Goal: Task Accomplishment & Management: Manage account settings

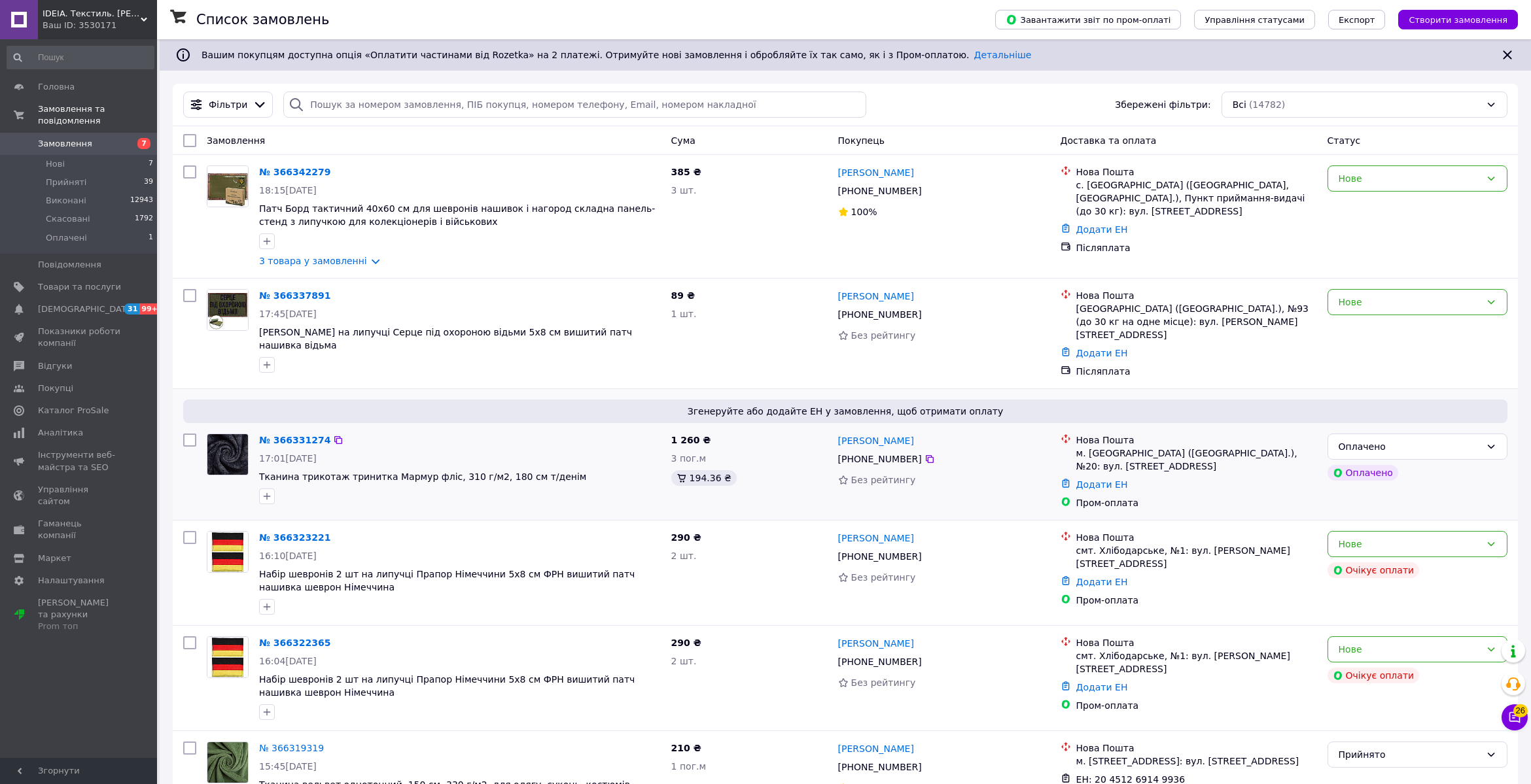
click at [1012, 456] on div "Михайло Рудецький +380 98 419 31 85 Без рейтингу" at bounding box center [945, 471] width 222 height 87
drag, startPoint x: 927, startPoint y: 448, endPoint x: 944, endPoint y: 439, distance: 19.2
click at [927, 454] on icon at bounding box center [930, 459] width 10 height 10
drag, startPoint x: 996, startPoint y: 431, endPoint x: 881, endPoint y: 430, distance: 115.0
click at [881, 432] on div "[PERSON_NAME]" at bounding box center [945, 440] width 215 height 16
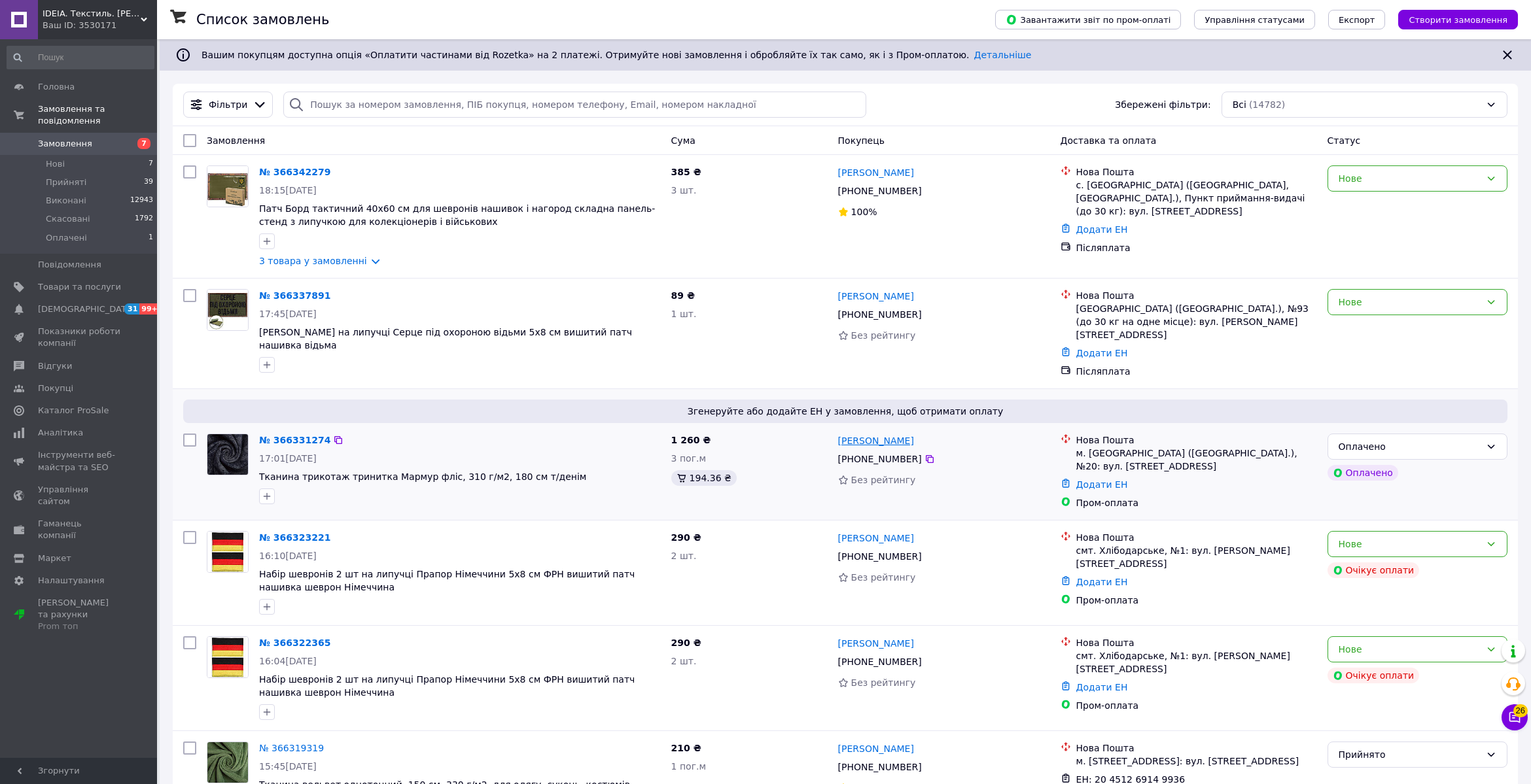
copy link "Рудецький"
click at [301, 435] on link "№ 366331274" at bounding box center [295, 440] width 71 height 10
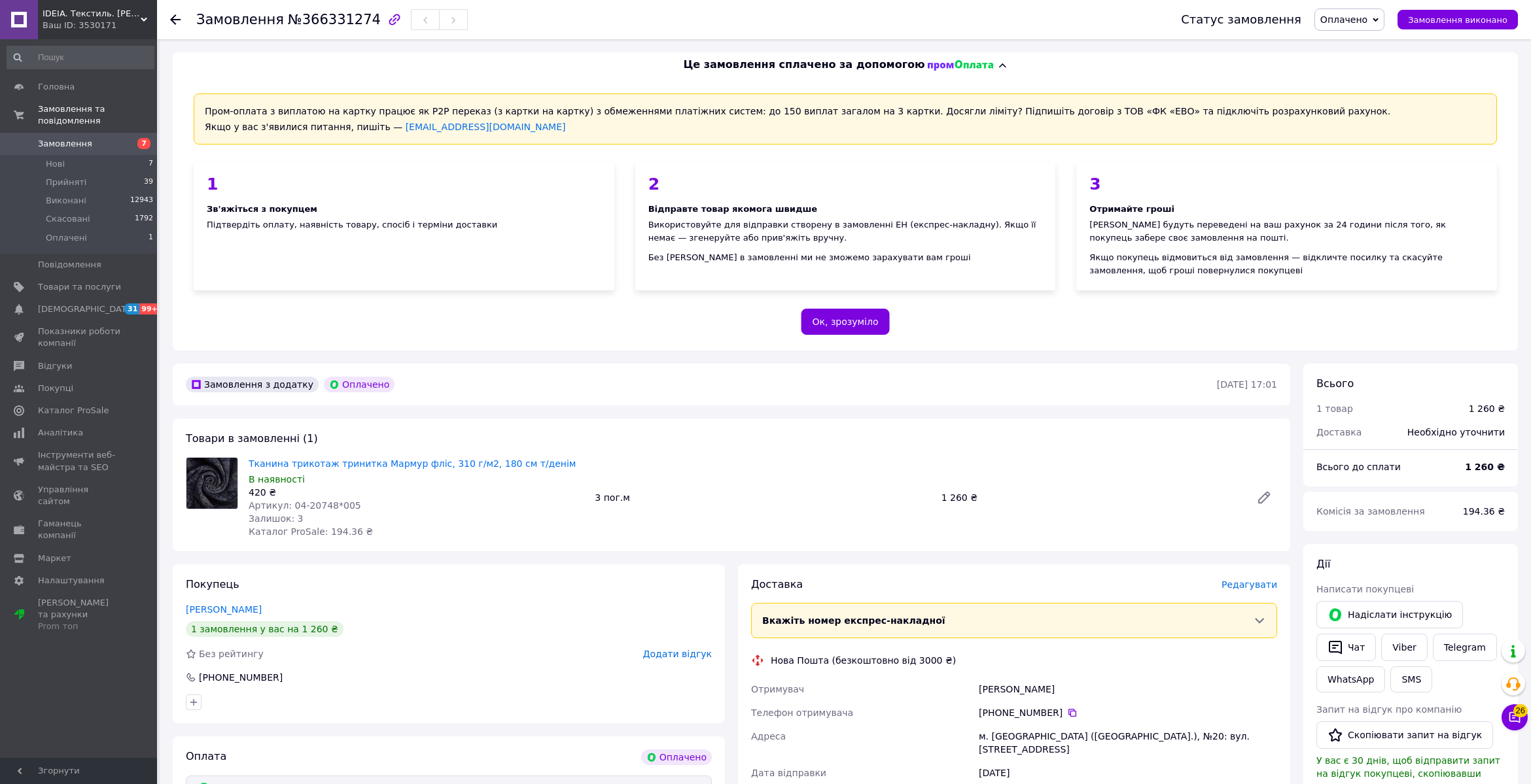
click at [1352, 24] on span "Оплачено" at bounding box center [1349, 19] width 70 height 22
click at [1352, 24] on span "Оплачено" at bounding box center [1344, 19] width 47 height 10
click at [1352, 26] on span "Оплачено" at bounding box center [1349, 19] width 70 height 22
click at [1352, 44] on li "Прийнято" at bounding box center [1349, 46] width 69 height 19
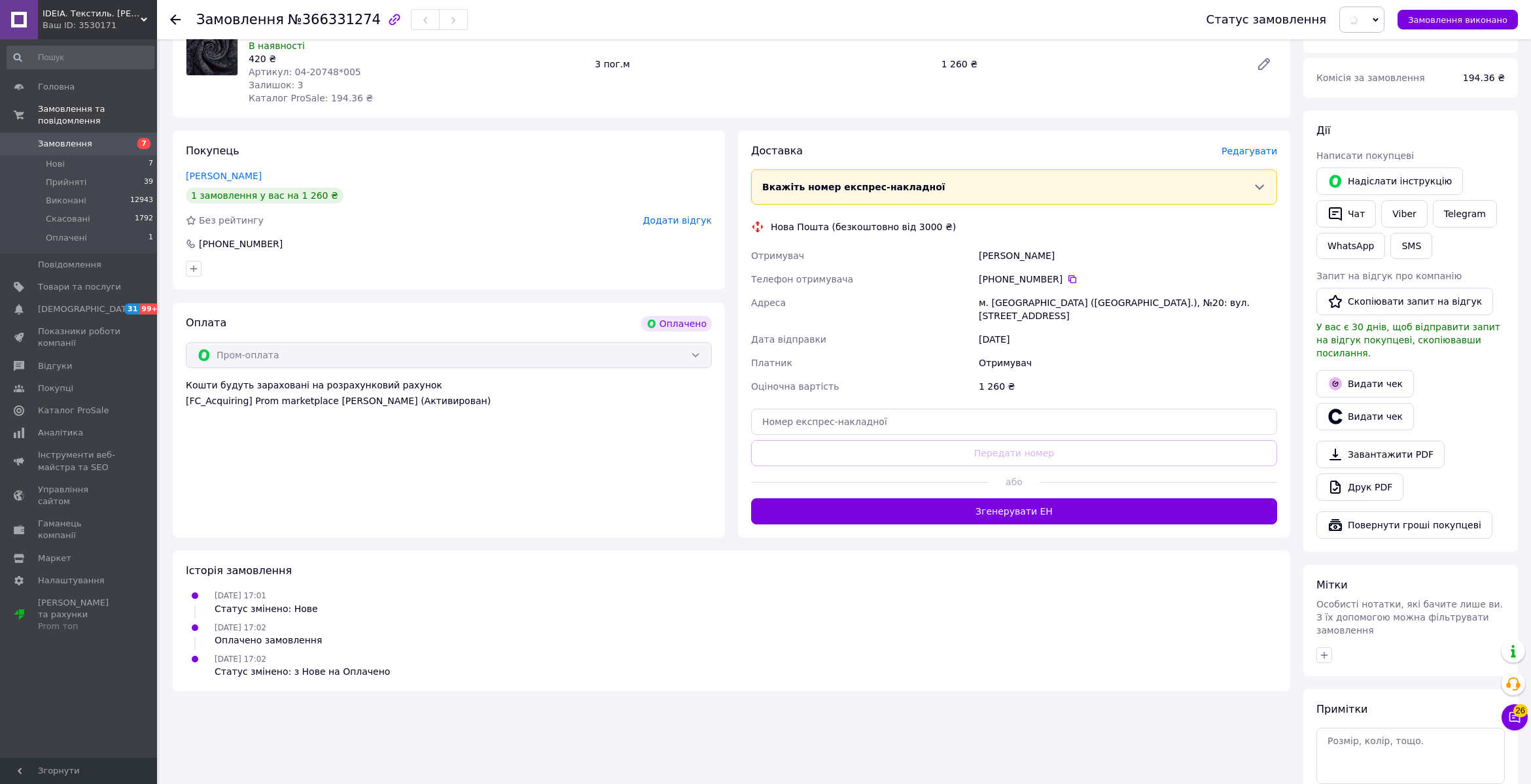
click at [1001, 253] on div "Рудецький Михайло" at bounding box center [1128, 256] width 304 height 24
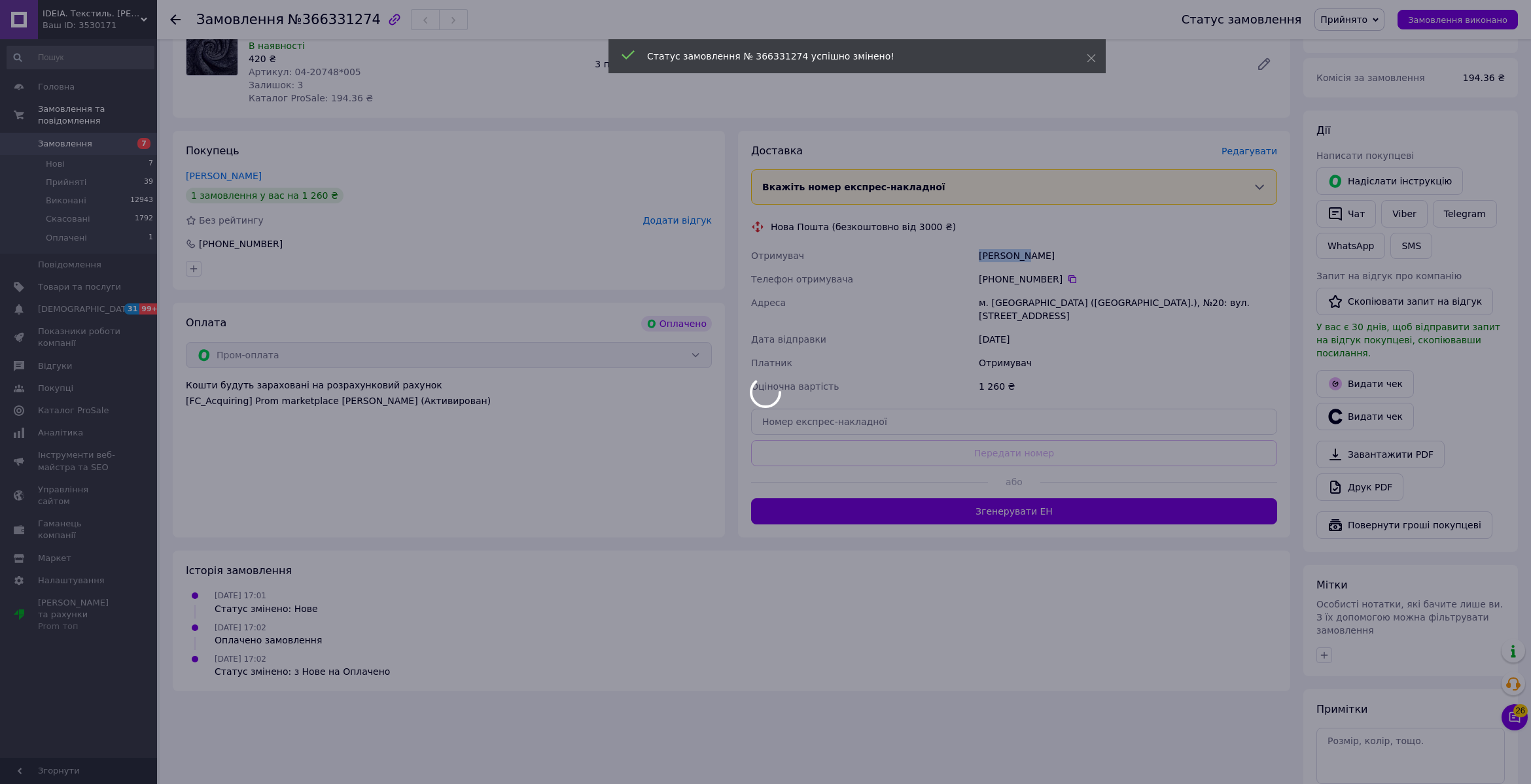
copy div "Рудецький"
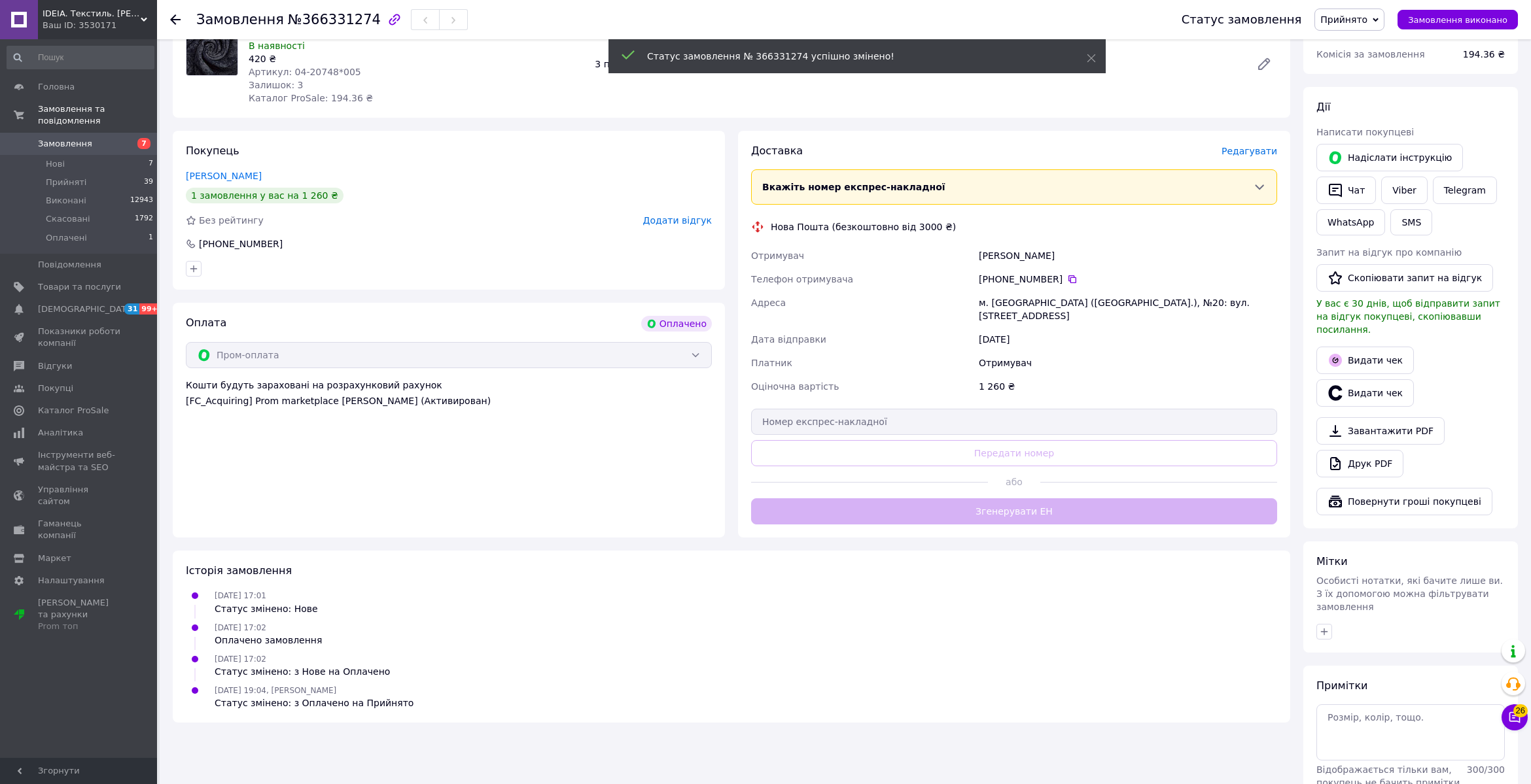
click at [1010, 499] on div "Доставка Редагувати Вкажіть номер експрес-накладної Обов'язково введіть номер е…" at bounding box center [1014, 334] width 526 height 381
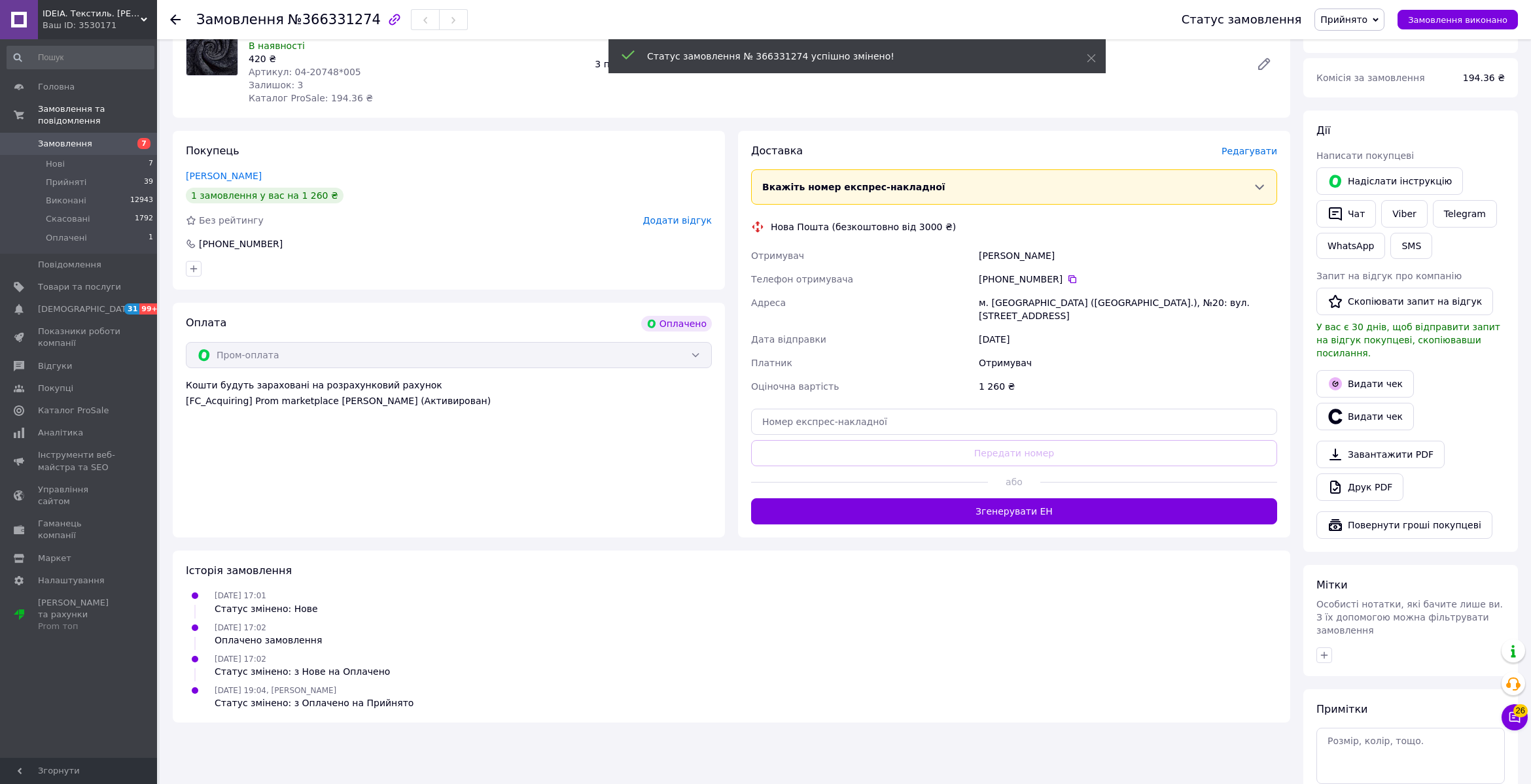
click at [992, 248] on div "Рудецький Михайло" at bounding box center [1128, 256] width 304 height 24
click at [992, 253] on div "Рудецький Михайло" at bounding box center [1128, 256] width 304 height 24
copy div "Рудецький"
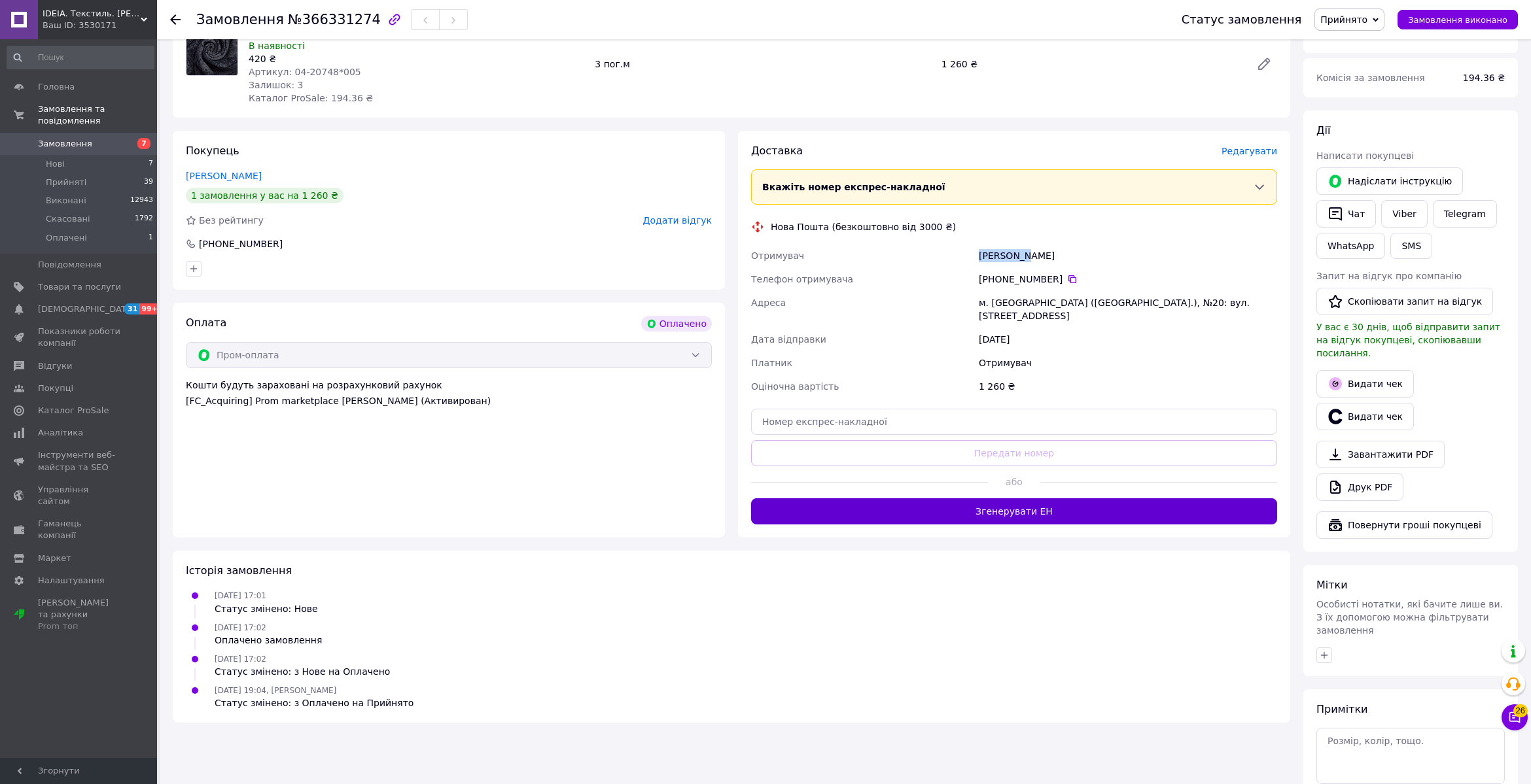
click at [1008, 499] on button "Згенерувати ЕН" at bounding box center [1014, 511] width 526 height 26
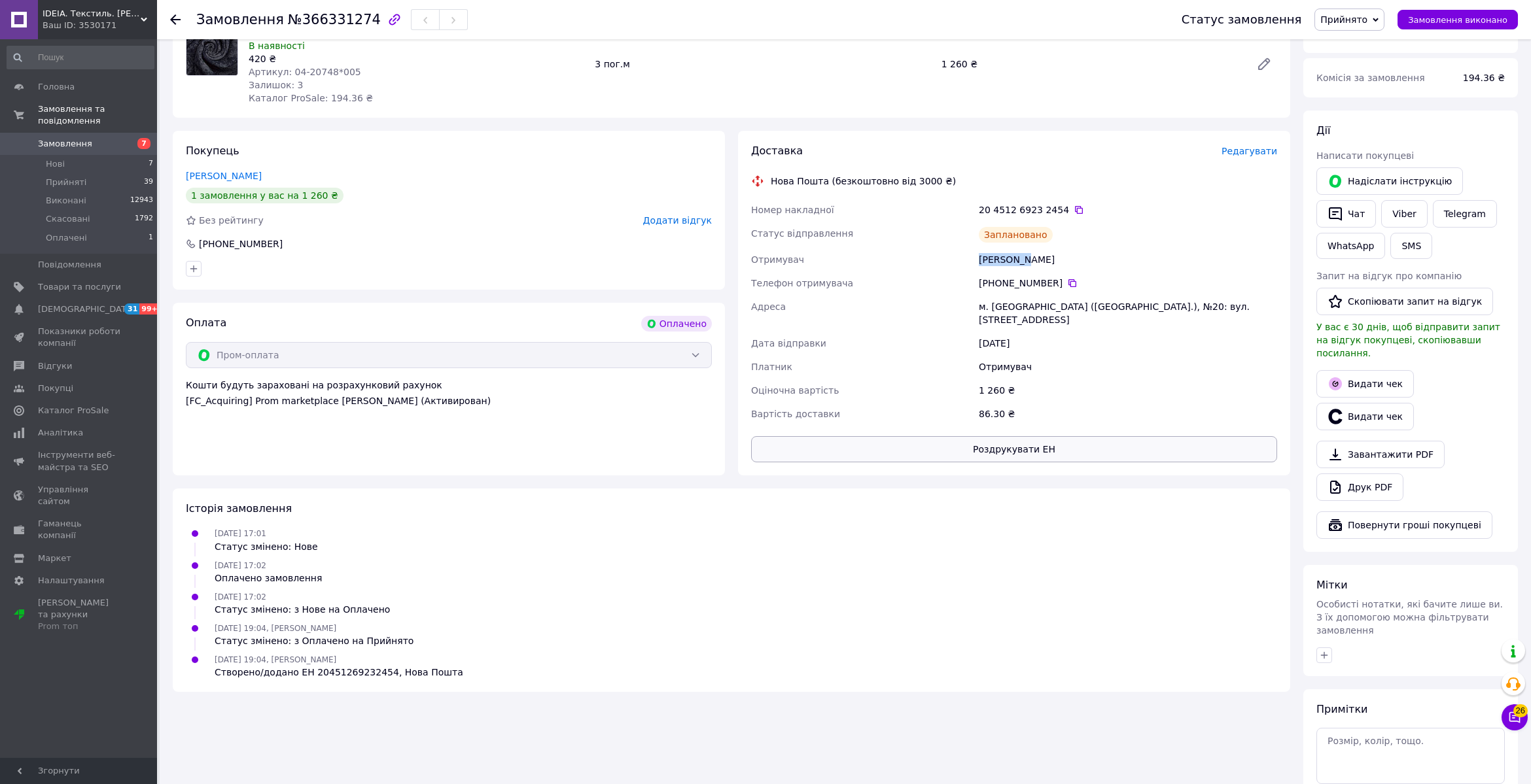
click at [970, 440] on button "Роздрукувати ЕН" at bounding box center [1014, 449] width 526 height 26
click at [178, 19] on use at bounding box center [175, 19] width 10 height 10
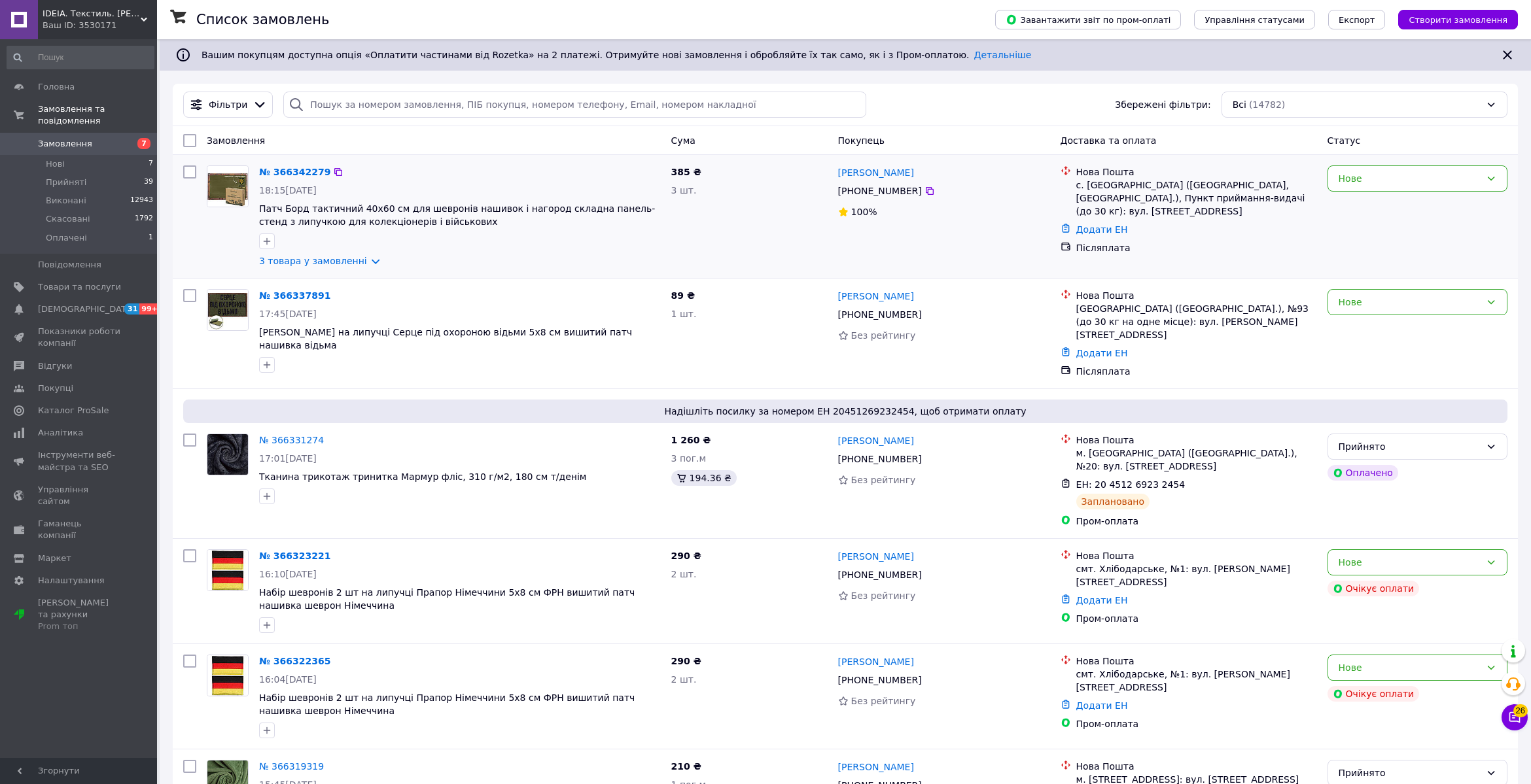
click at [949, 263] on div "Сергій Щербина +380 98 298 22 85 100%" at bounding box center [945, 216] width 222 height 113
click at [927, 193] on icon at bounding box center [930, 190] width 8 height 8
drag, startPoint x: 916, startPoint y: 173, endPoint x: 872, endPoint y: 173, distance: 44.0
click at [872, 173] on div "[PERSON_NAME]" at bounding box center [945, 173] width 215 height 16
copy link "Щербина"
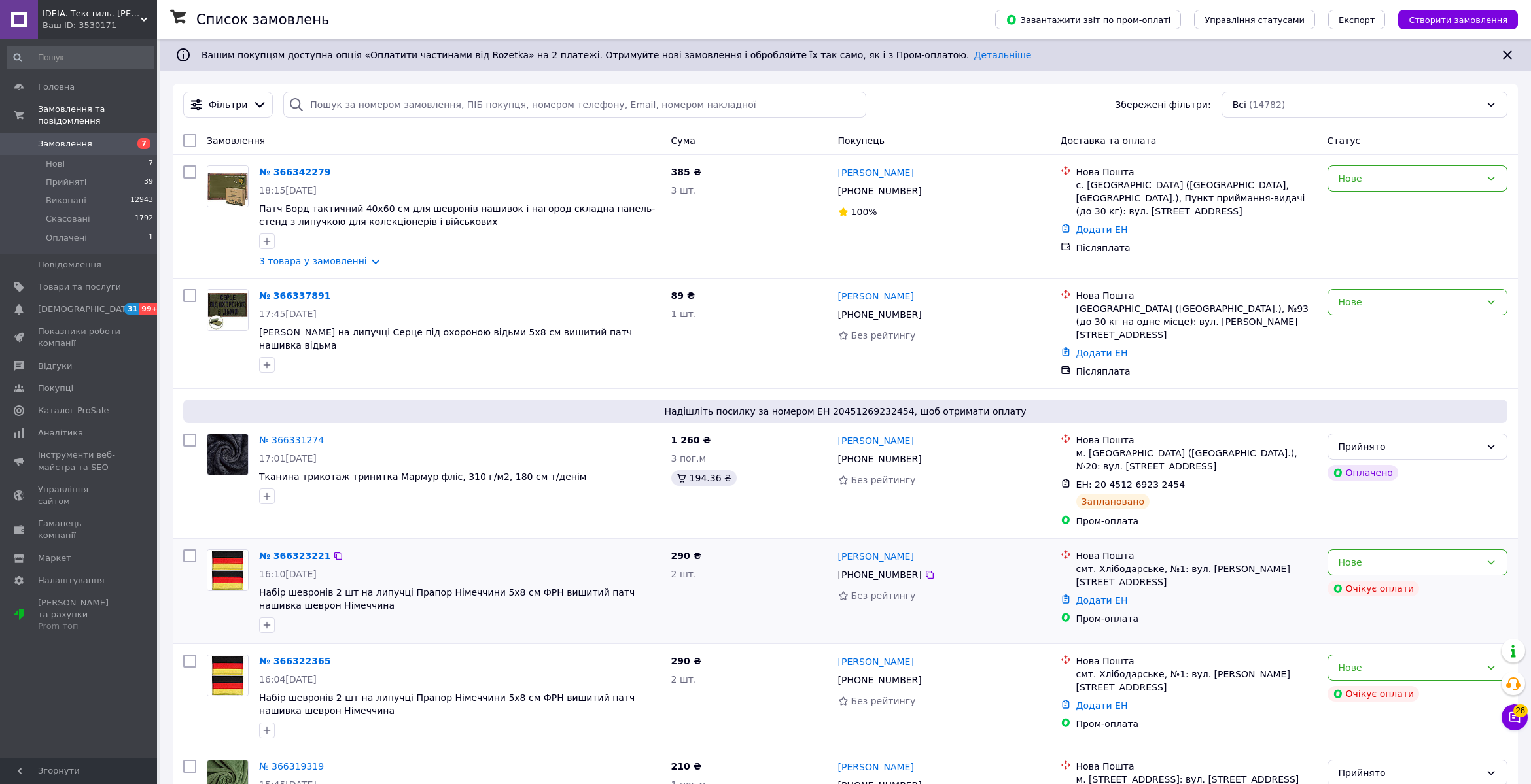
click at [294, 551] on link "№ 366323221" at bounding box center [295, 556] width 71 height 10
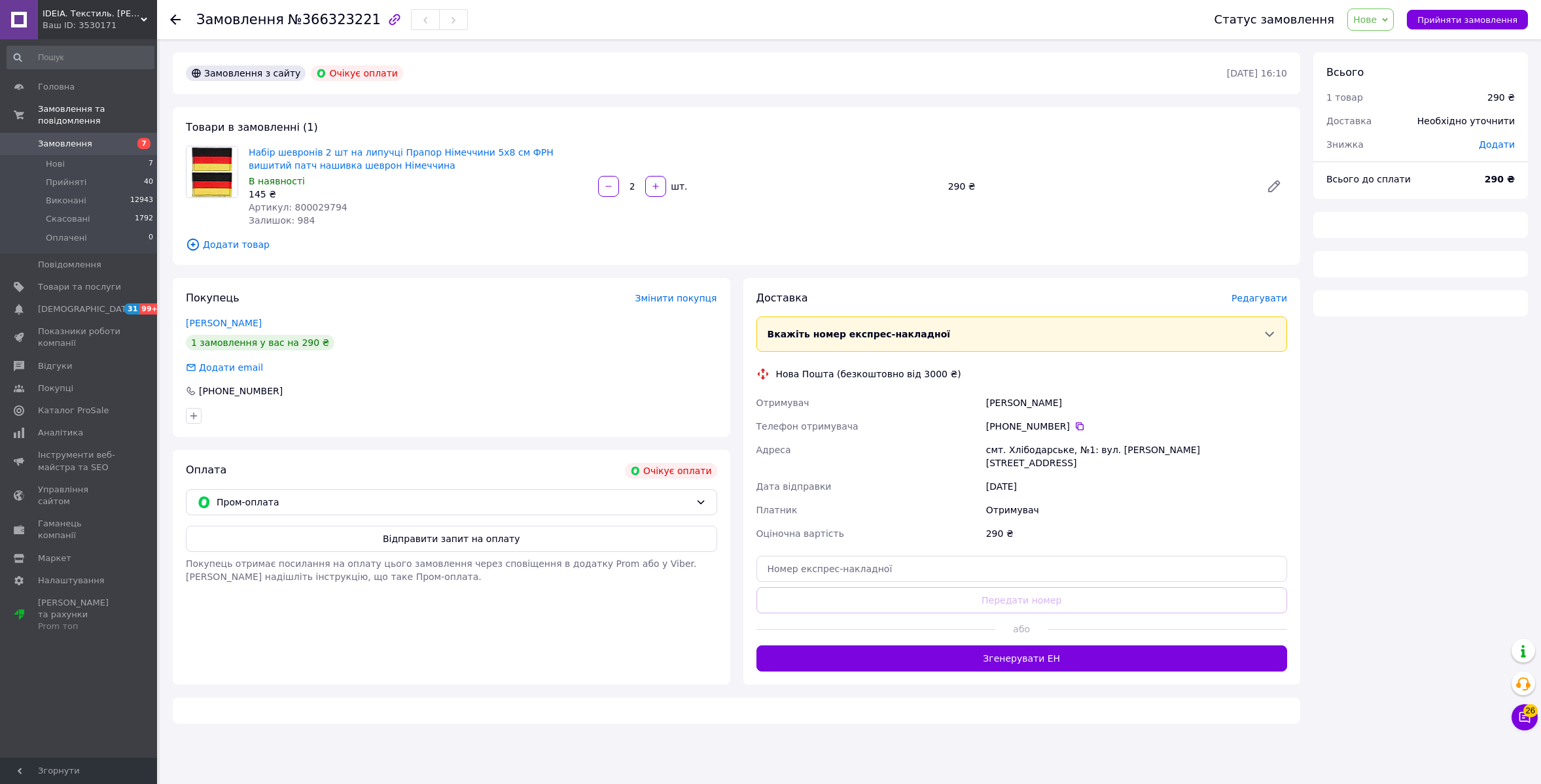
click at [429, 538] on div "Оплата Очікує оплати Пром-оплата Відправити запит на оплату Покупець отримає по…" at bounding box center [451, 567] width 557 height 235
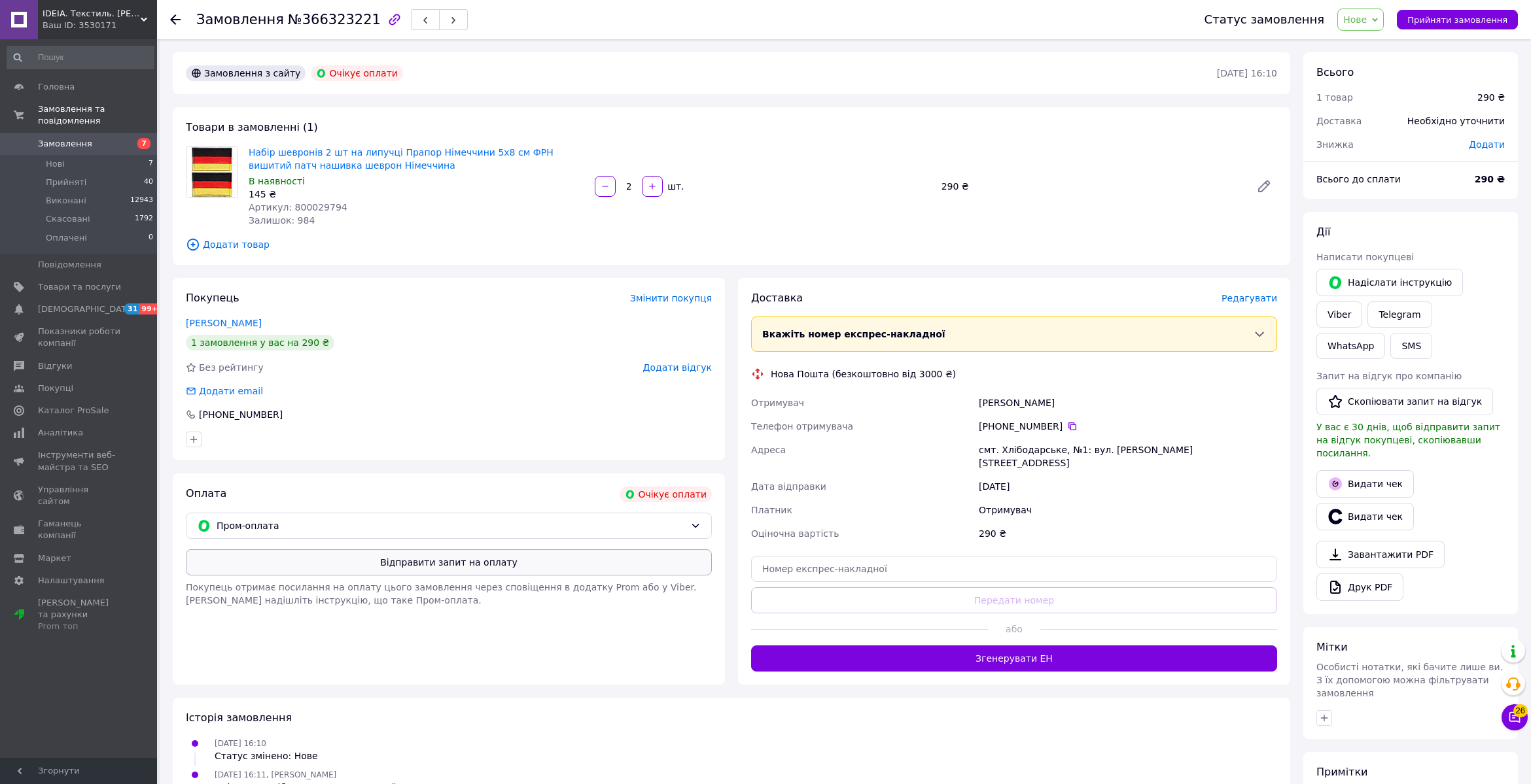
click at [500, 556] on button "Відправити запит на оплату" at bounding box center [449, 562] width 526 height 26
click at [176, 18] on icon at bounding box center [175, 19] width 10 height 10
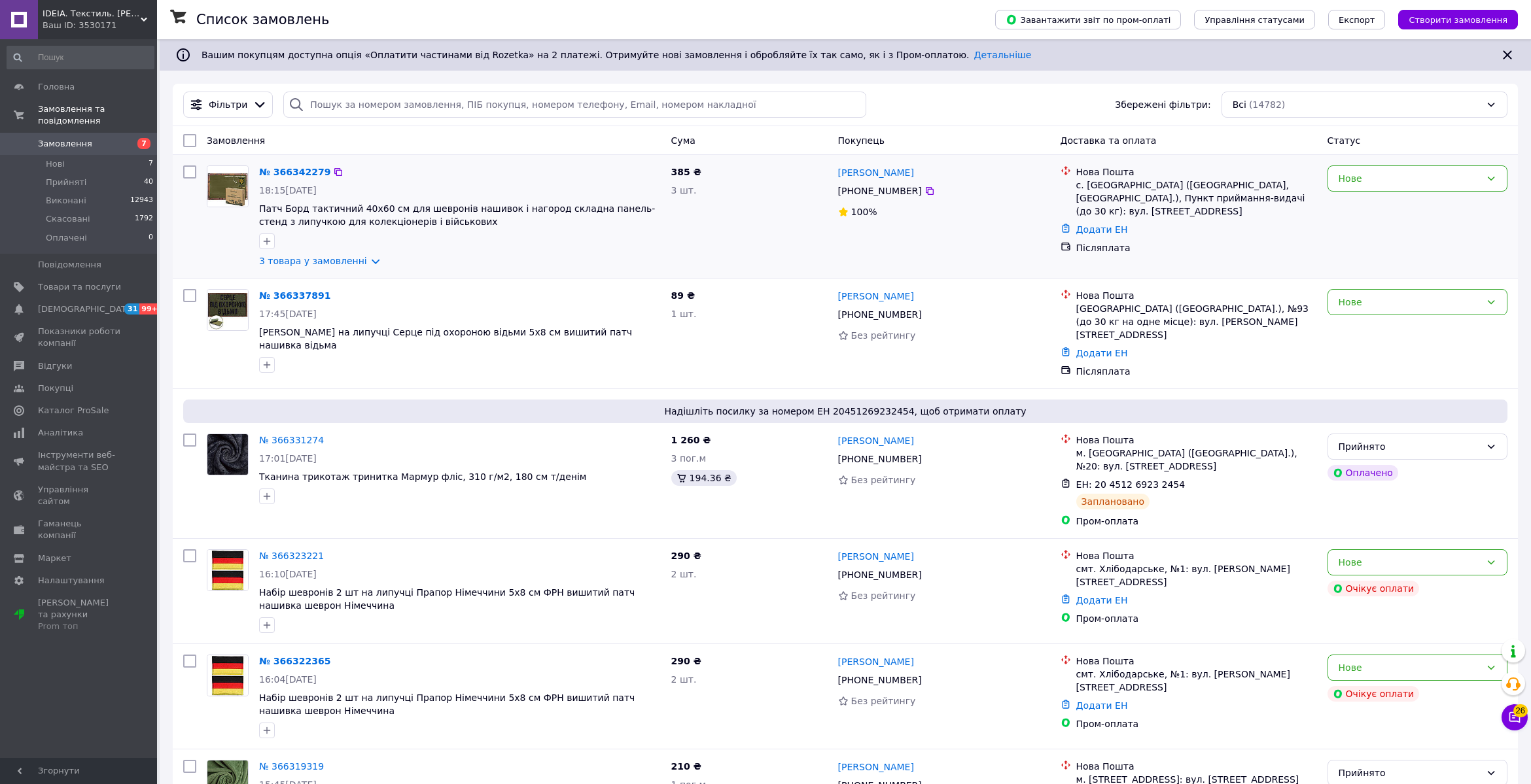
click at [295, 165] on div "№ 366342279" at bounding box center [295, 172] width 74 height 16
click at [296, 170] on link "№ 366342279" at bounding box center [295, 172] width 71 height 10
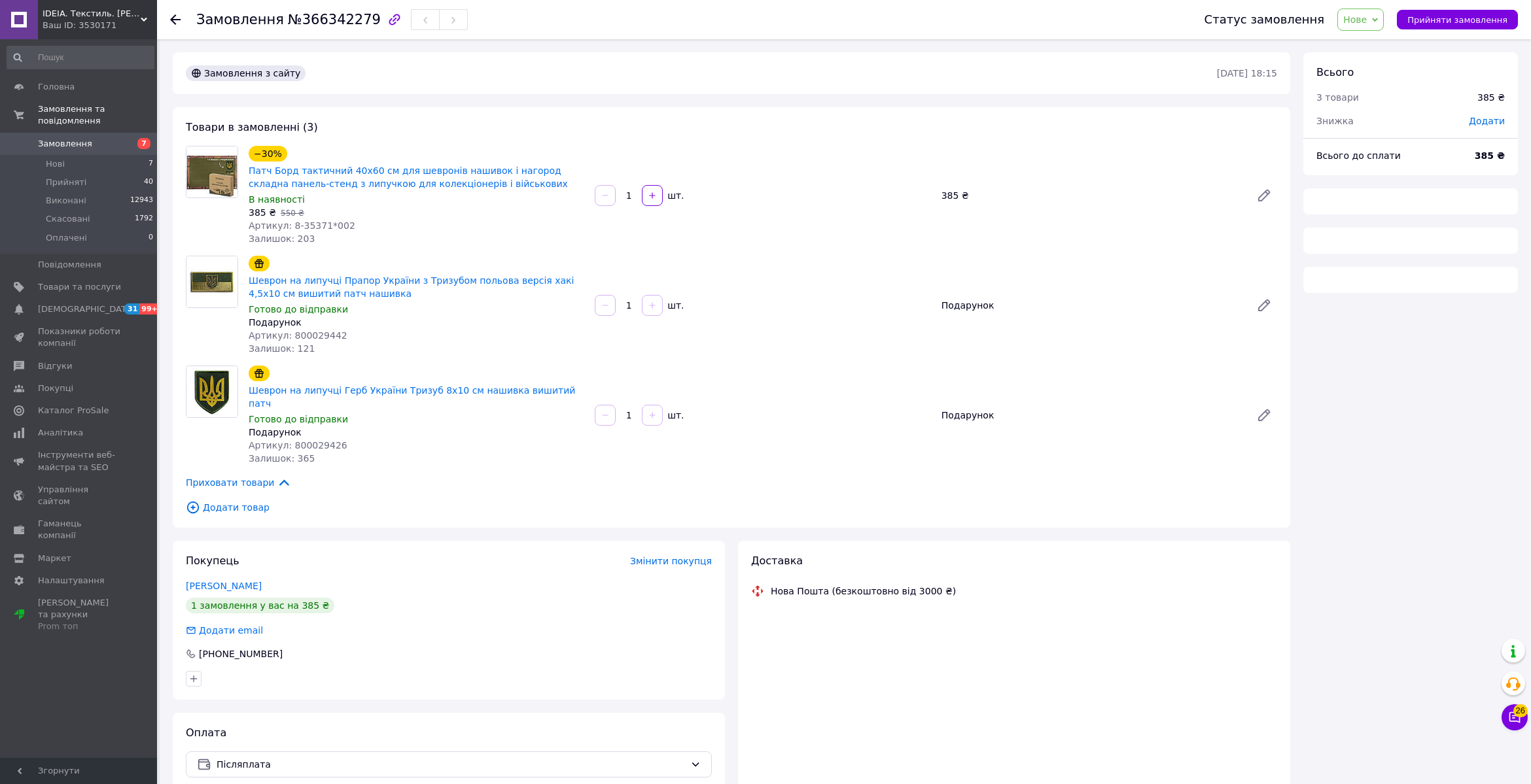
click at [1359, 27] on span "Нове" at bounding box center [1360, 19] width 47 height 22
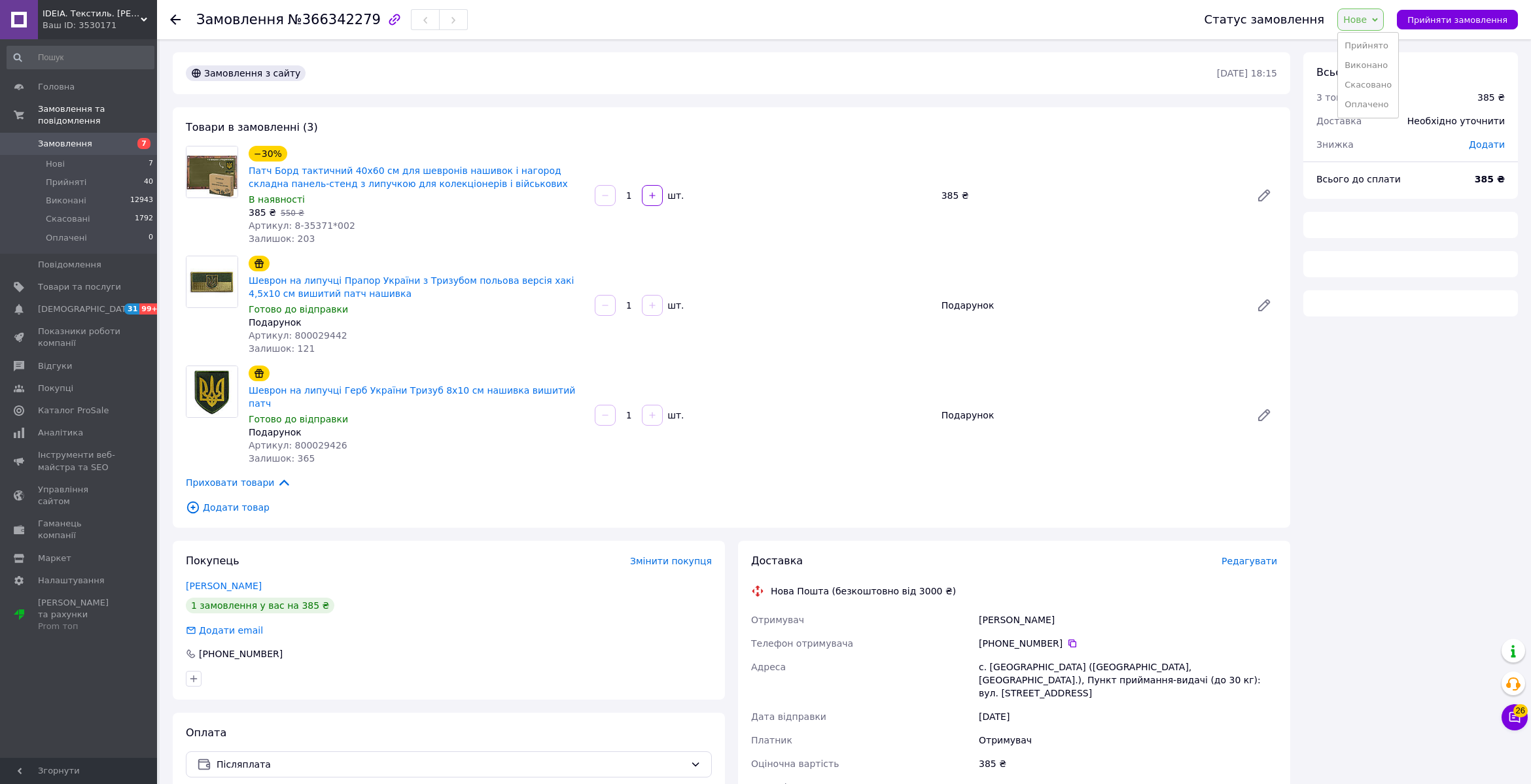
click at [1355, 46] on li "Прийнято" at bounding box center [1368, 46] width 60 height 19
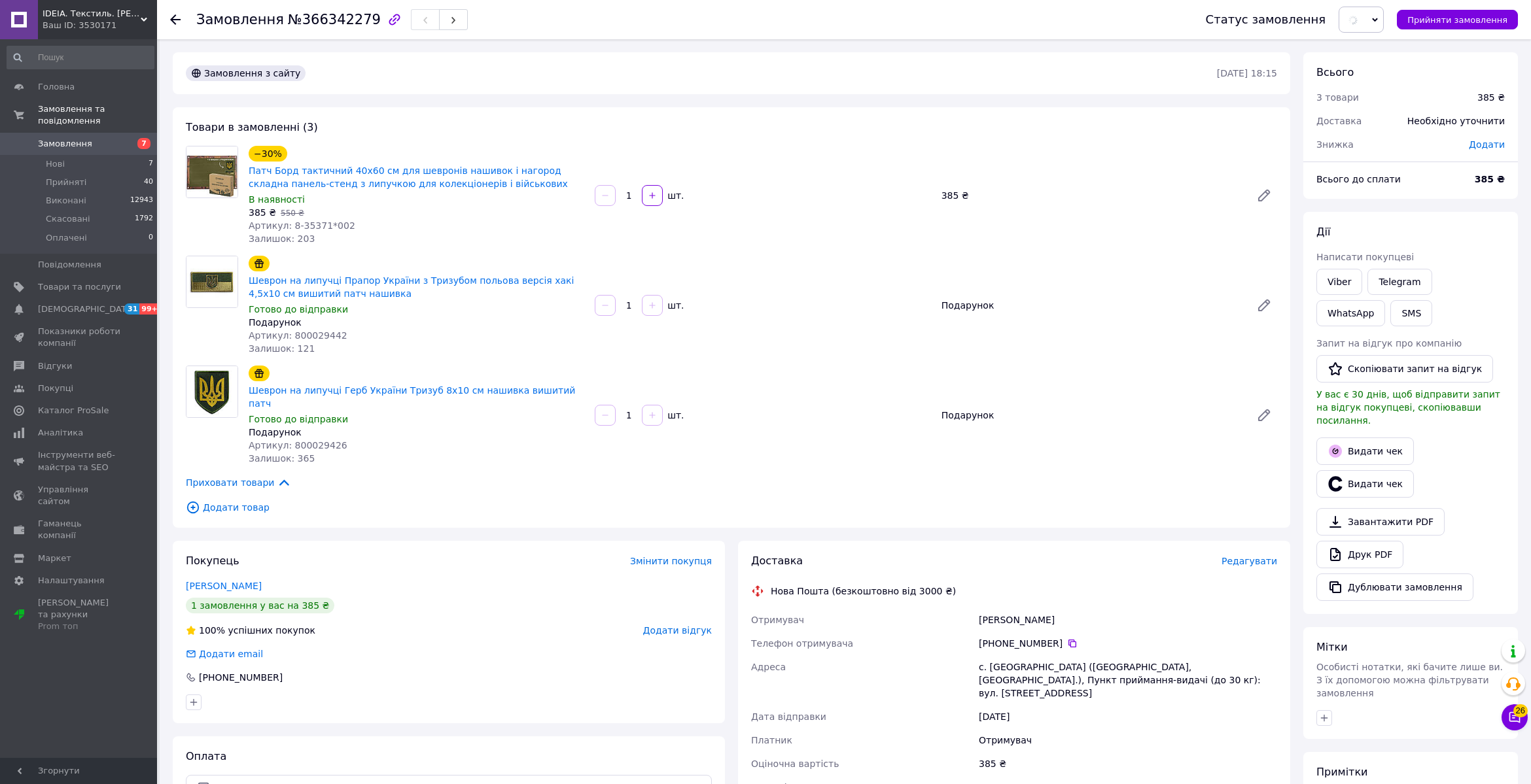
scroll to position [181, 0]
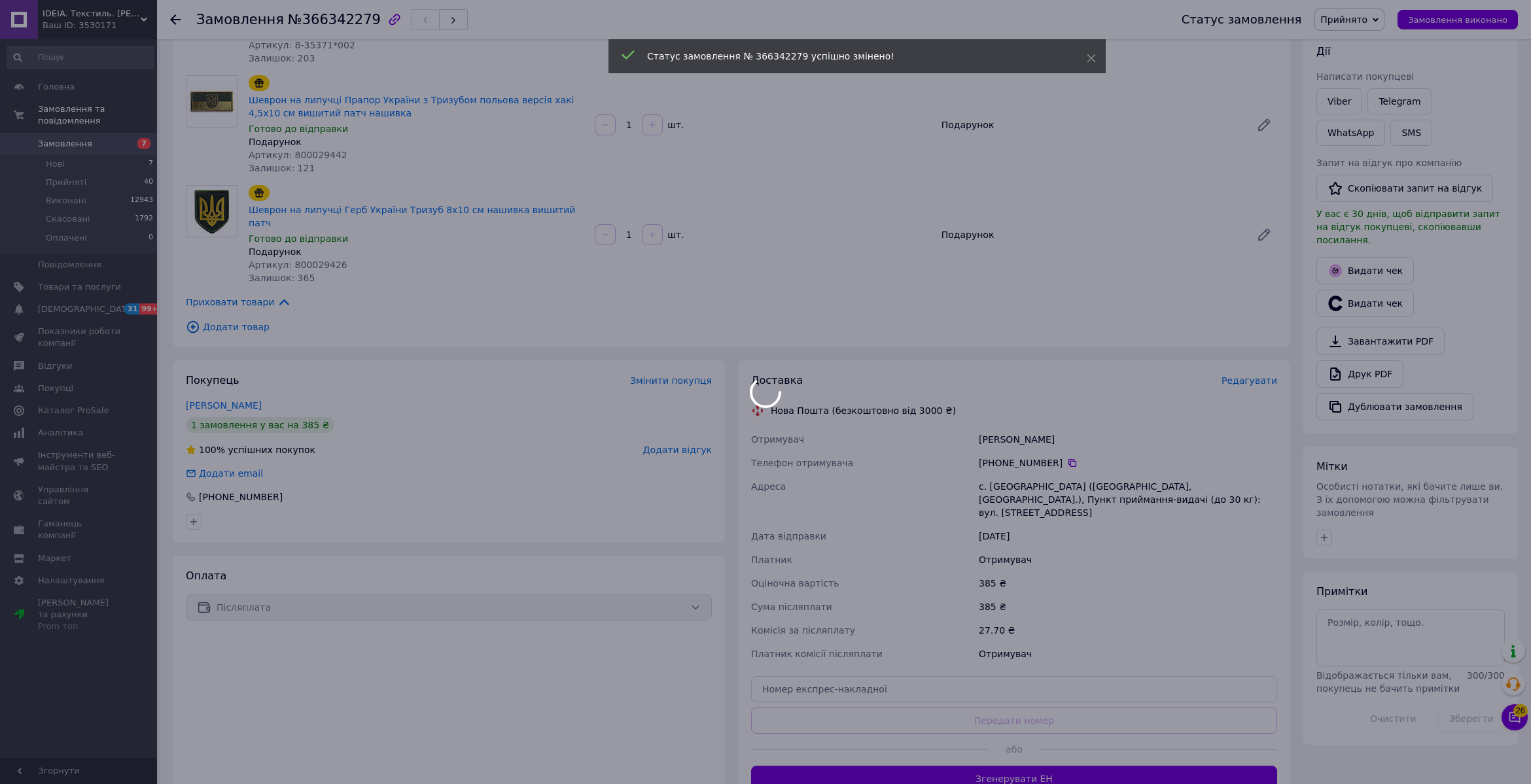
click at [995, 424] on body "IDEIA. Текстиль. Шеврони. Ваш ID: 3530171 Сайт IDEIA. Текстиль. Шеврони. Кабіне…" at bounding box center [765, 364] width 1531 height 1090
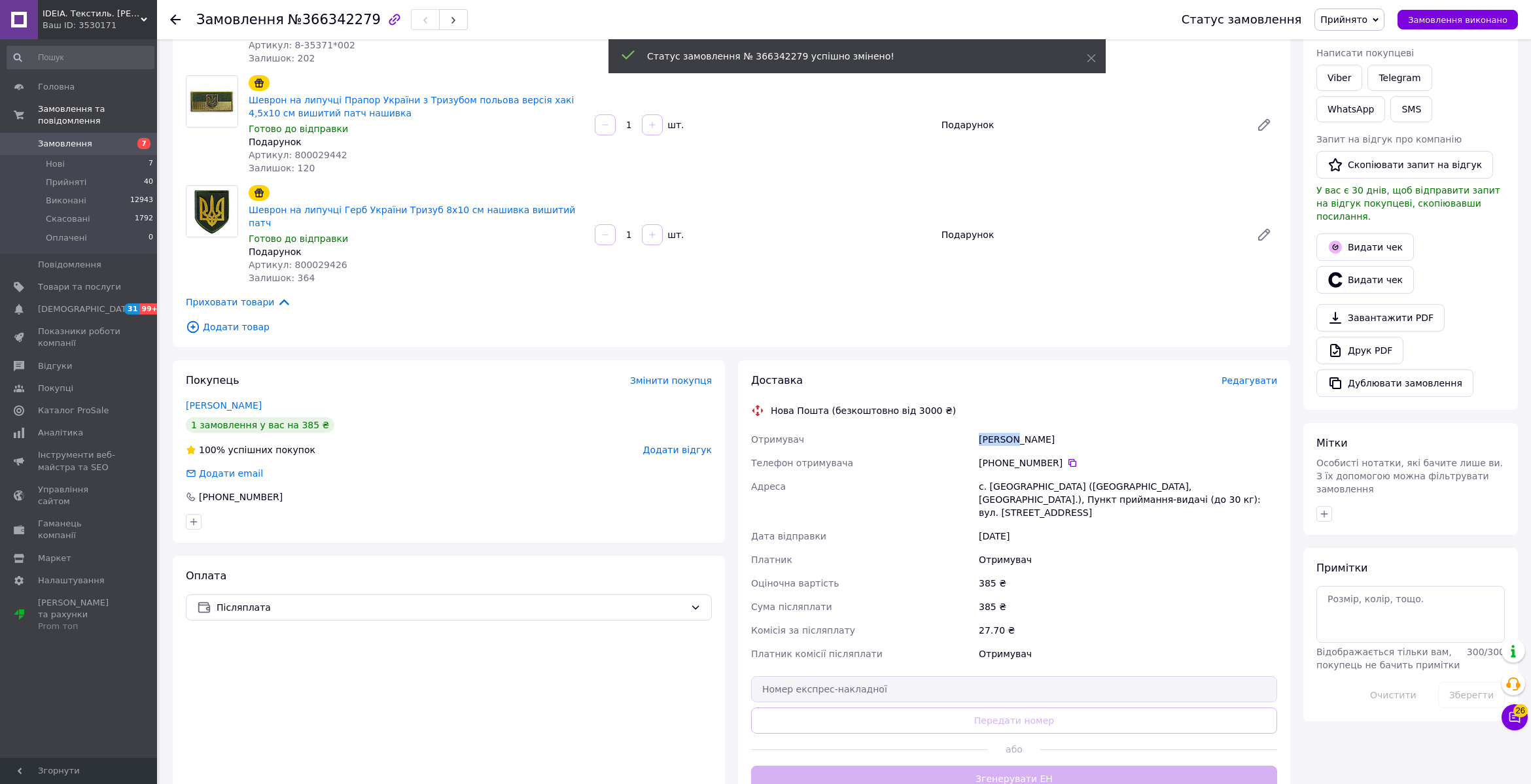
click at [995, 428] on div "Щербина Сергій" at bounding box center [1128, 439] width 304 height 24
copy div "Щербина"
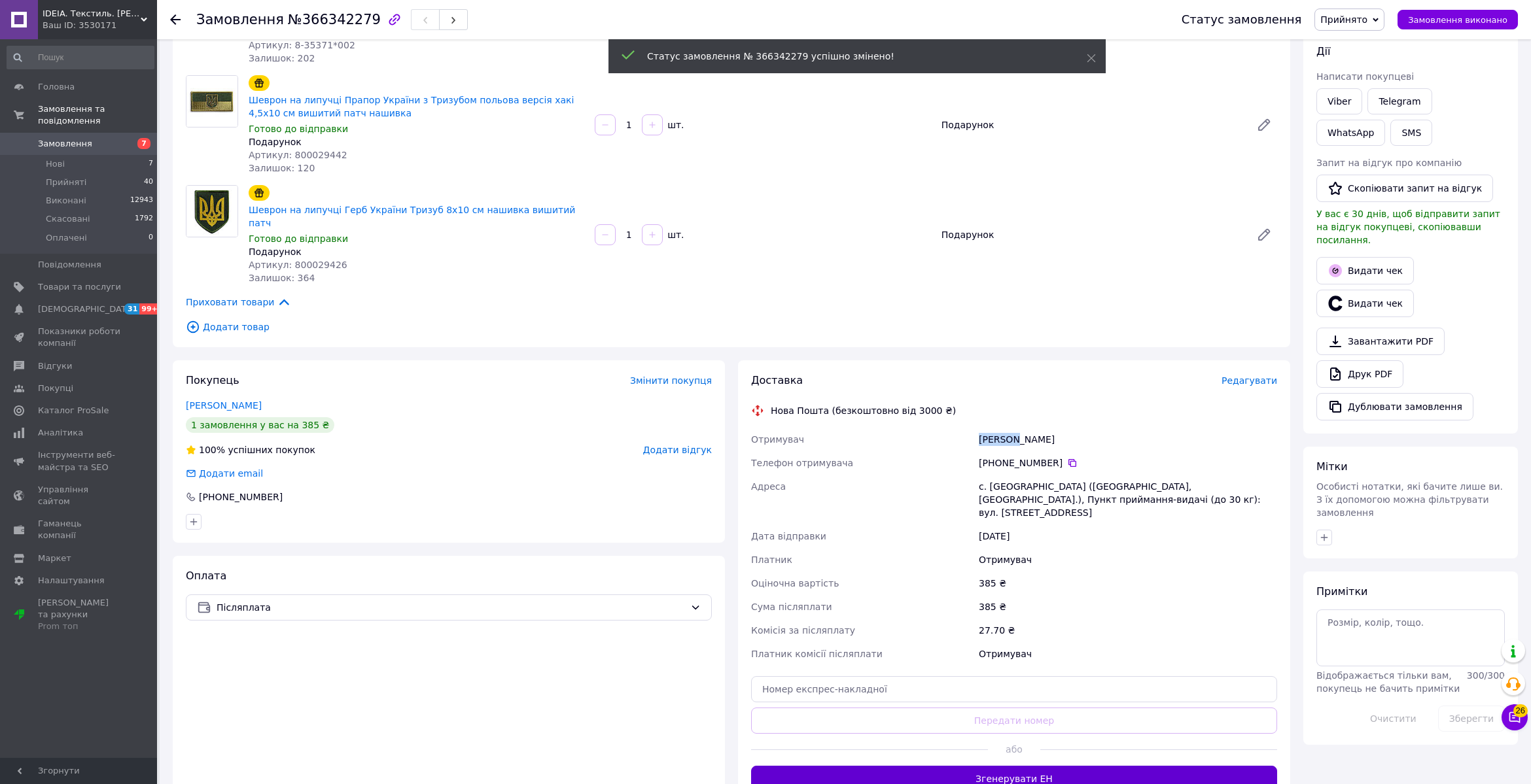
scroll to position [309, 0]
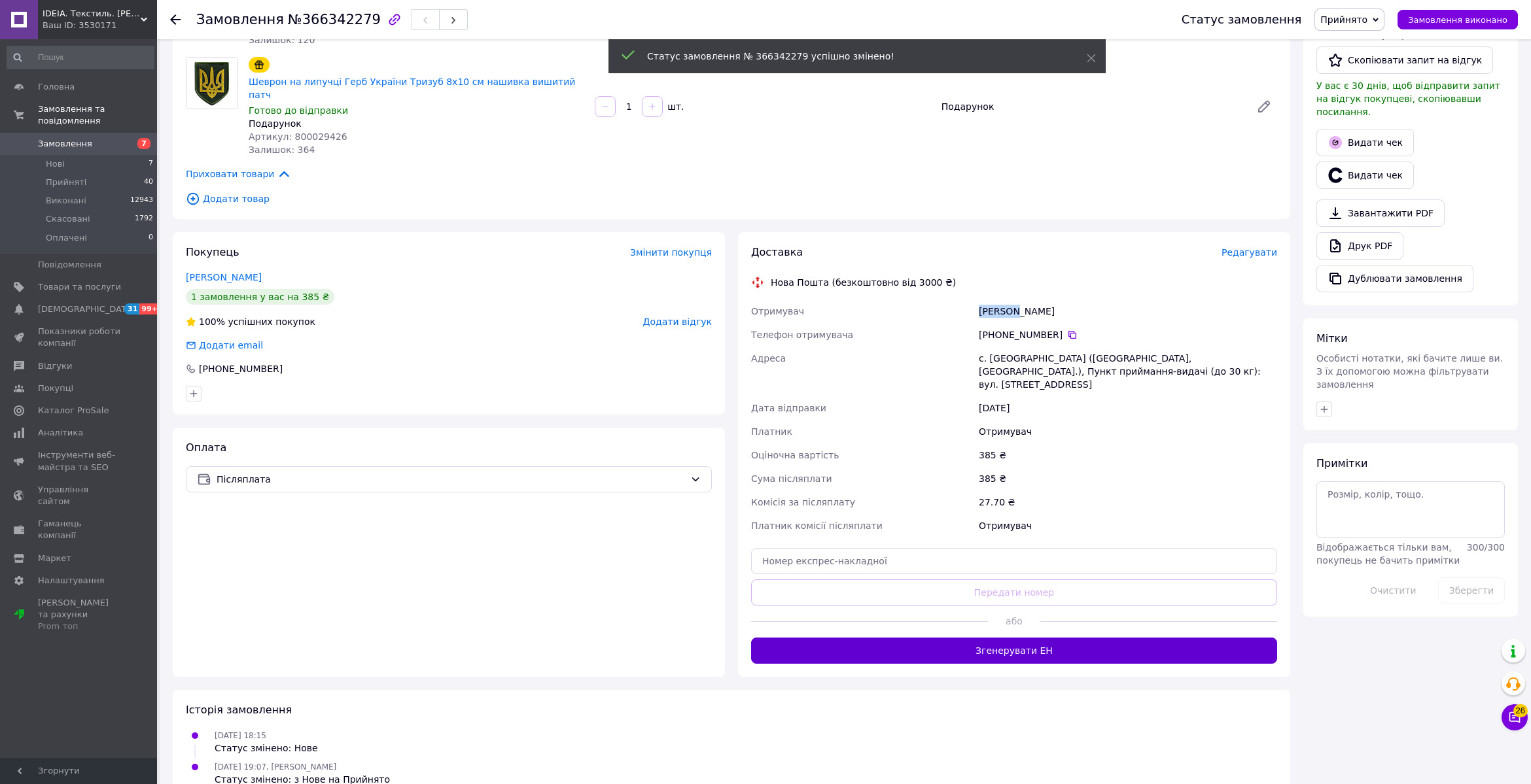
click at [1003, 638] on button "Згенерувати ЕН" at bounding box center [1014, 651] width 526 height 26
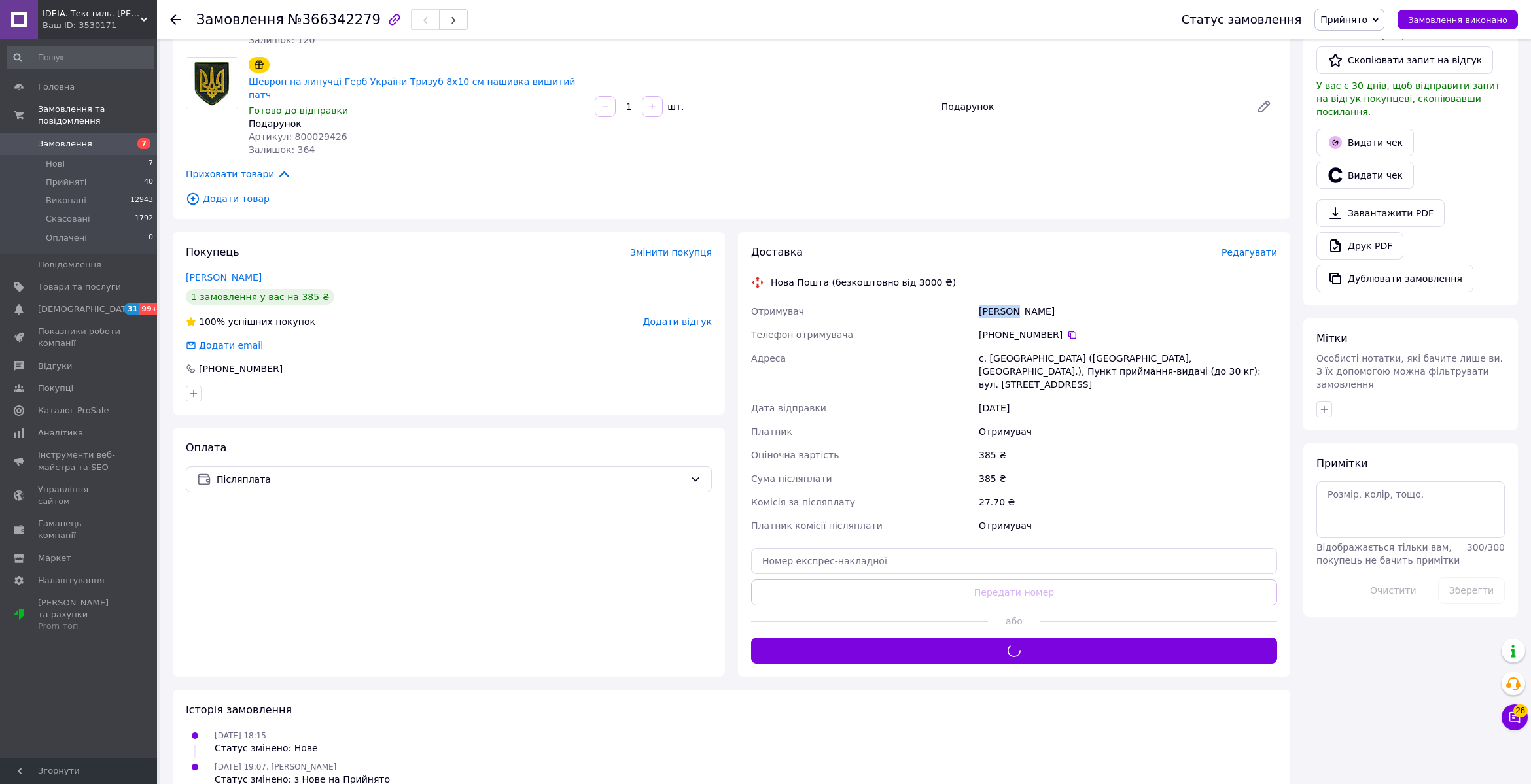
scroll to position [293, 0]
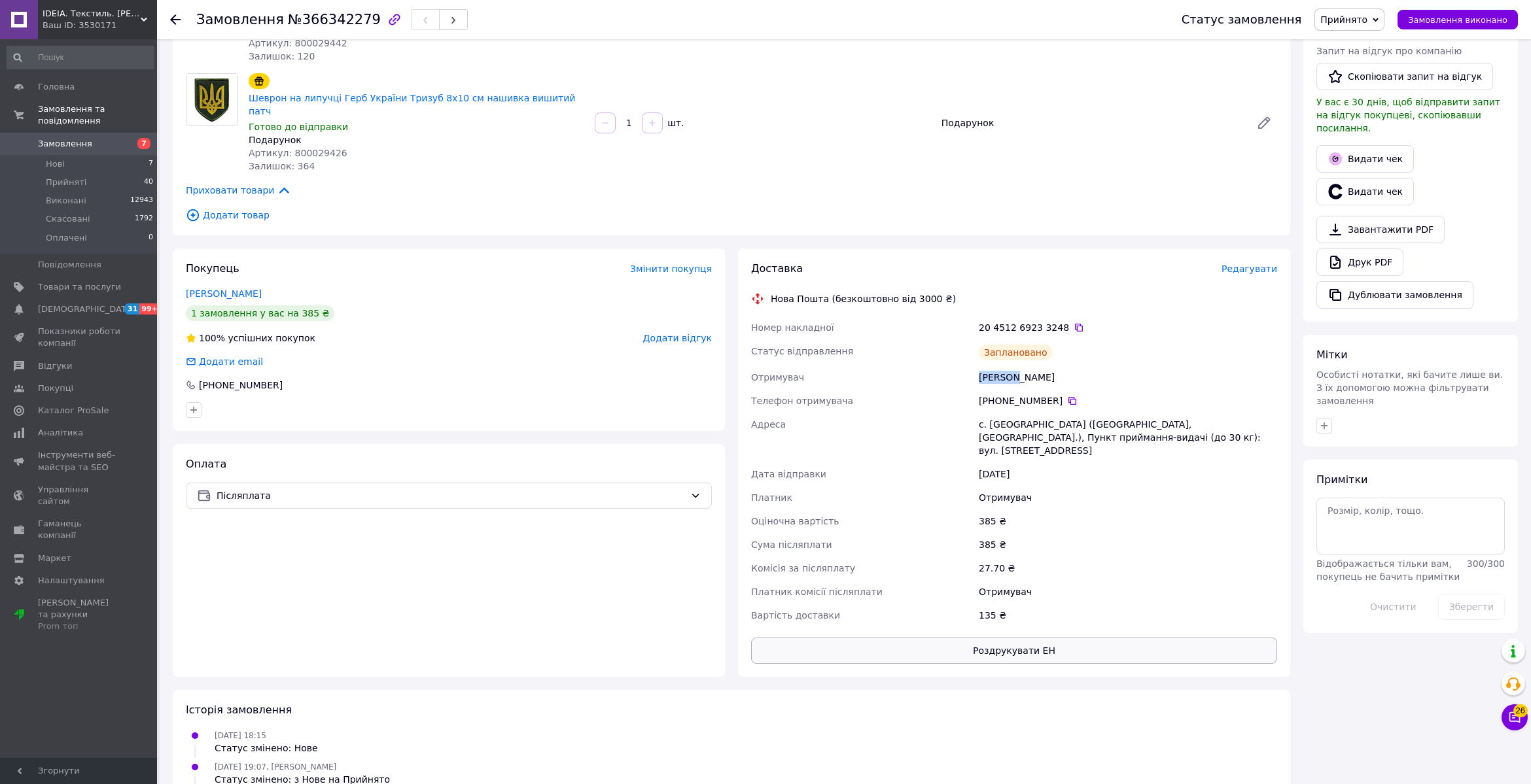
click at [945, 635] on div "Доставка Редагувати Нова Пошта (безкоштовно від 3000 ₴) Номер накладної 20 4512…" at bounding box center [1014, 462] width 552 height 428
click at [949, 638] on button "Роздрукувати ЕН" at bounding box center [1014, 651] width 526 height 26
drag, startPoint x: 1184, startPoint y: 131, endPoint x: 1245, endPoint y: 50, distance: 101.4
click at [1186, 125] on div "Шеврон на липучці Герб України Тризуб 8х10 см нашивка вишитий патч Готово до ві…" at bounding box center [763, 122] width 1039 height 104
click at [1065, 104] on div "Шеврон на липучці Герб України Тризуб 8х10 см нашивка вишитий патч Готово до ві…" at bounding box center [763, 122] width 1039 height 104
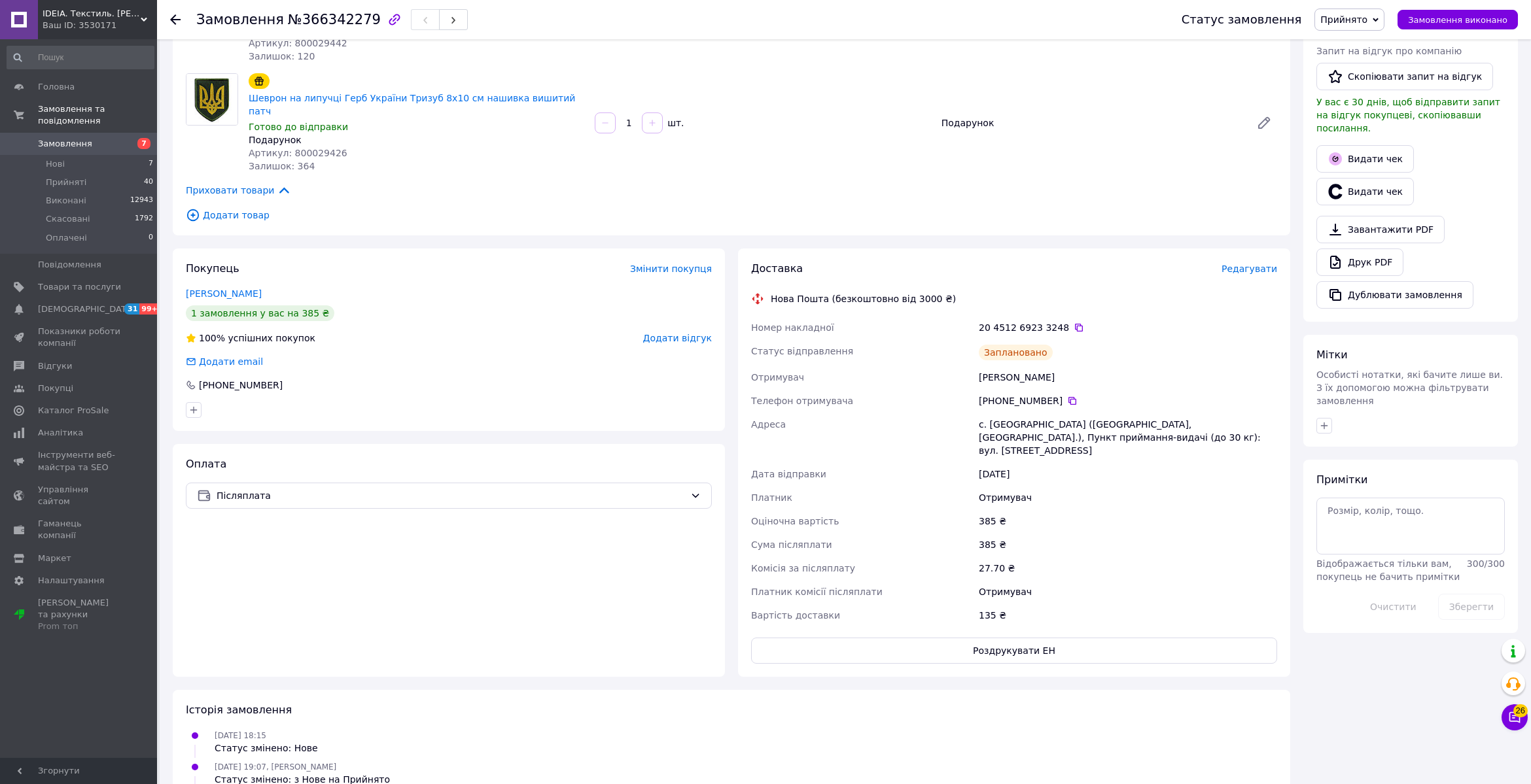
click at [177, 21] on icon at bounding box center [175, 19] width 10 height 10
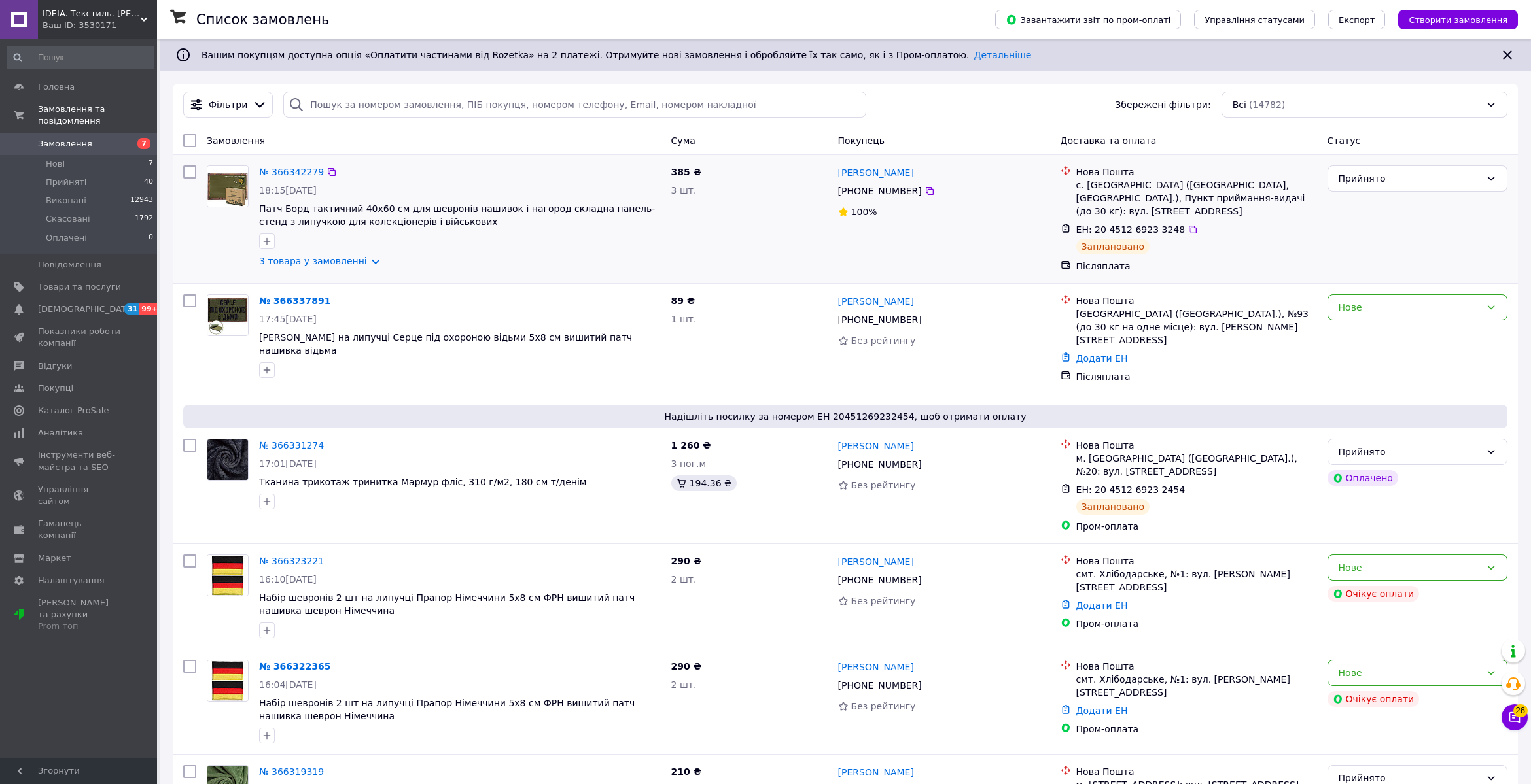
click at [985, 259] on div "Сергій Щербина +380 98 298 22 85 100%" at bounding box center [945, 219] width 222 height 118
drag, startPoint x: 929, startPoint y: 305, endPoint x: 881, endPoint y: 302, distance: 48.1
click at [881, 302] on div "[PERSON_NAME]" at bounding box center [945, 301] width 215 height 16
copy link "Аракелян"
click at [928, 320] on icon at bounding box center [930, 320] width 10 height 10
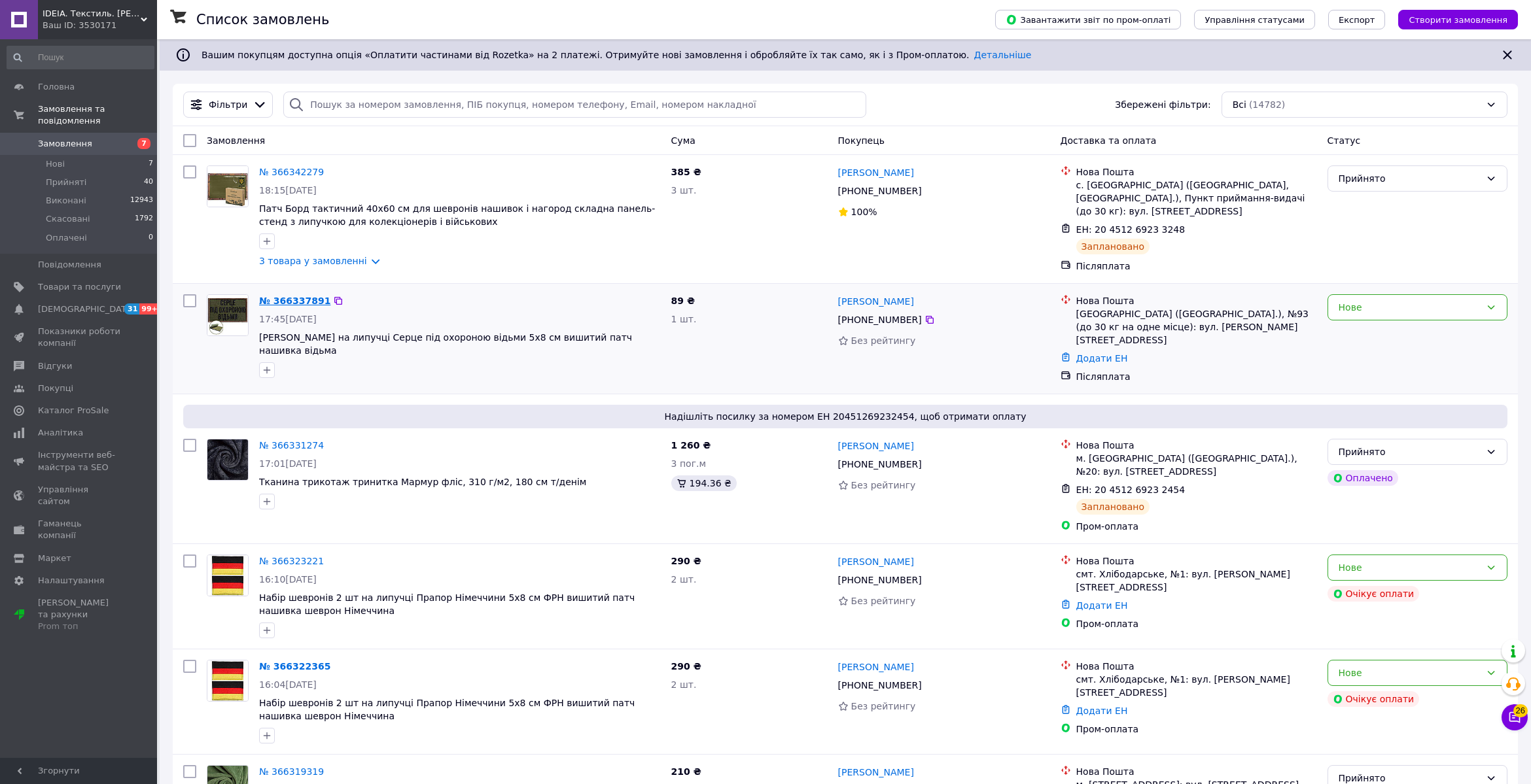
click at [298, 303] on link "№ 366337891" at bounding box center [295, 301] width 71 height 10
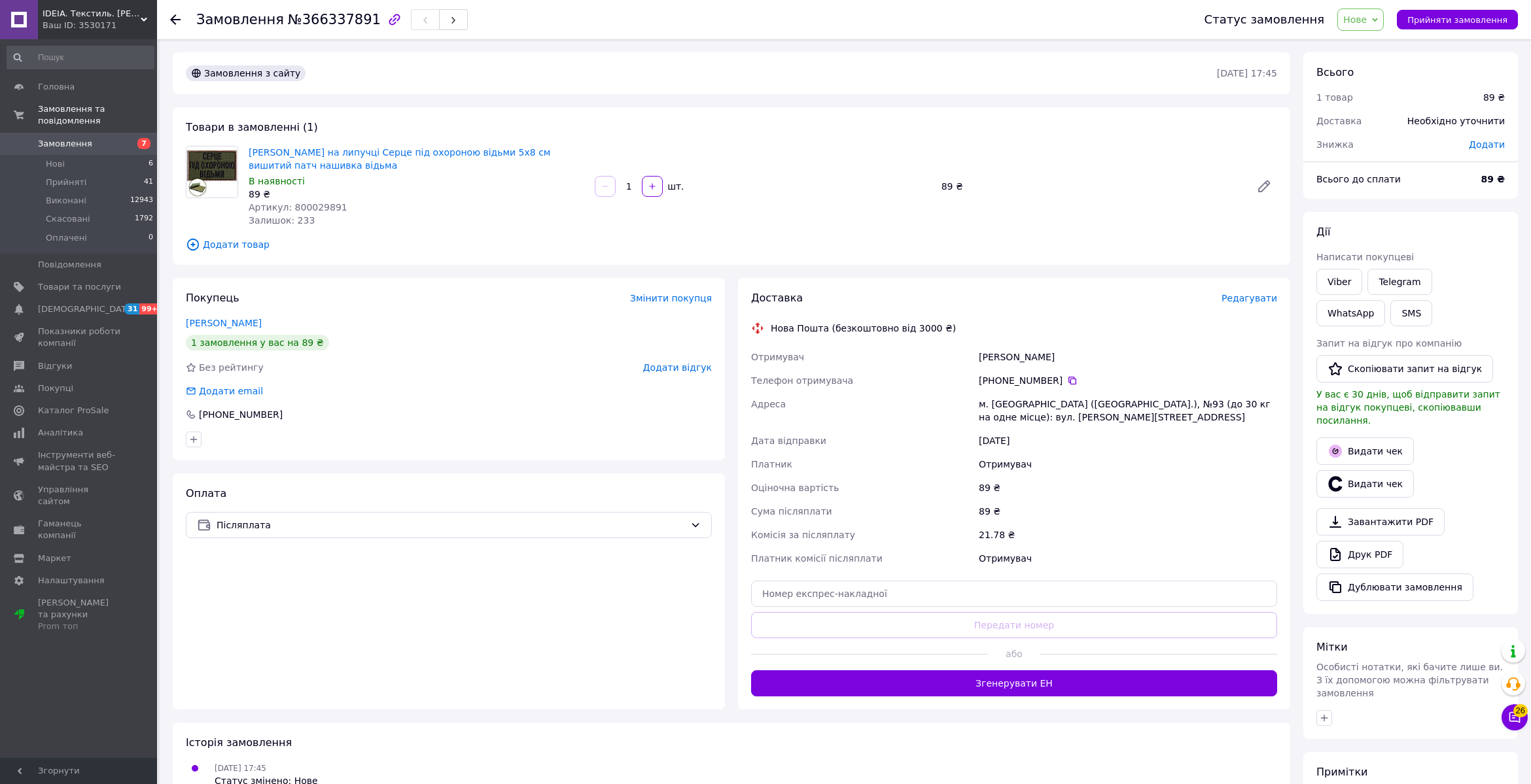
click at [1363, 22] on span "Нове" at bounding box center [1355, 19] width 24 height 10
click at [1365, 41] on li "Прийнято" at bounding box center [1368, 46] width 60 height 19
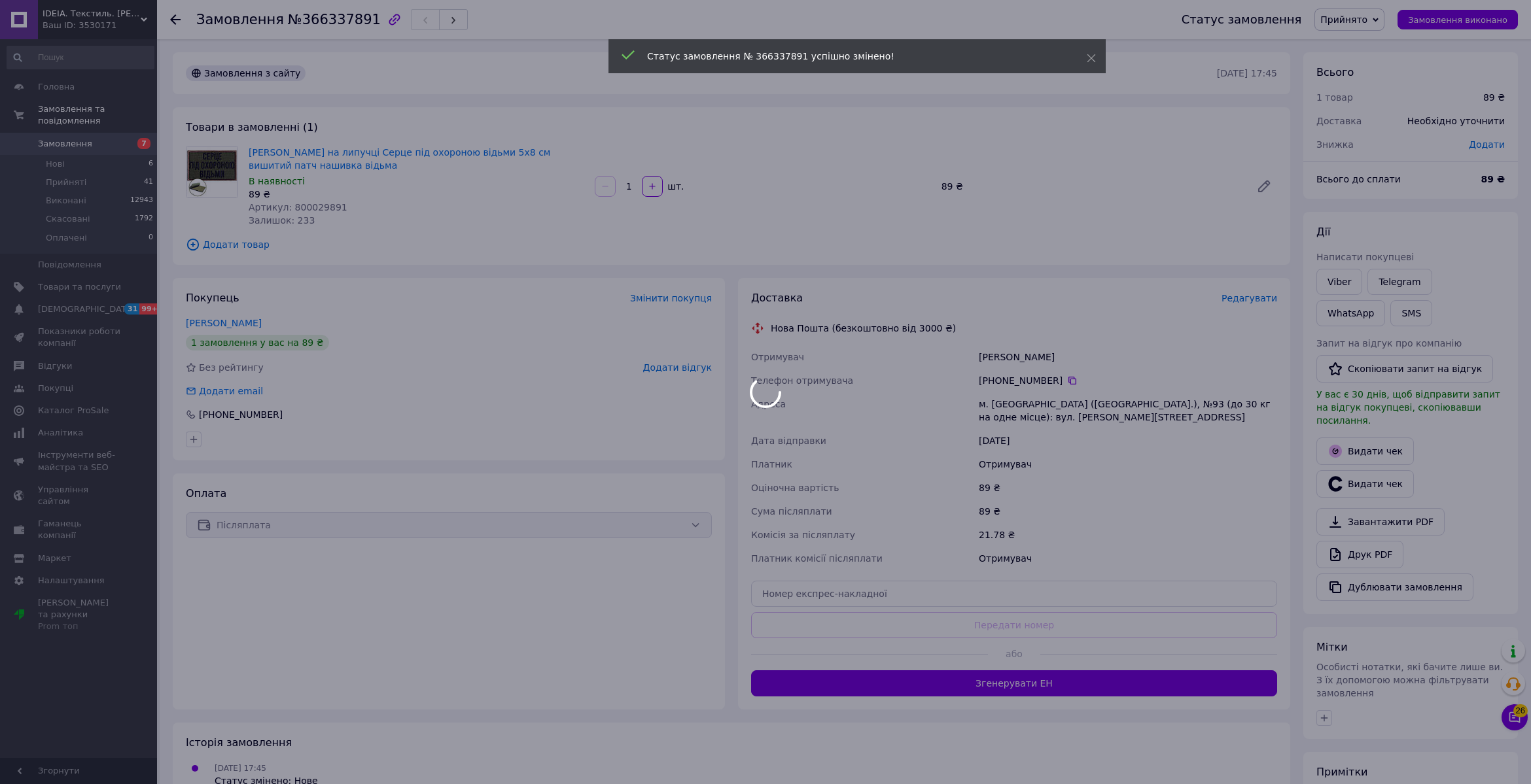
click at [1004, 354] on div at bounding box center [765, 392] width 1531 height 784
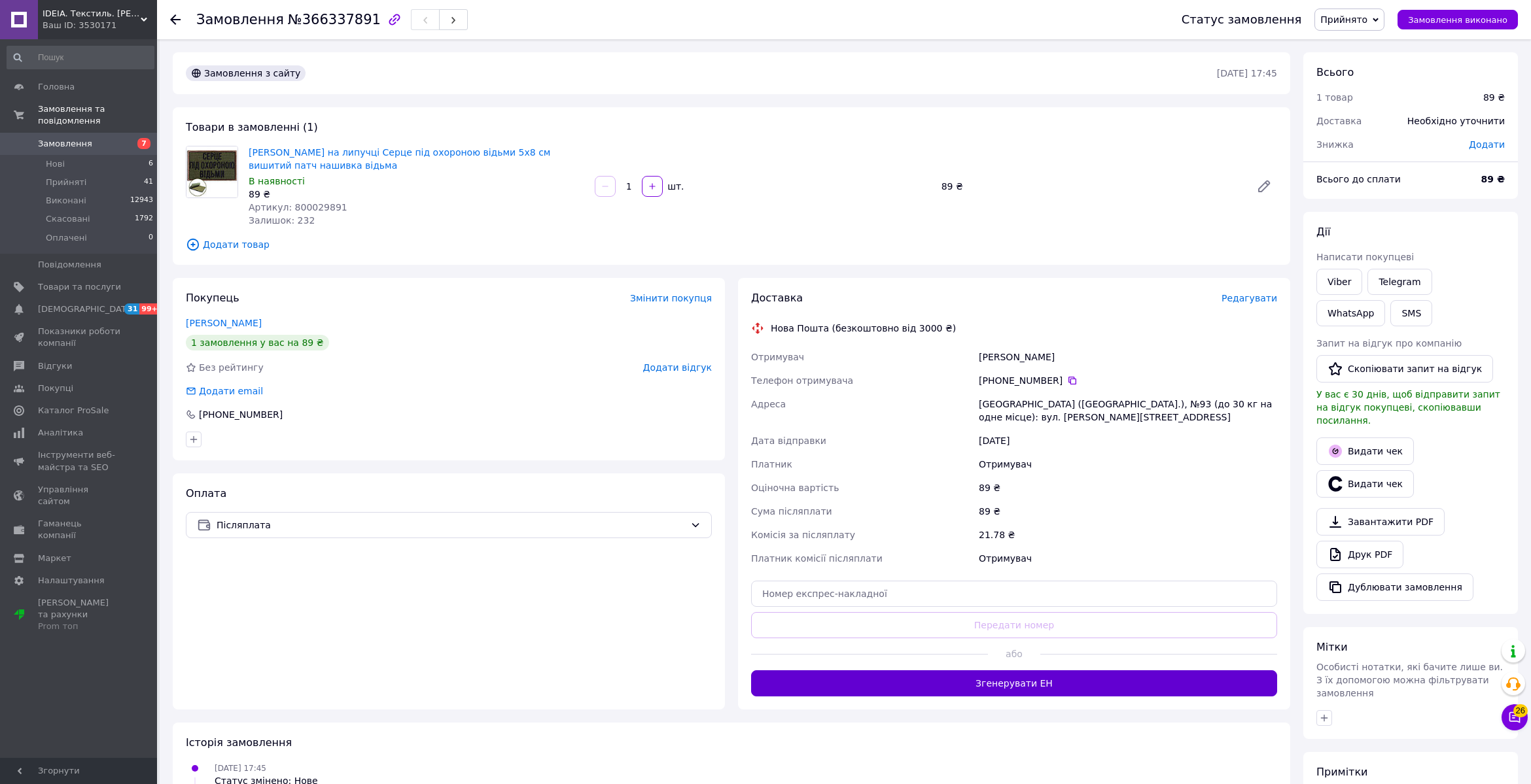
click at [1006, 672] on button "Згенерувати ЕН" at bounding box center [1014, 683] width 526 height 26
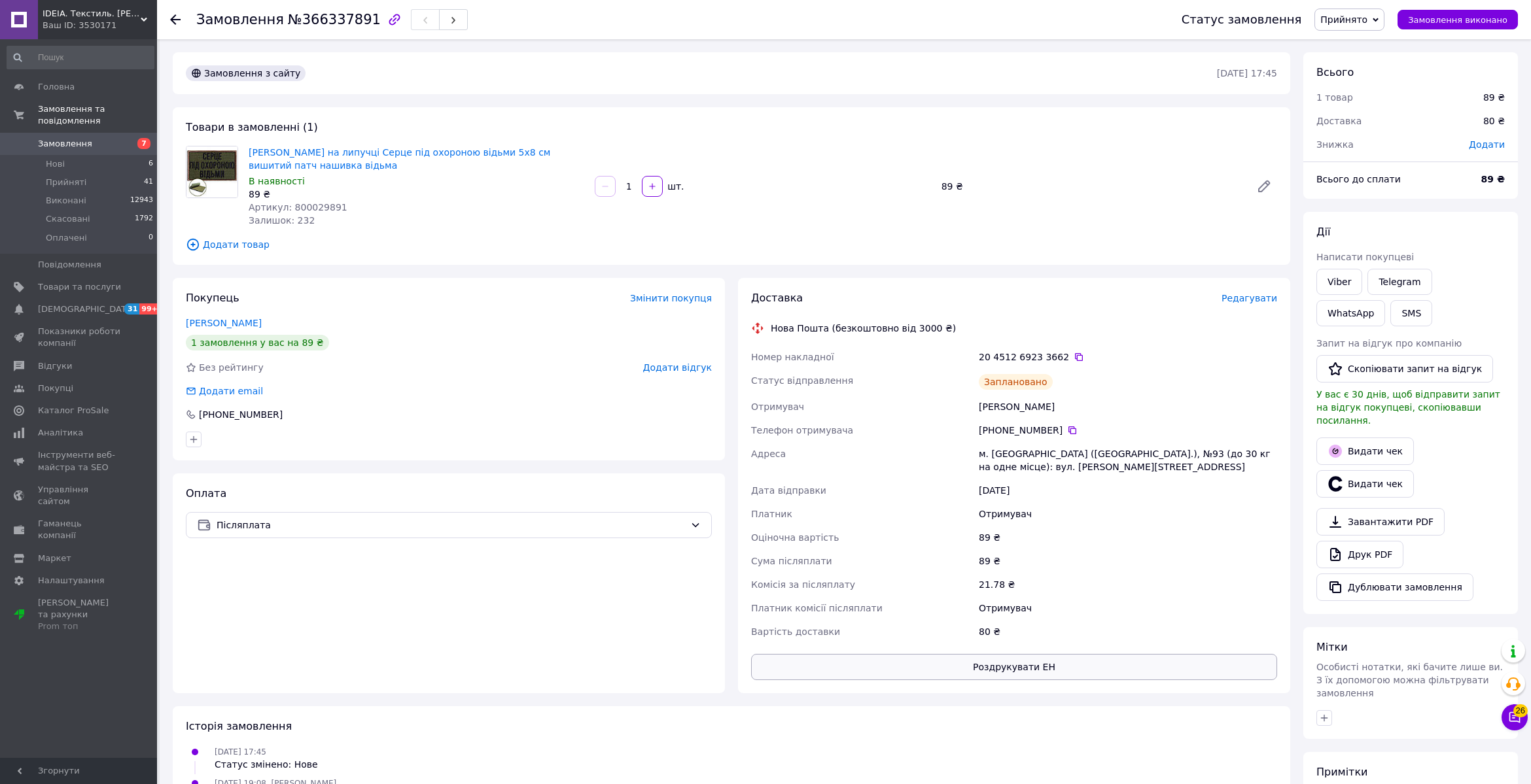
click at [1062, 660] on button "Роздрукувати ЕН" at bounding box center [1014, 667] width 526 height 26
click at [998, 403] on div "Аракелян Анастасія" at bounding box center [1128, 407] width 304 height 24
copy div "Аракелян"
click at [177, 21] on icon at bounding box center [175, 19] width 10 height 10
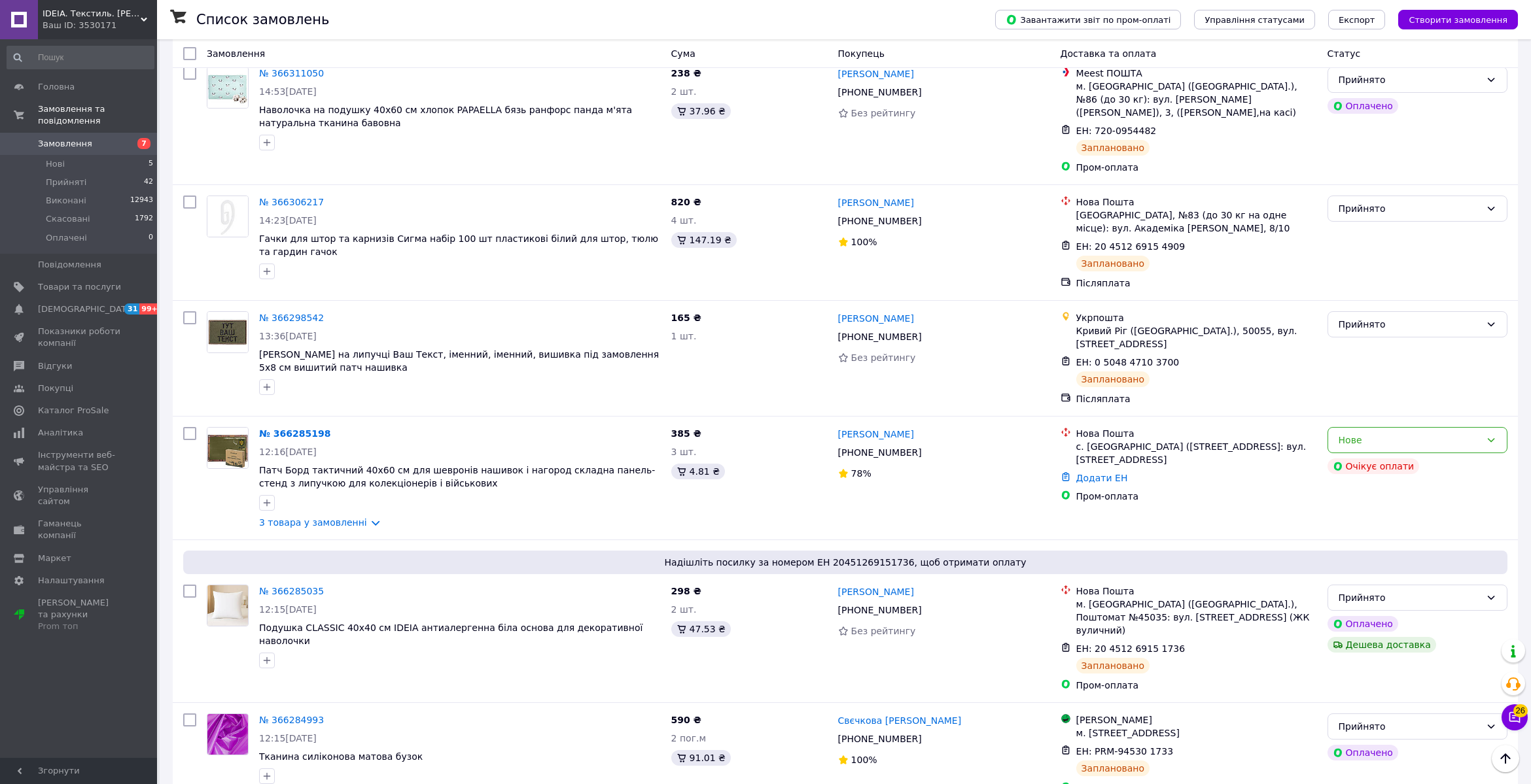
scroll to position [1182, 0]
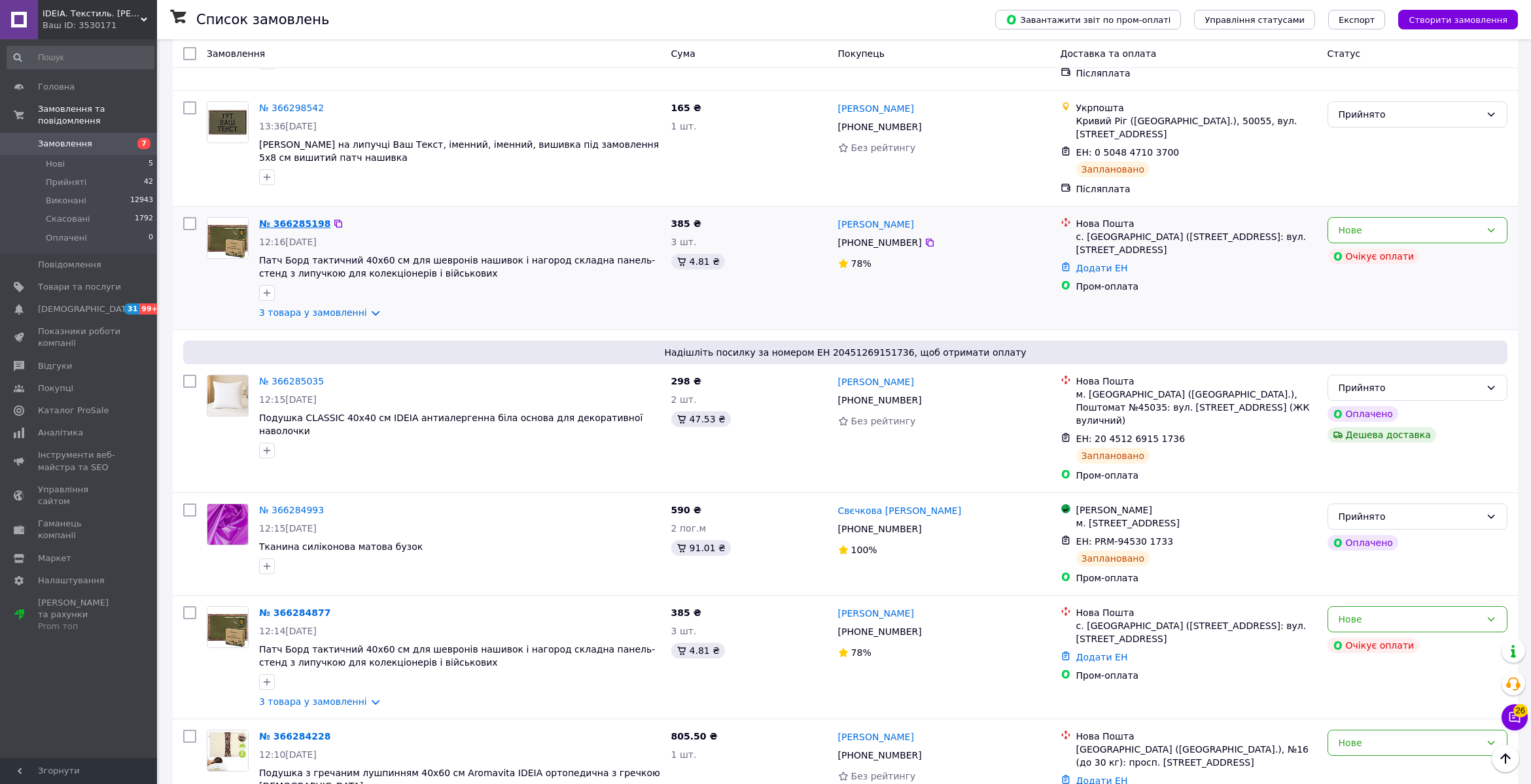
click at [273, 219] on link "№ 366285198" at bounding box center [295, 224] width 71 height 10
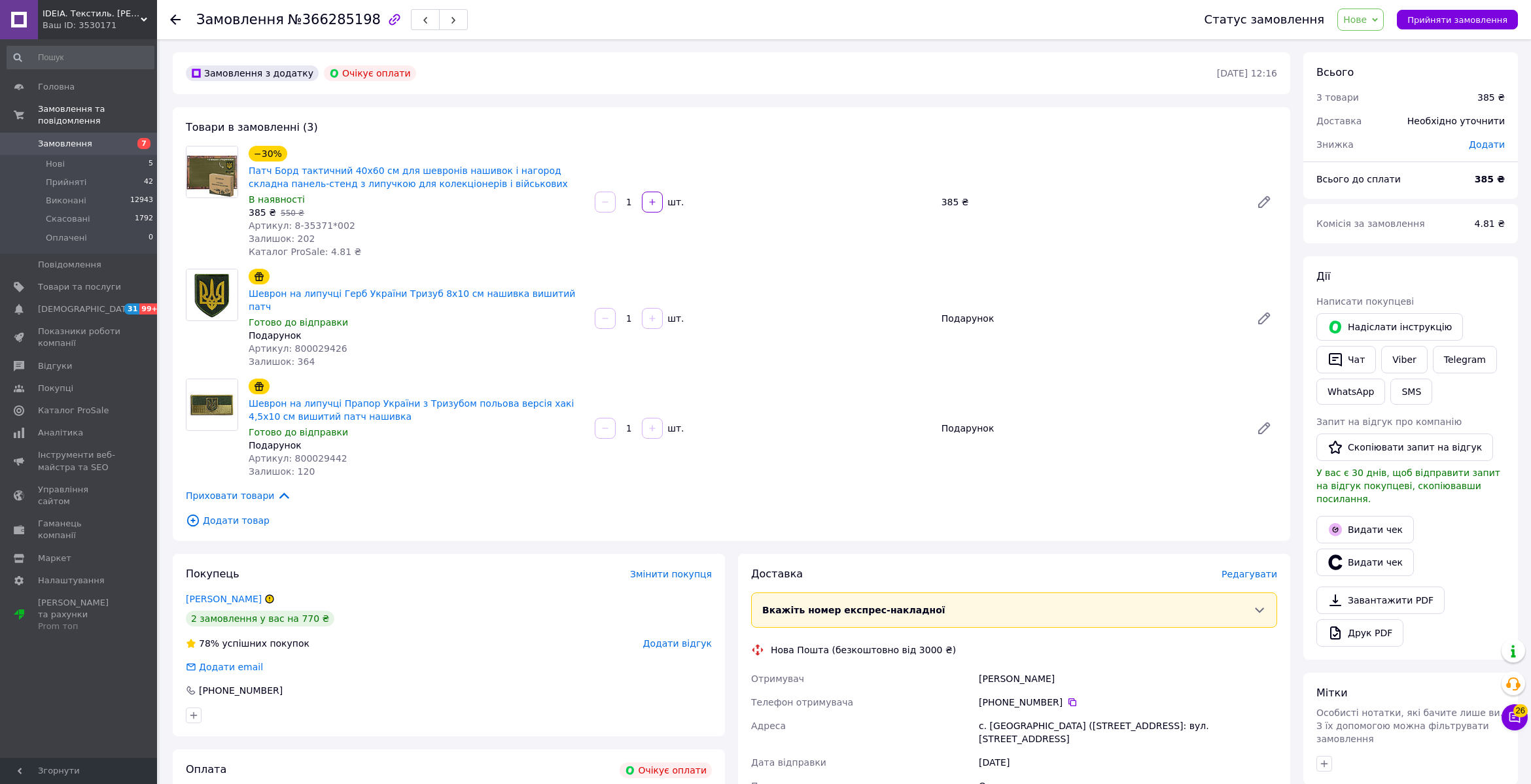
click at [472, 514] on span "Додати товар" at bounding box center [732, 520] width 1091 height 14
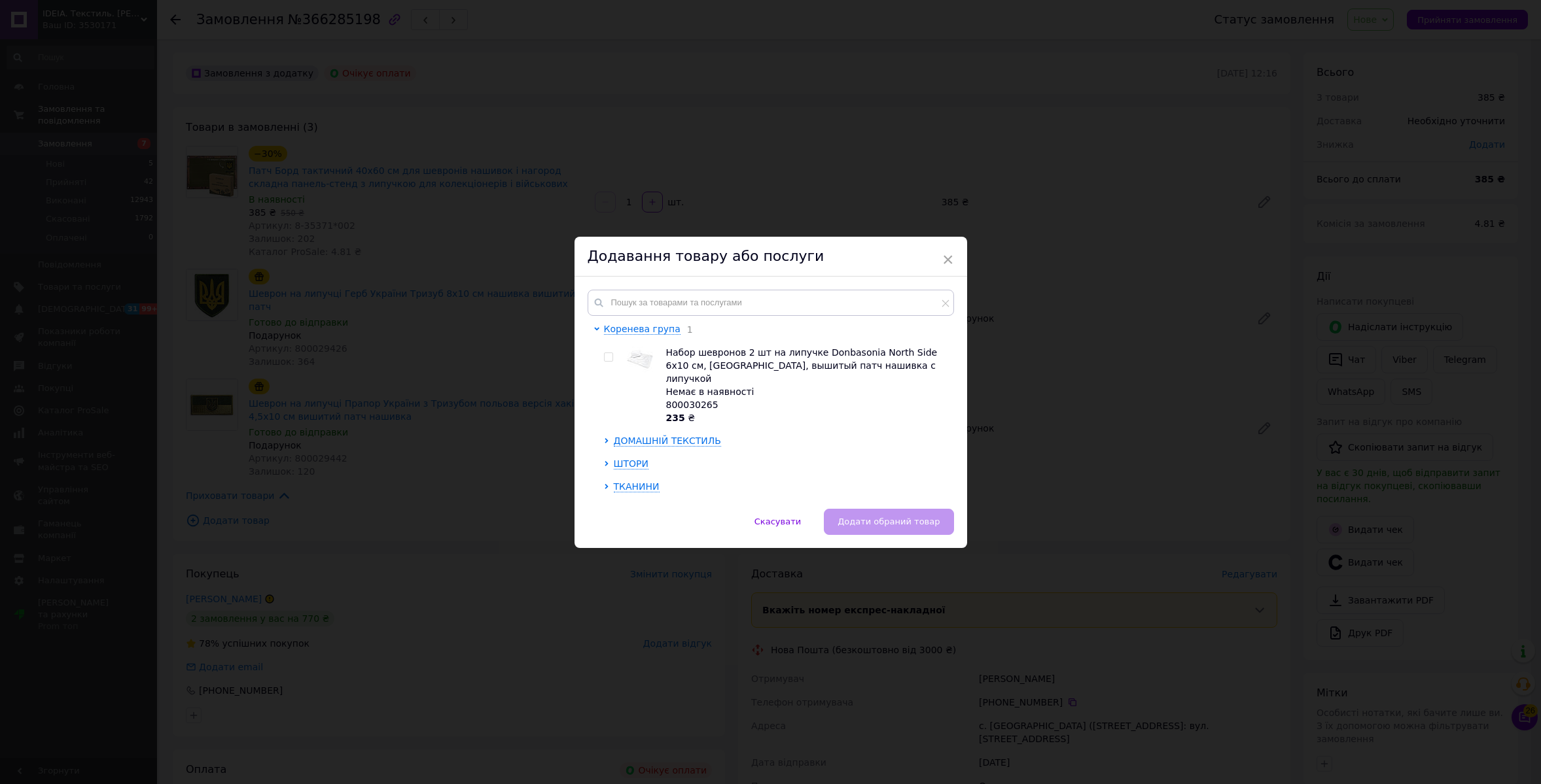
click at [955, 254] on div "Додавання товару або послуги" at bounding box center [771, 257] width 393 height 40
click at [949, 253] on span "×" at bounding box center [948, 259] width 12 height 22
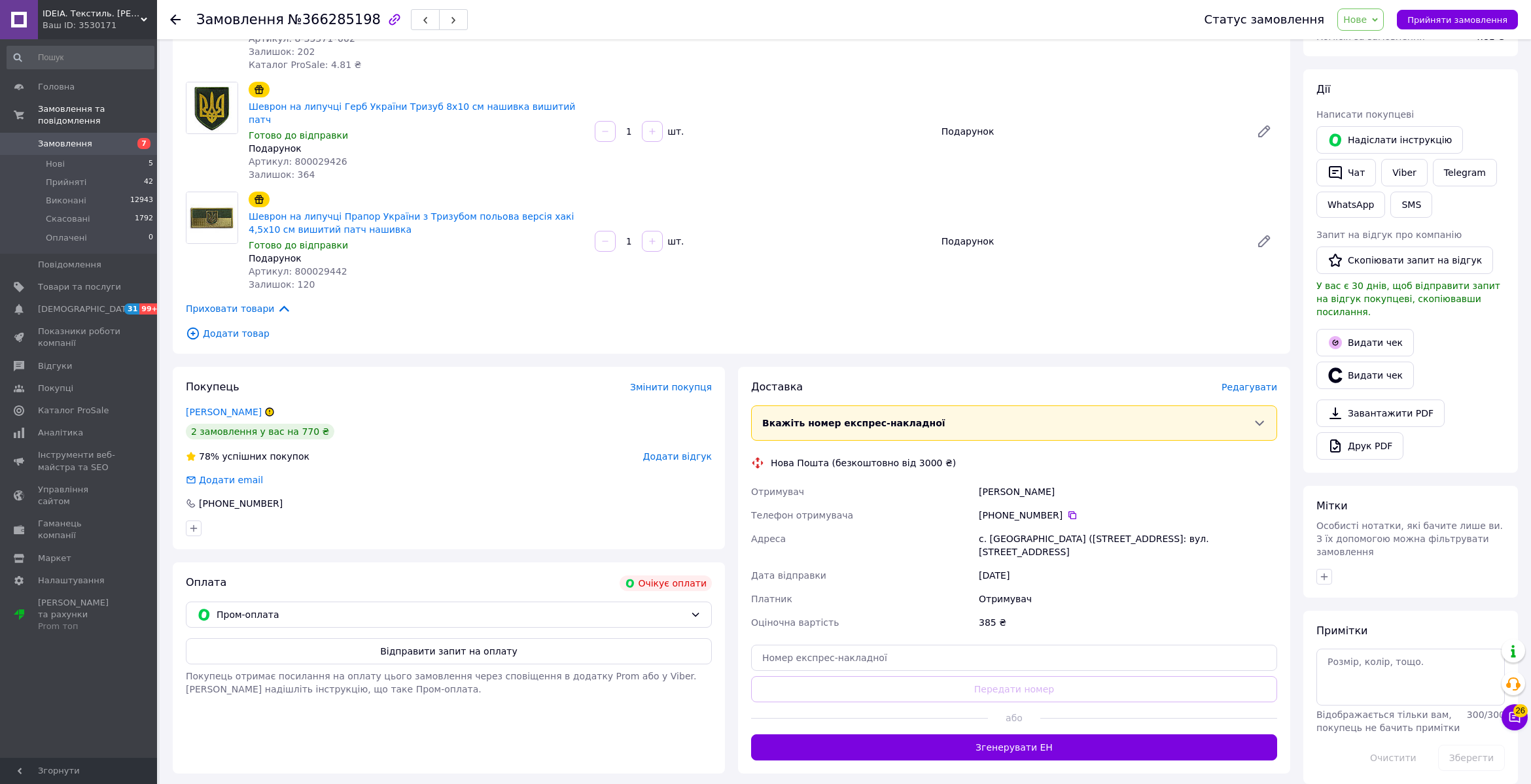
scroll to position [253, 0]
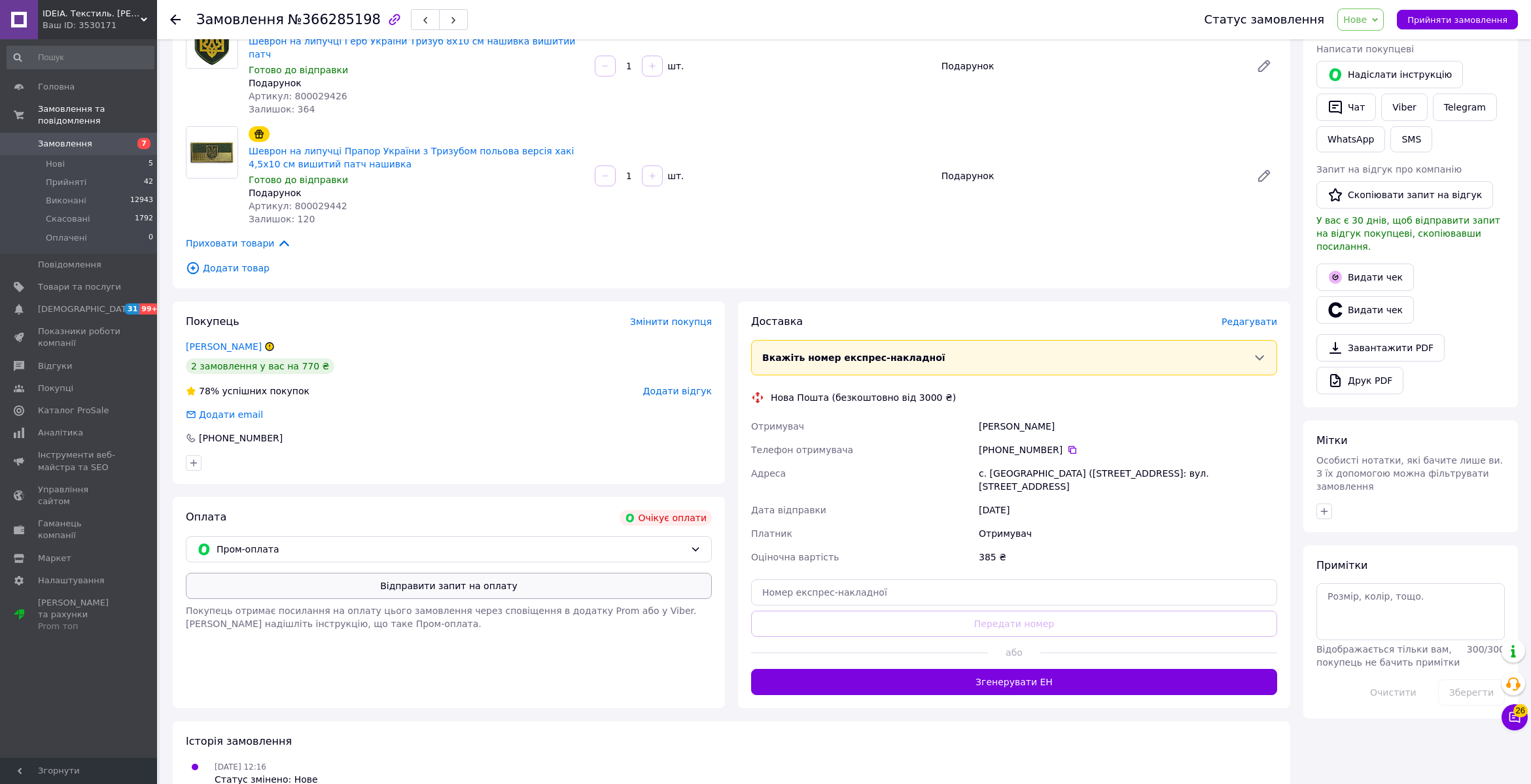
click at [452, 580] on button "Відправити запит на оплату" at bounding box center [449, 585] width 526 height 26
click at [176, 20] on use at bounding box center [175, 19] width 10 height 10
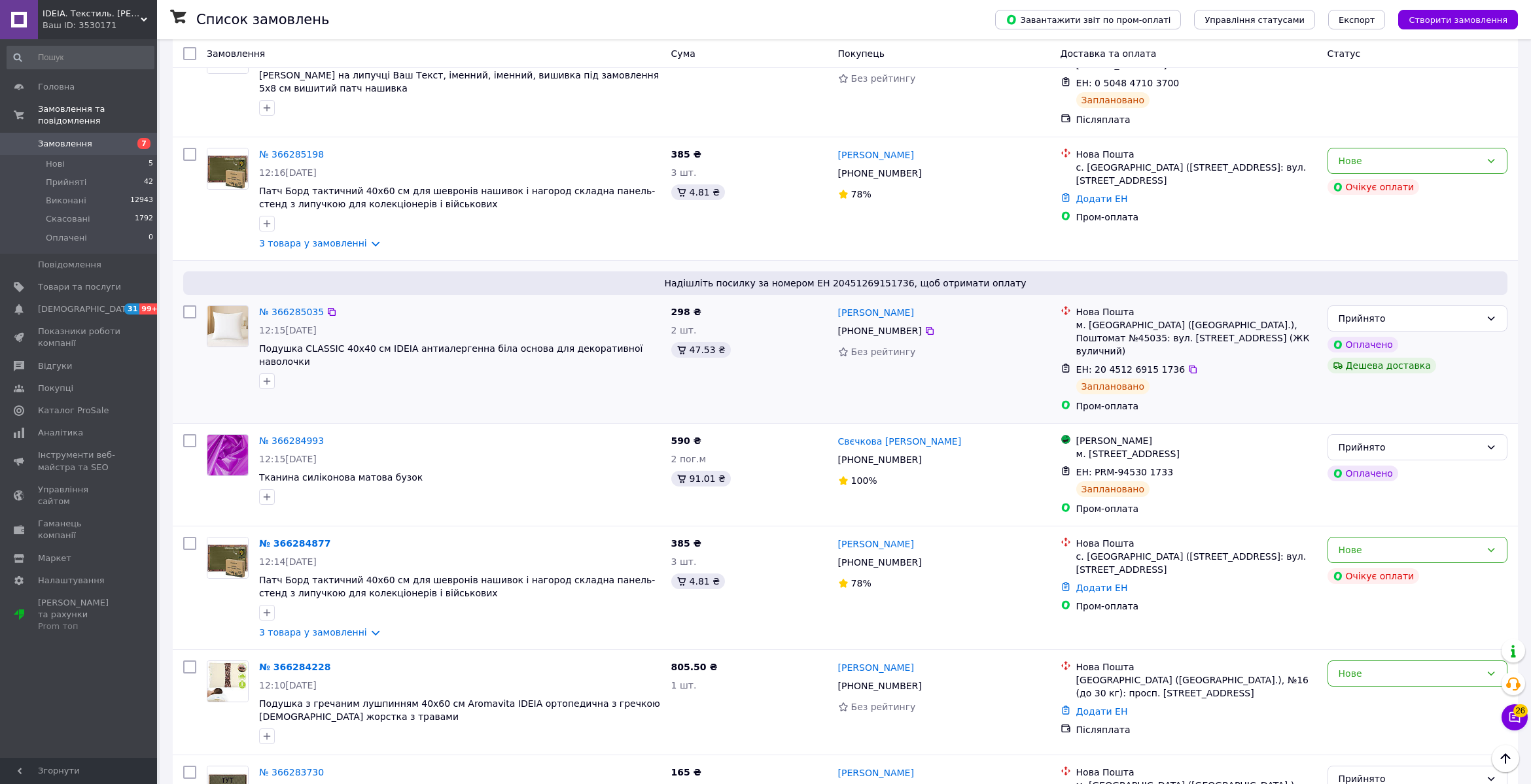
scroll to position [1441, 0]
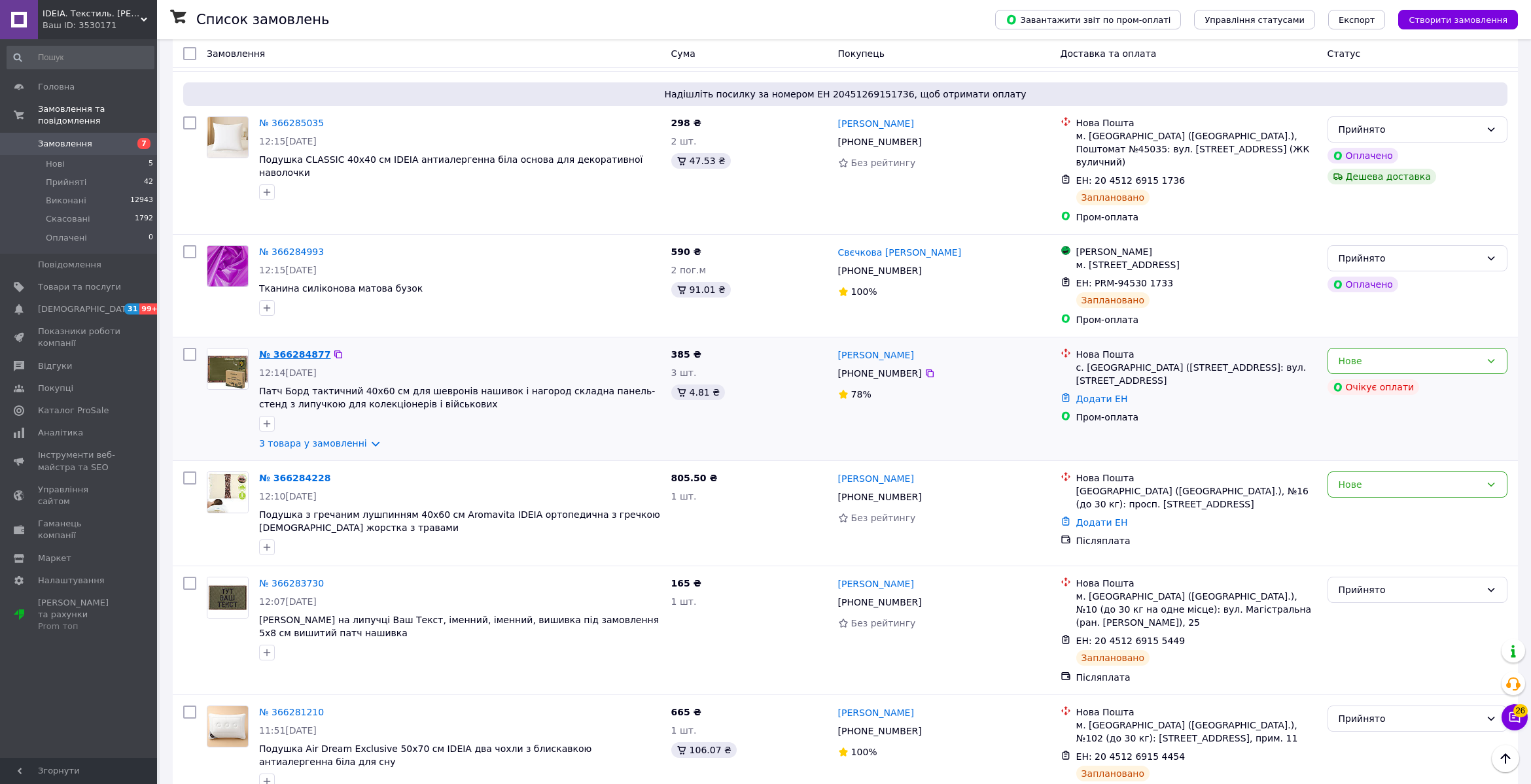
click at [300, 349] on link "№ 366284877" at bounding box center [295, 354] width 71 height 10
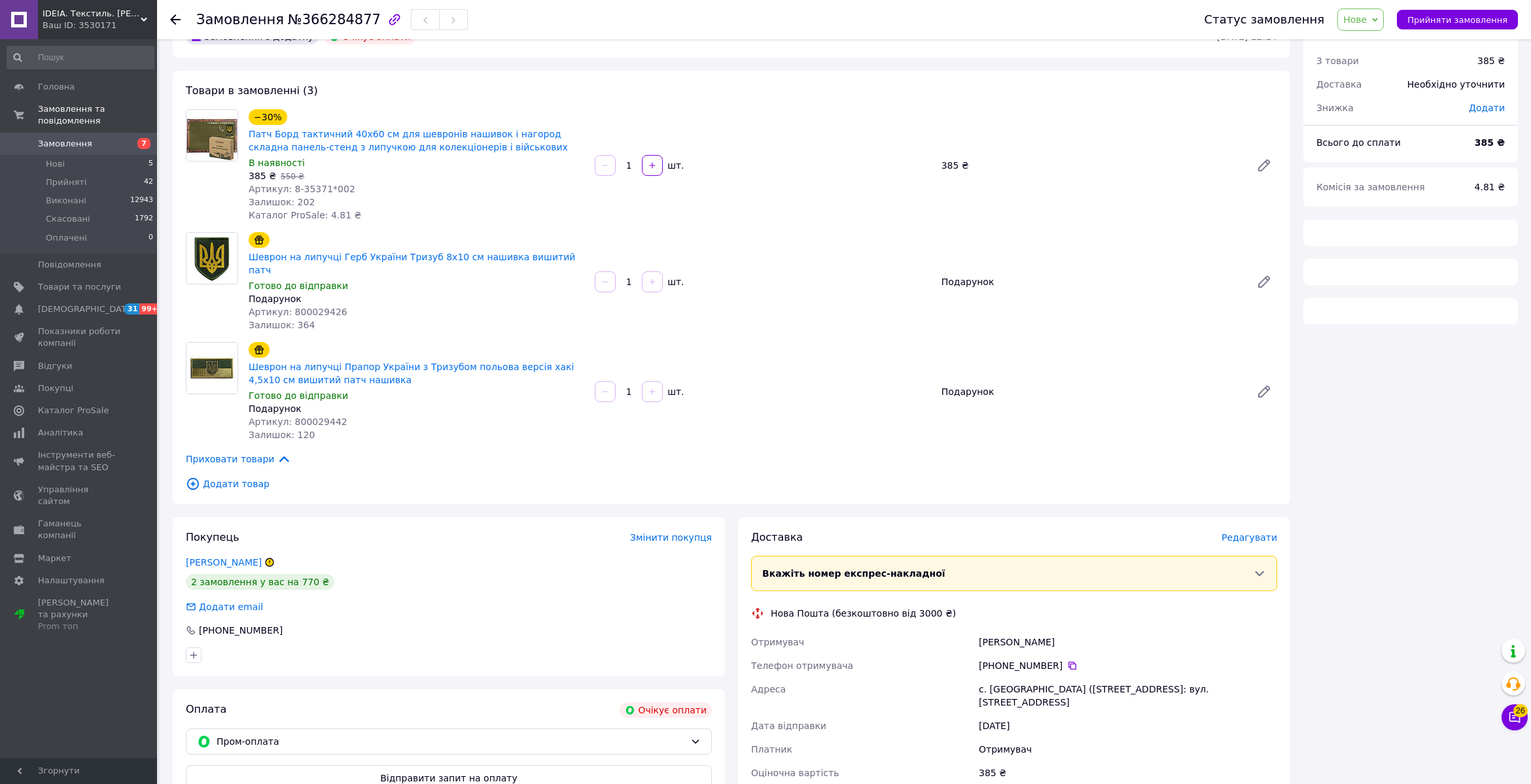
scroll to position [202, 0]
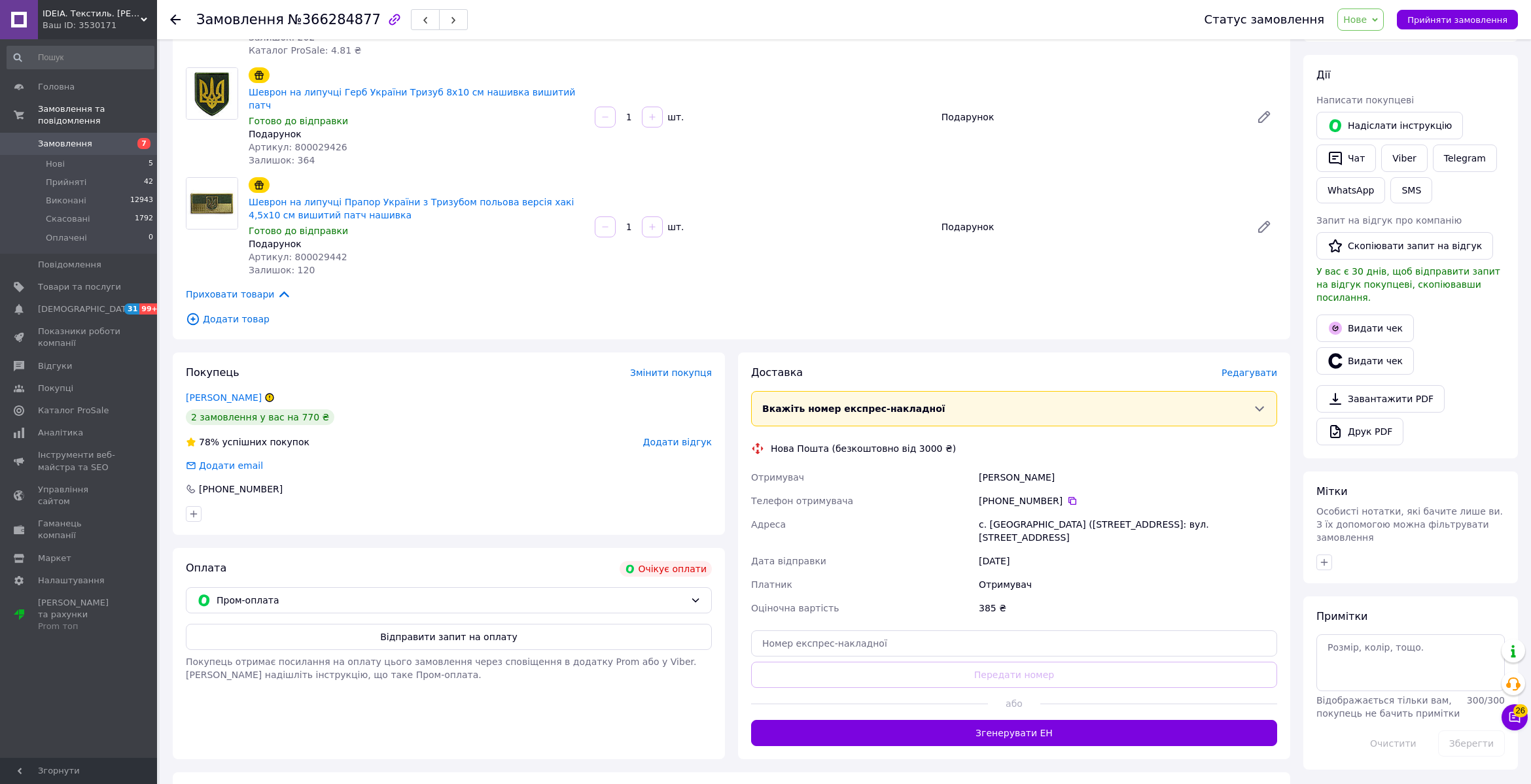
drag, startPoint x: 421, startPoint y: 626, endPoint x: 432, endPoint y: 625, distance: 11.0
click at [421, 626] on button "Відправити запит на оплату" at bounding box center [449, 637] width 526 height 26
click at [174, 19] on use at bounding box center [175, 19] width 10 height 10
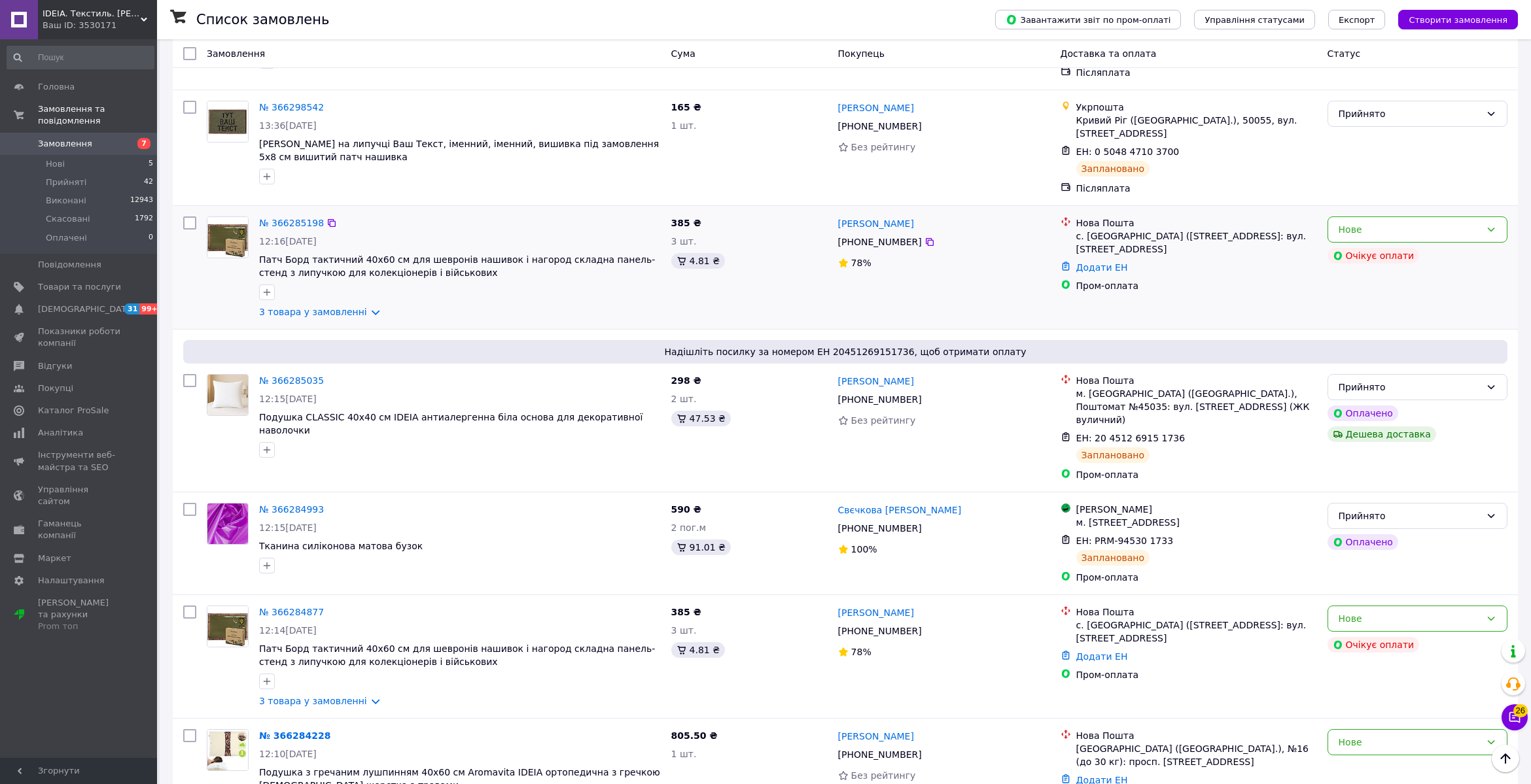
scroll to position [1185, 0]
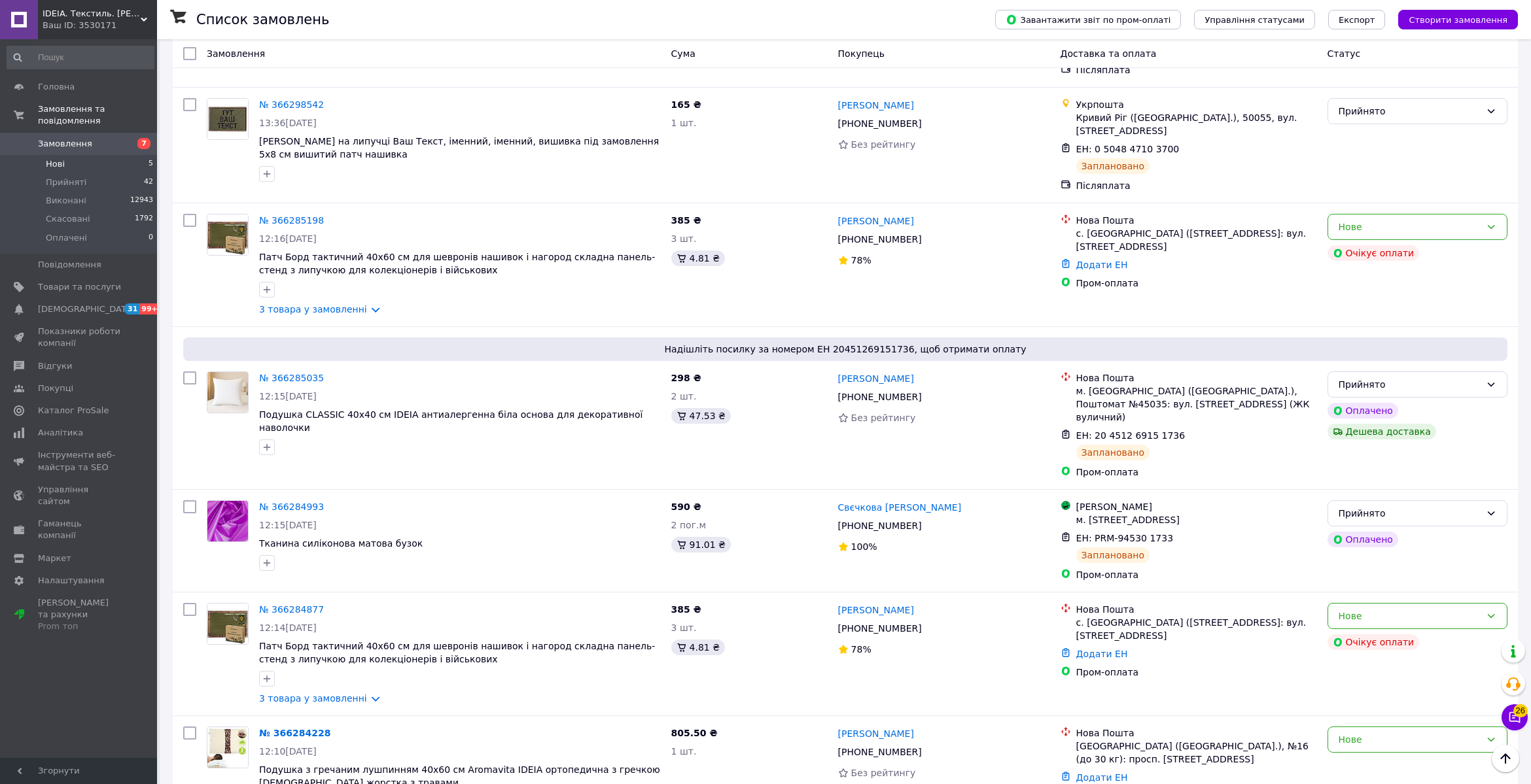
click at [62, 166] on span "Нові" at bounding box center [56, 165] width 19 height 12
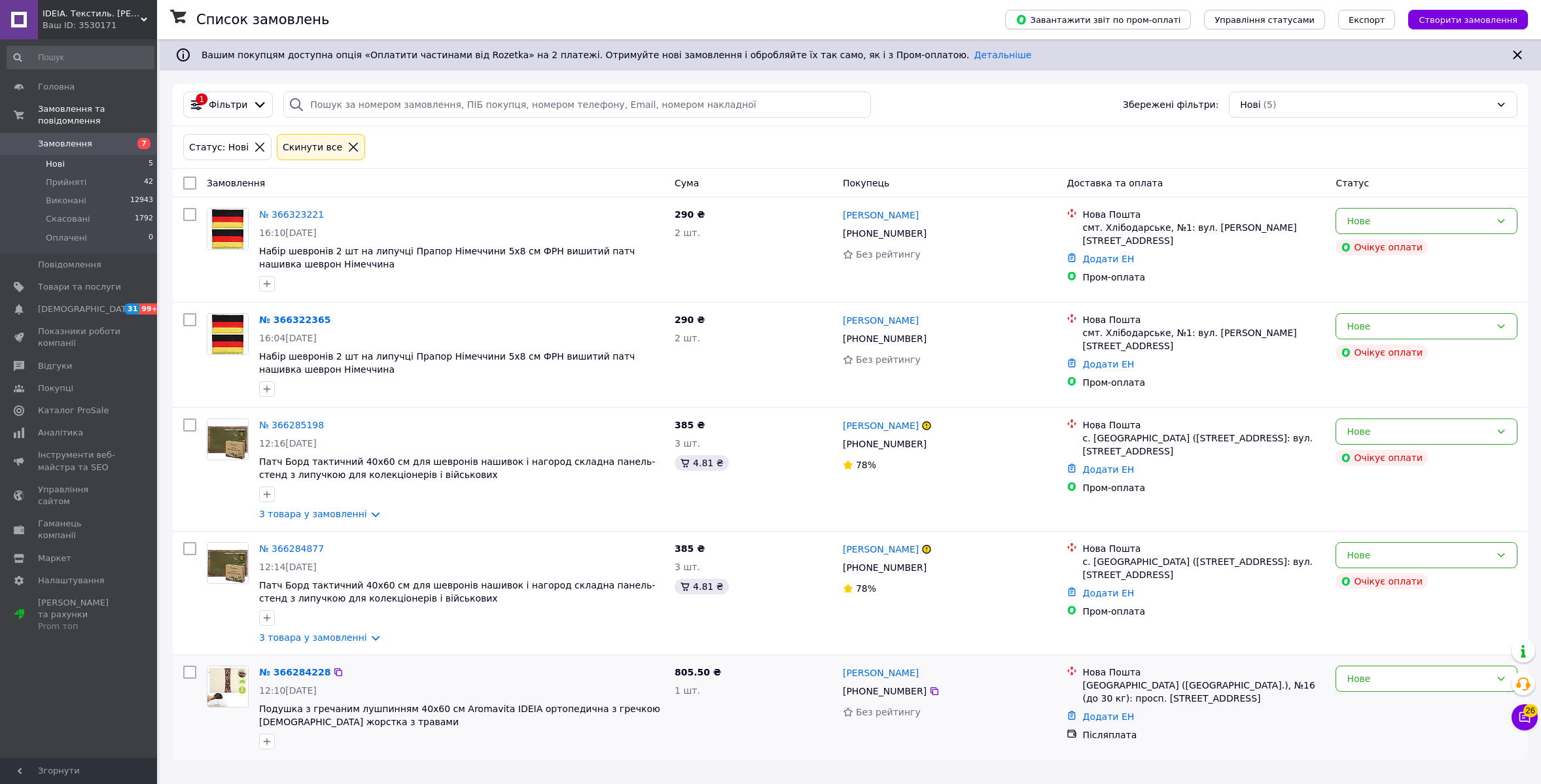
click at [794, 661] on div "805.50 ₴ 1 шт." at bounding box center [753, 707] width 168 height 94
drag, startPoint x: 1017, startPoint y: 689, endPoint x: 920, endPoint y: 679, distance: 97.5
click at [1017, 689] on div "[PHONE_NUMBER]" at bounding box center [950, 691] width 216 height 16
drag, startPoint x: 892, startPoint y: 674, endPoint x: 879, endPoint y: 673, distance: 13.0
click at [879, 673] on div "[PERSON_NAME]" at bounding box center [950, 673] width 216 height 16
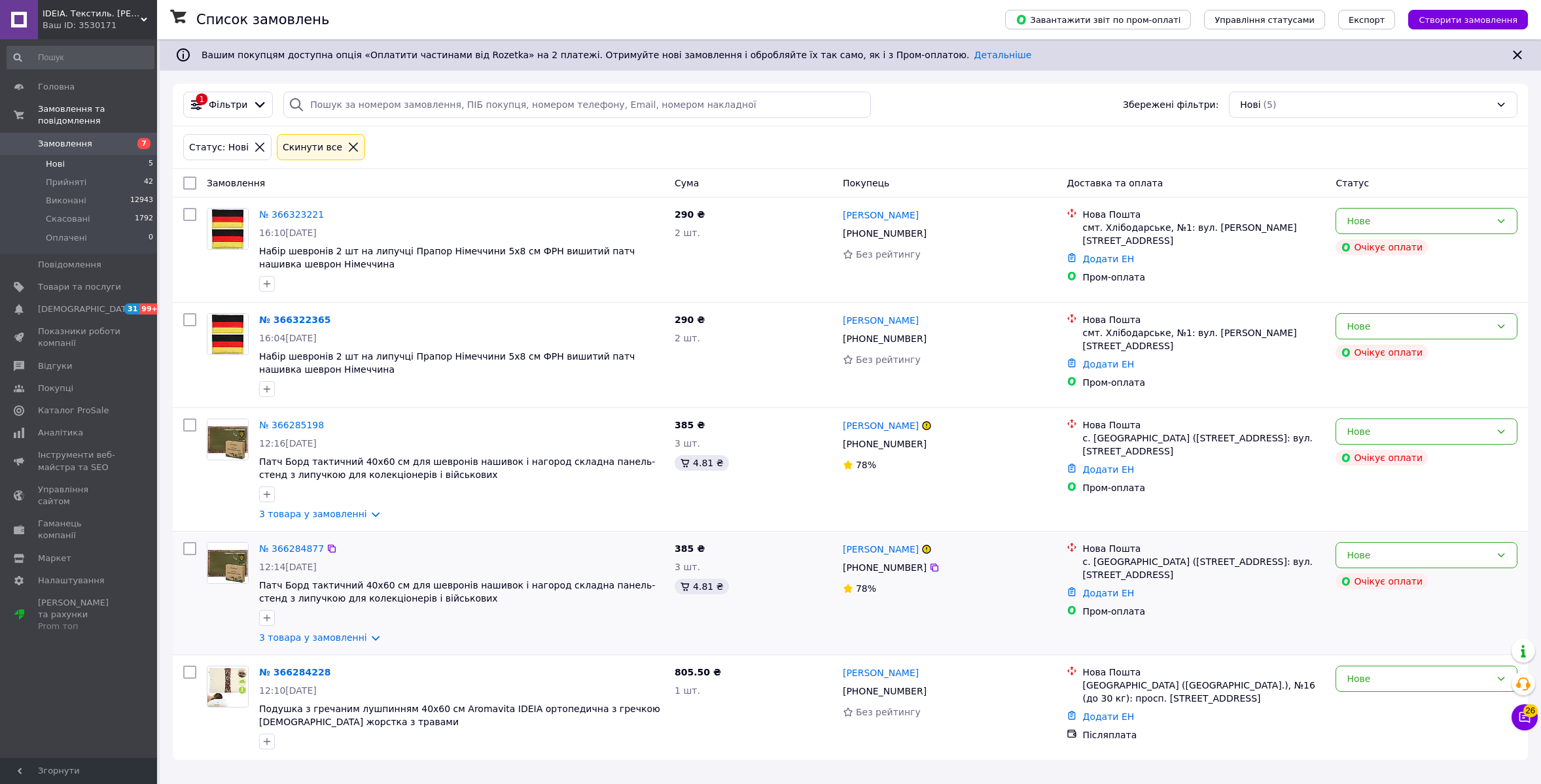
copy link "Харсюк"
drag, startPoint x: 928, startPoint y: 692, endPoint x: 789, endPoint y: 691, distance: 139.0
click at [929, 692] on icon at bounding box center [934, 691] width 10 height 10
click at [277, 671] on link "№ 366284228" at bounding box center [295, 672] width 71 height 10
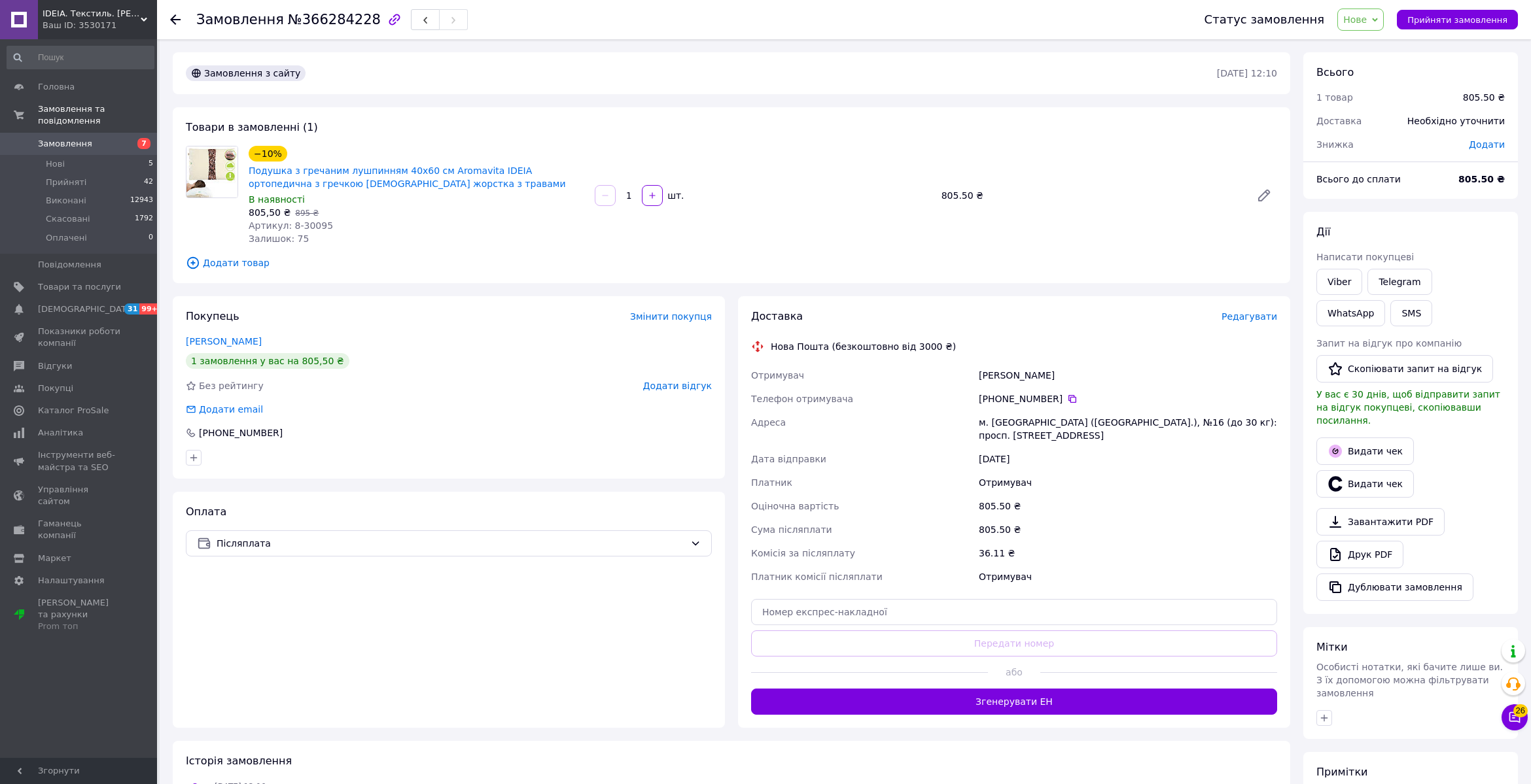
click at [1378, 17] on icon at bounding box center [1375, 20] width 6 height 6
click at [1372, 40] on li "Прийнято" at bounding box center [1368, 46] width 60 height 19
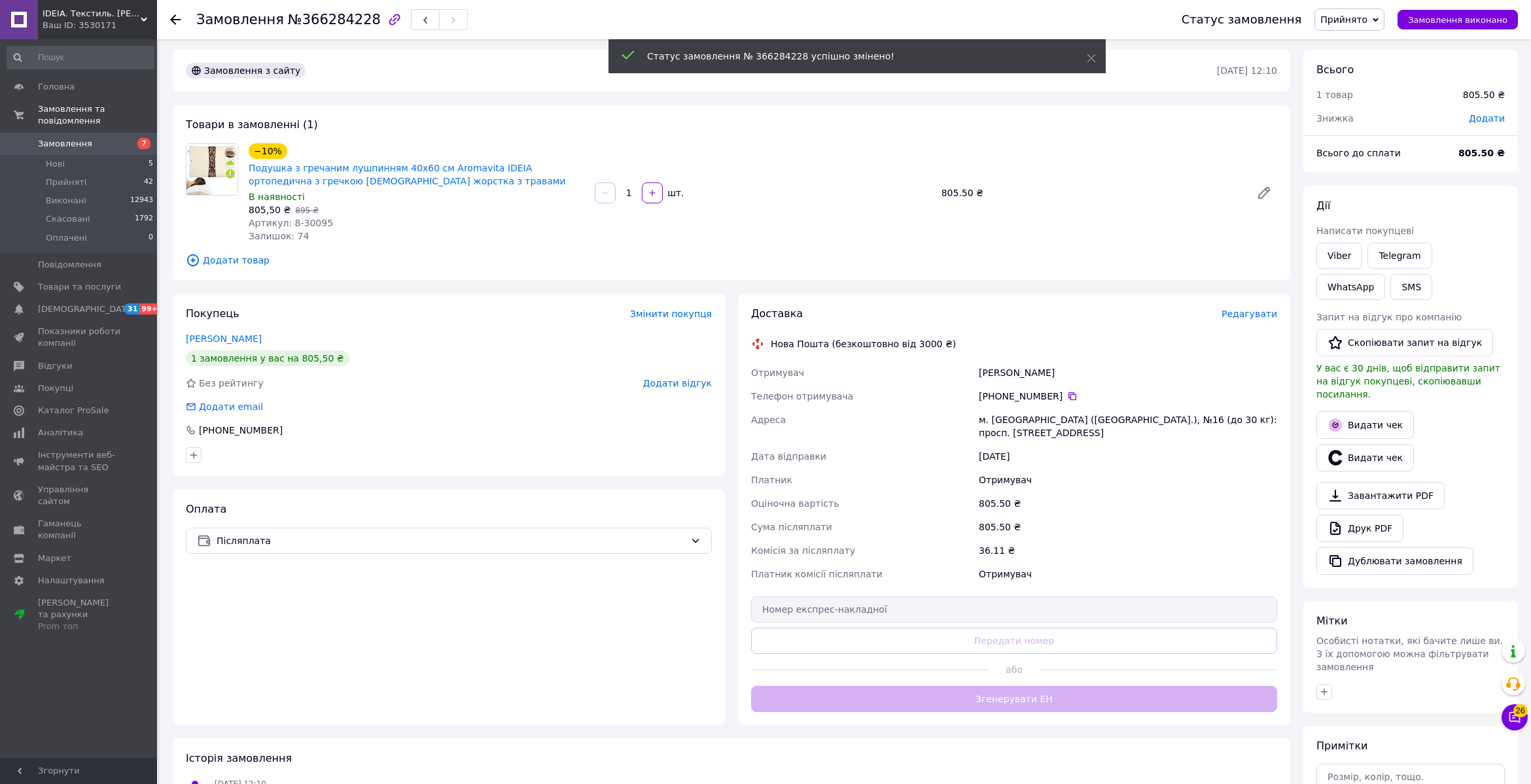
click at [988, 369] on div "Харсюк Євгенія" at bounding box center [1128, 373] width 304 height 24
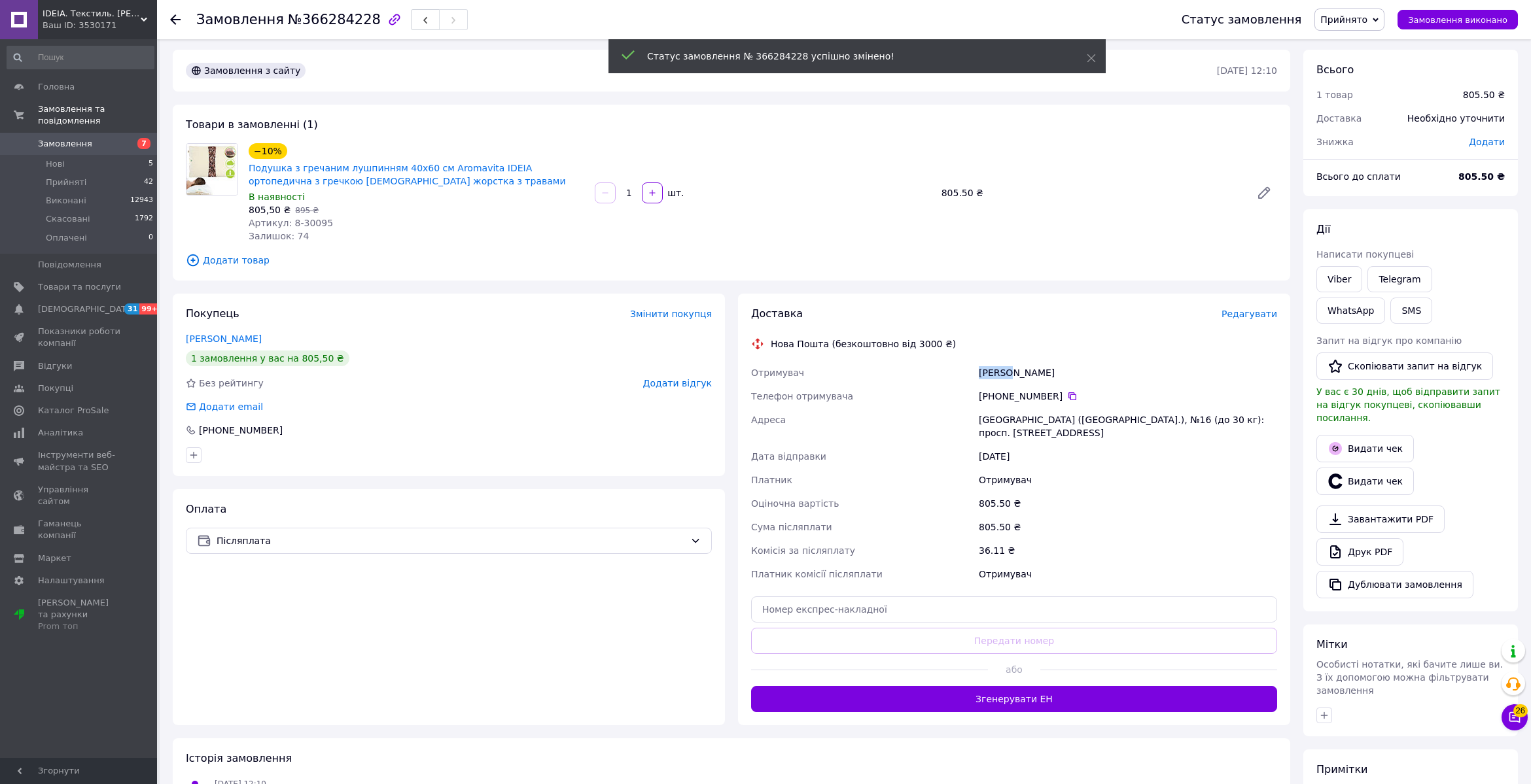
copy div "Харсюк"
click at [1051, 686] on button "Згенерувати ЕН" at bounding box center [1014, 699] width 526 height 26
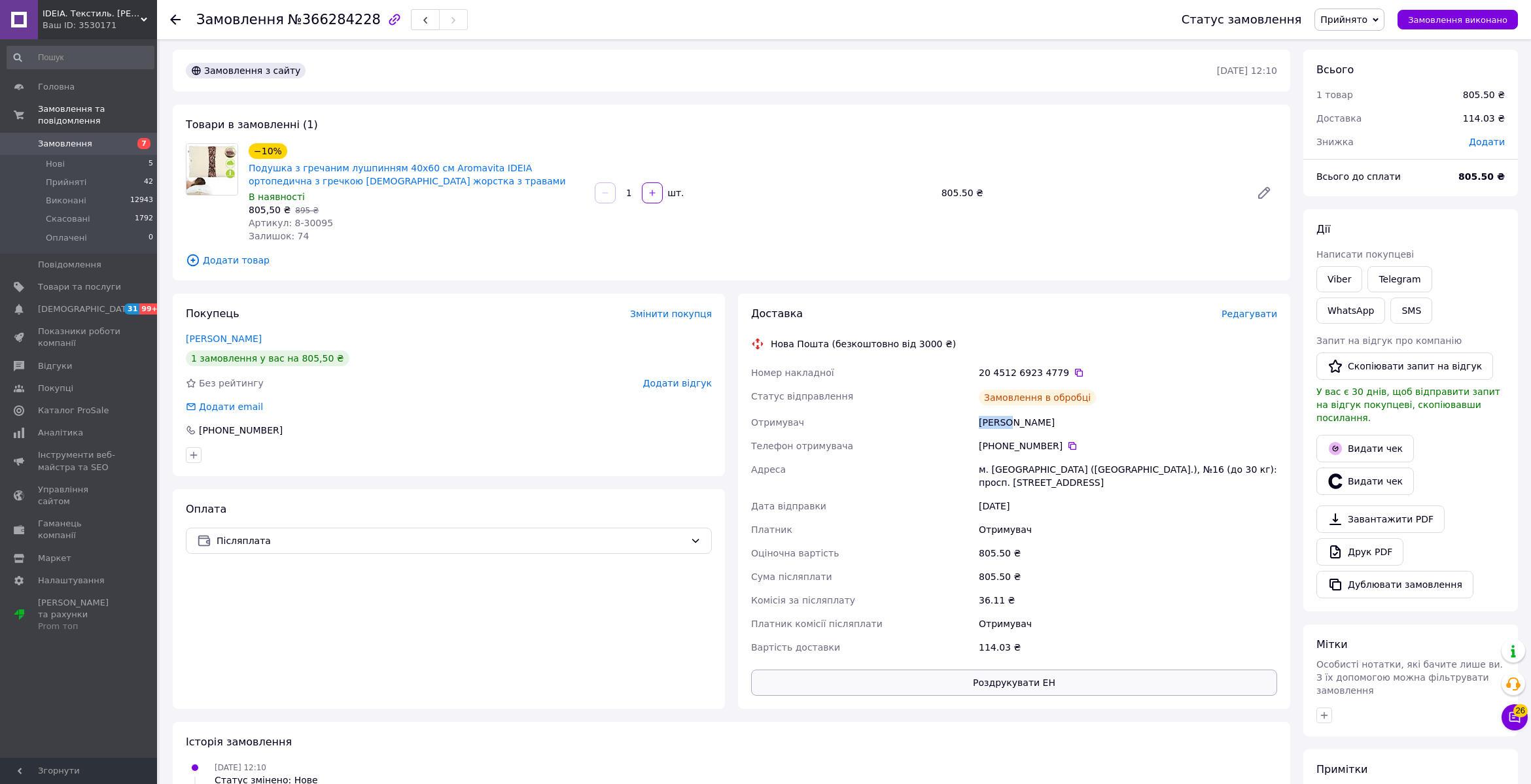
click at [1036, 680] on button "Роздрукувати ЕН" at bounding box center [1014, 682] width 526 height 26
click at [176, 15] on use at bounding box center [175, 19] width 10 height 10
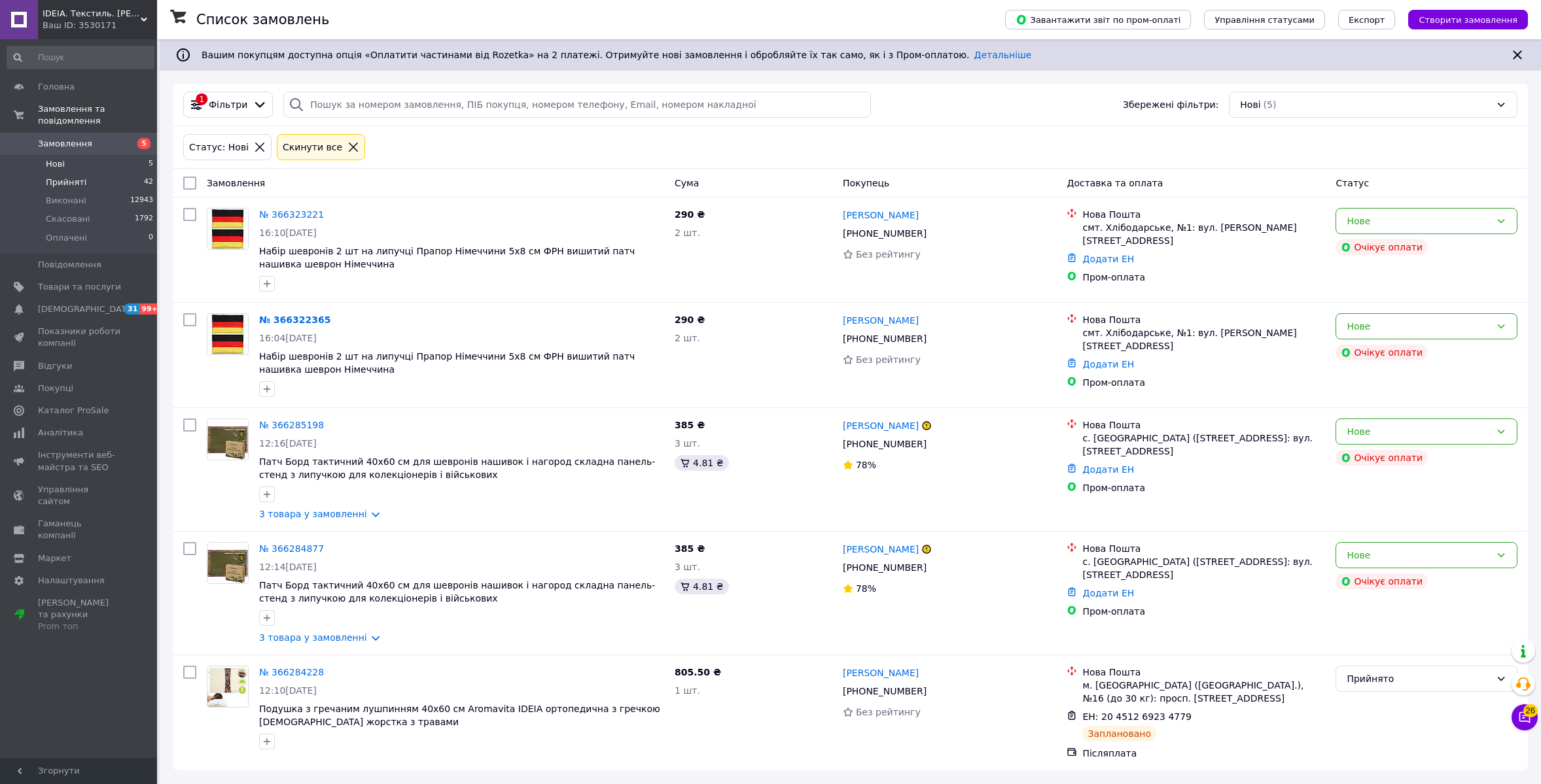
click at [64, 181] on span "Прийняті" at bounding box center [66, 182] width 41 height 12
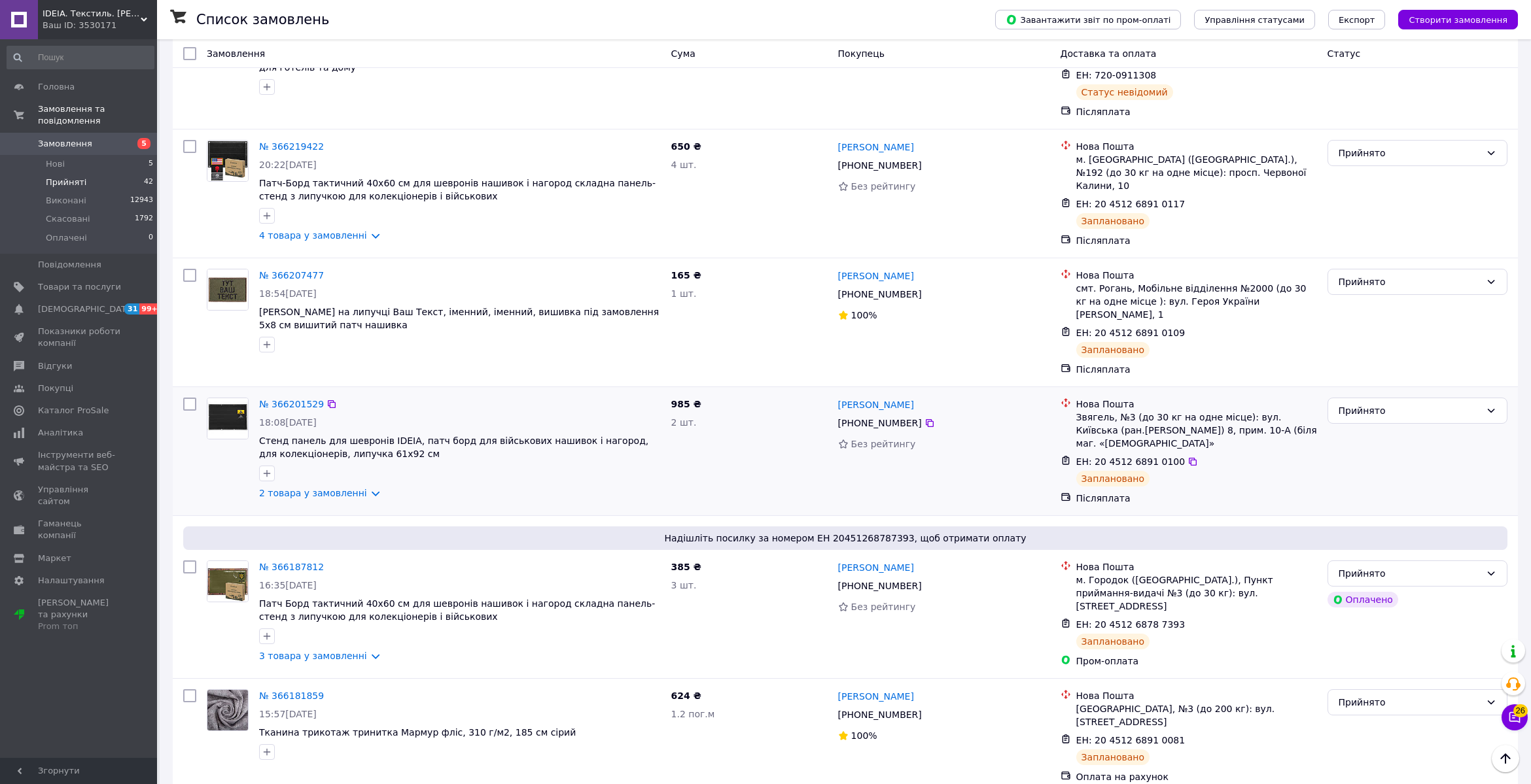
scroll to position [2016, 0]
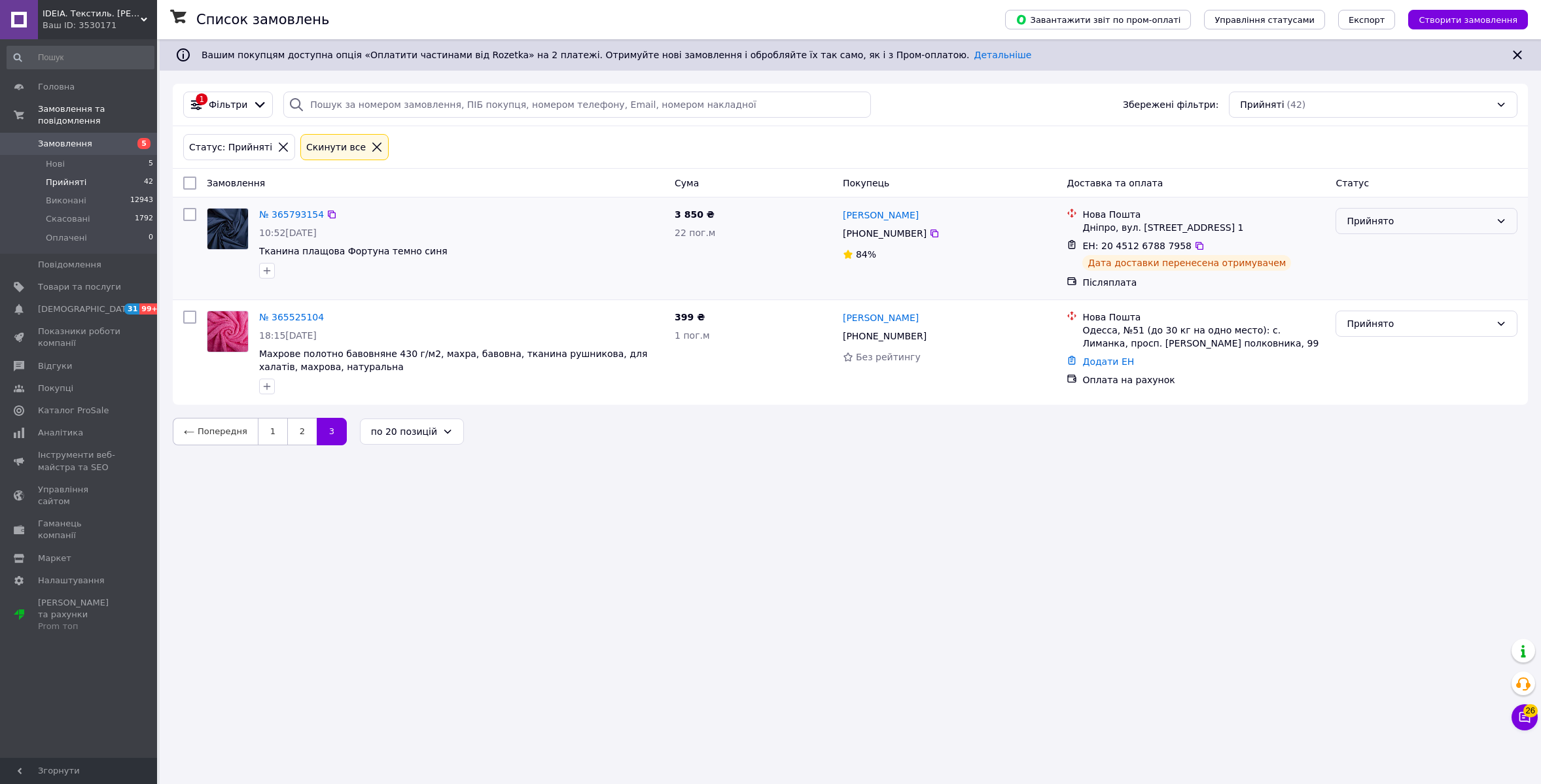
click at [1396, 220] on div "Прийнято" at bounding box center [1419, 221] width 144 height 14
click at [1374, 251] on li "Виконано" at bounding box center [1426, 249] width 181 height 24
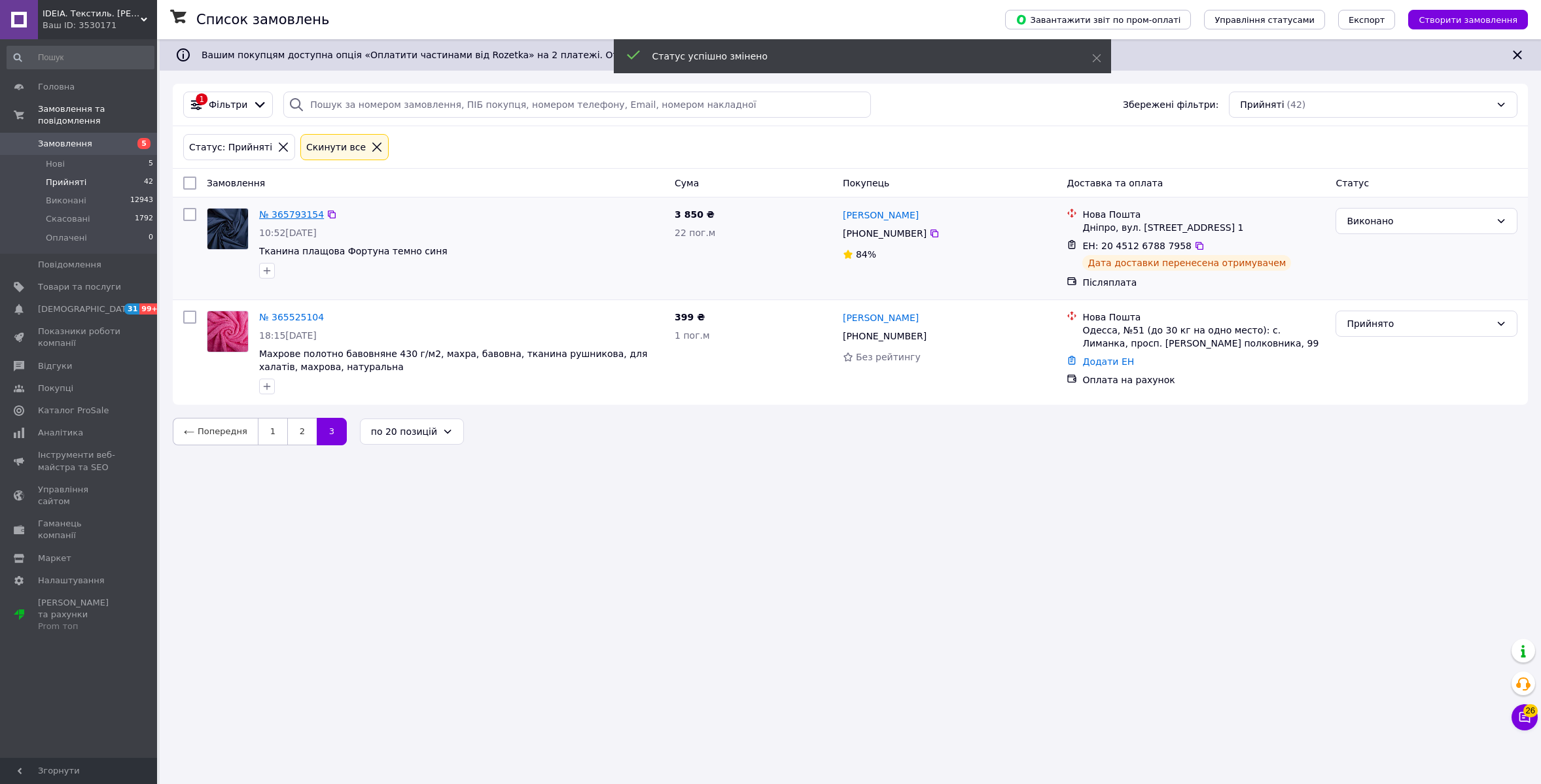
click at [286, 214] on link "№ 365793154" at bounding box center [291, 214] width 64 height 10
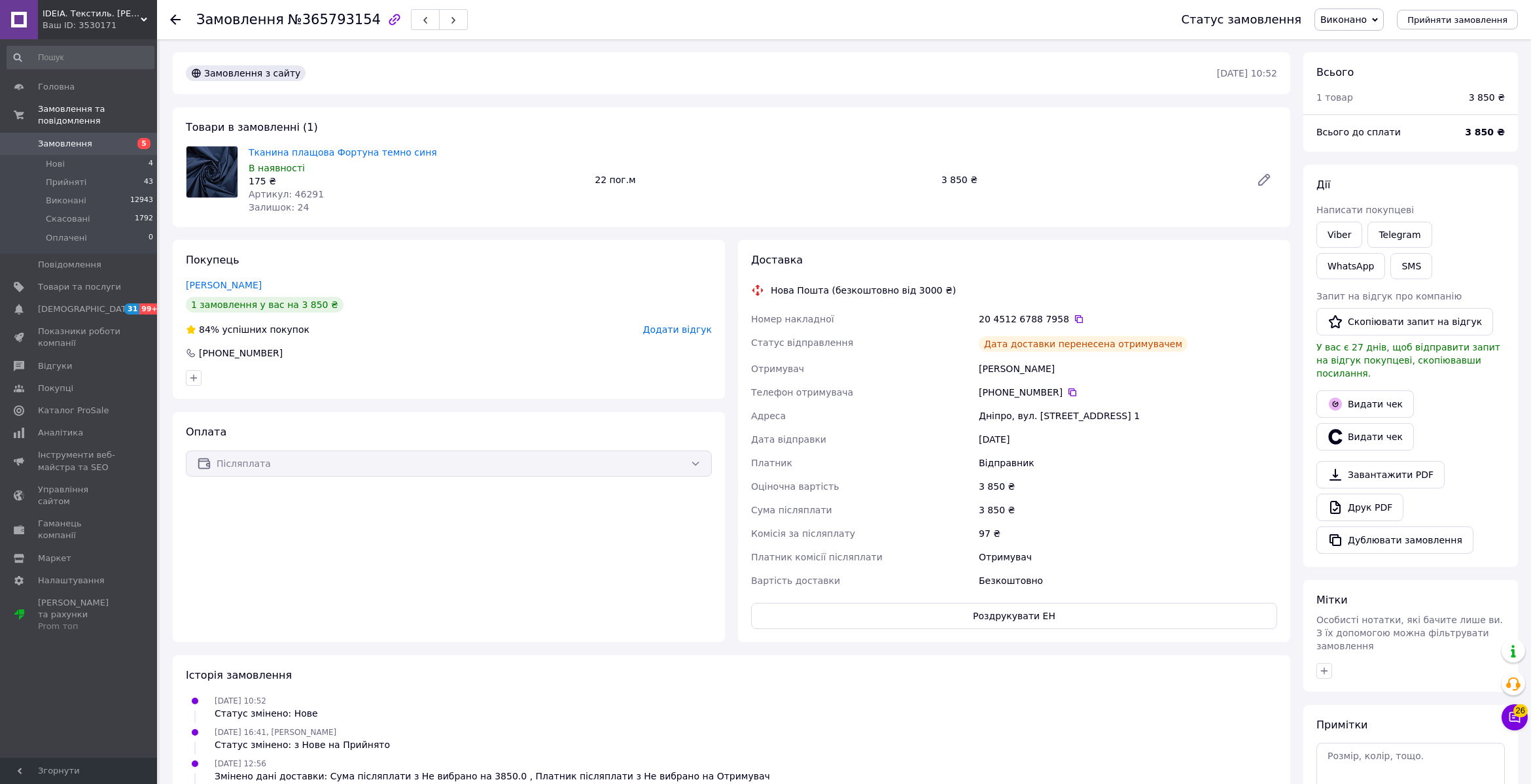
scroll to position [206, 0]
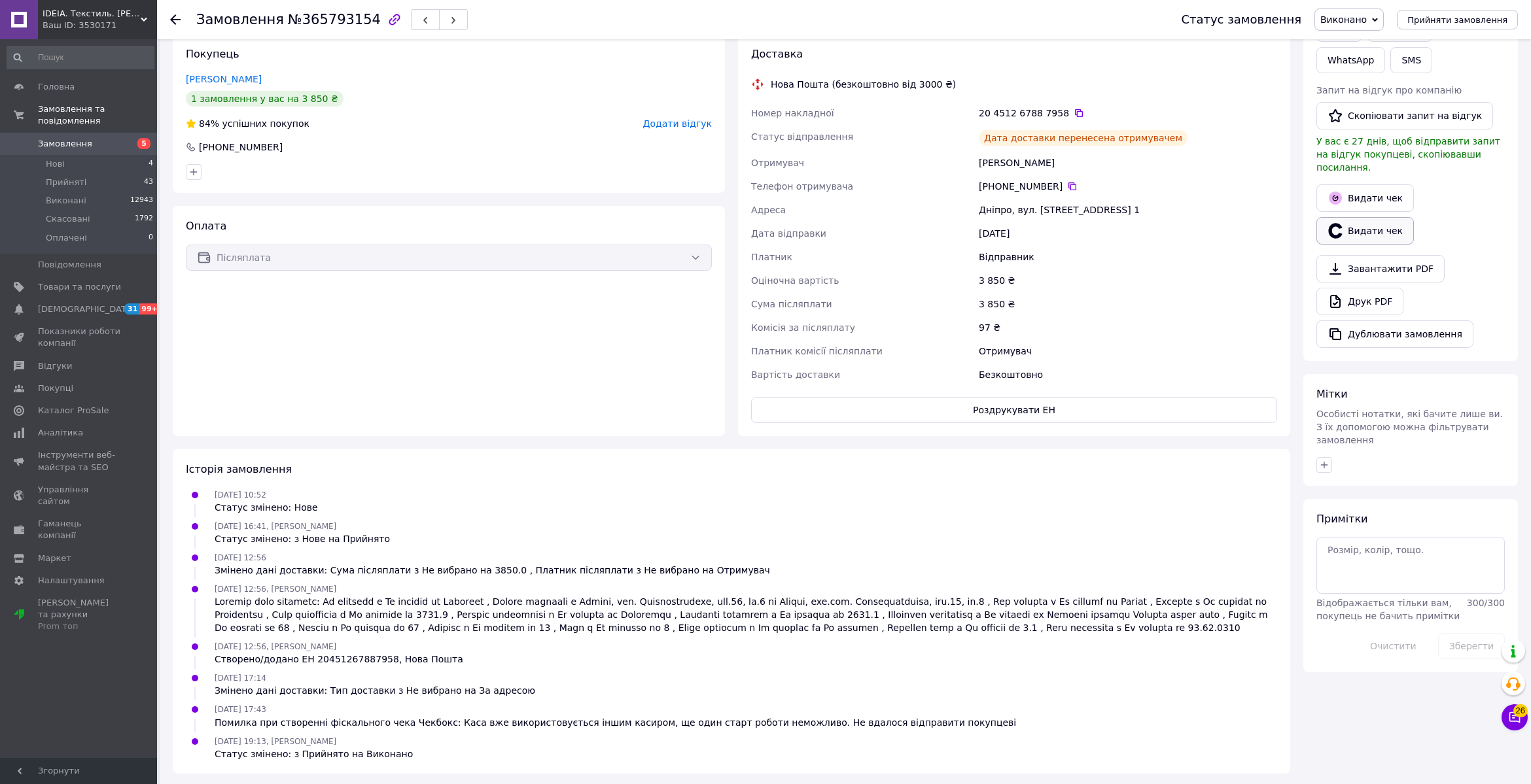
click at [1347, 219] on button "Видати чек" at bounding box center [1366, 230] width 98 height 27
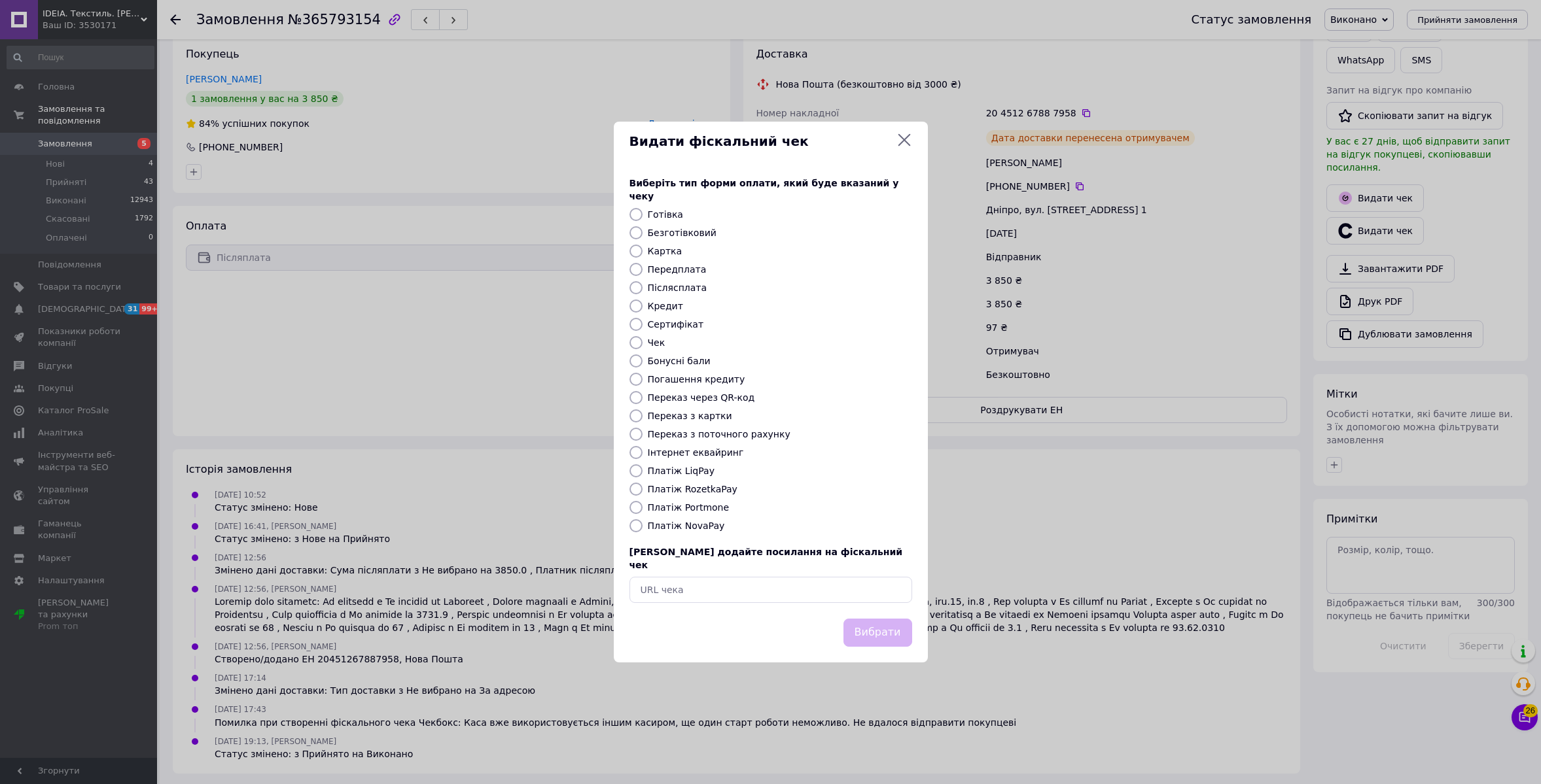
click at [689, 525] on label "Платіж NovaPay" at bounding box center [686, 526] width 77 height 10
click at [643, 525] on input "Платіж NovaPay" at bounding box center [636, 526] width 13 height 13
radio input "true"
click at [889, 628] on button "Вибрати" at bounding box center [878, 633] width 69 height 28
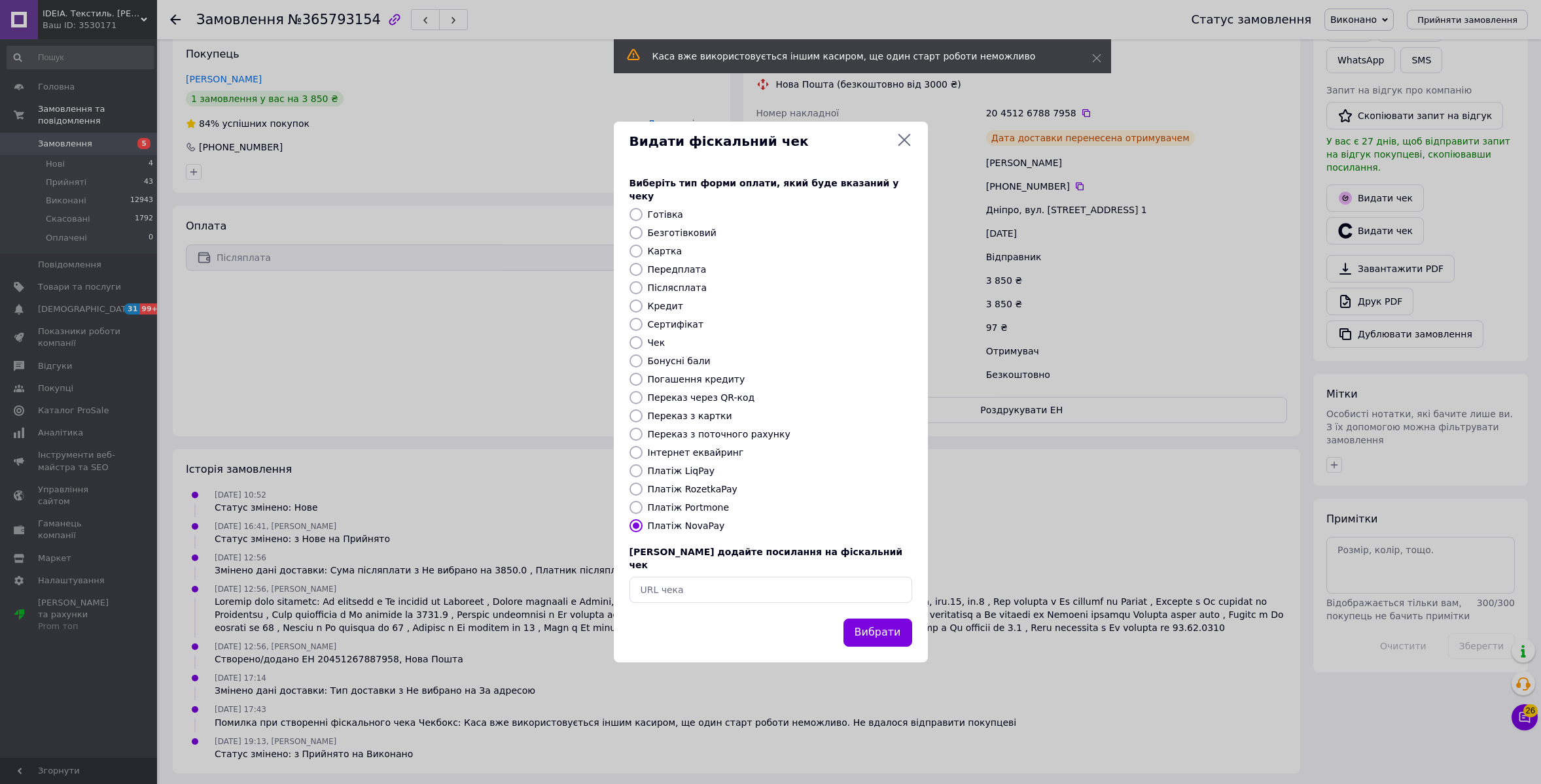
click at [910, 147] on icon at bounding box center [904, 139] width 16 height 16
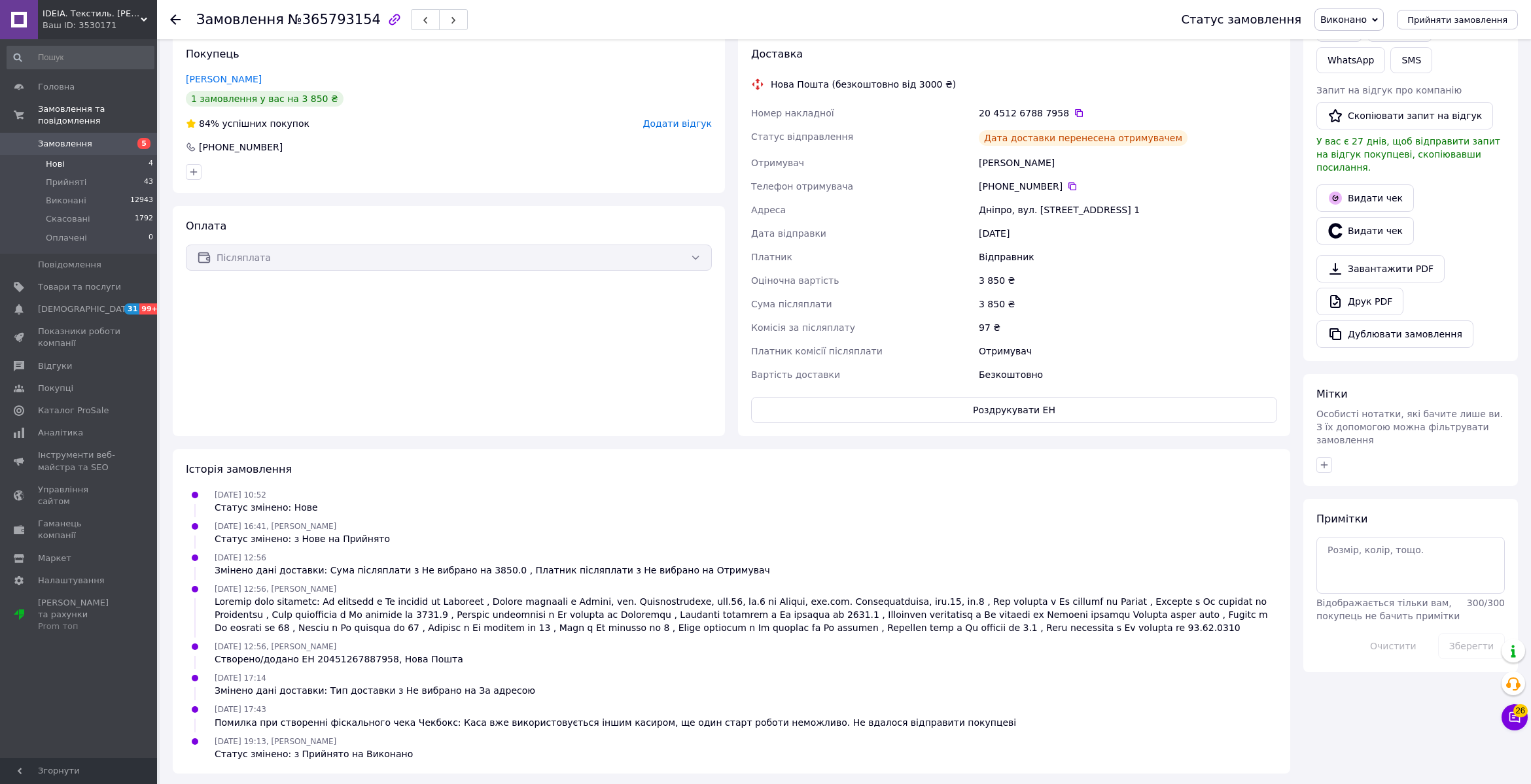
click at [62, 162] on span "Нові" at bounding box center [56, 165] width 19 height 12
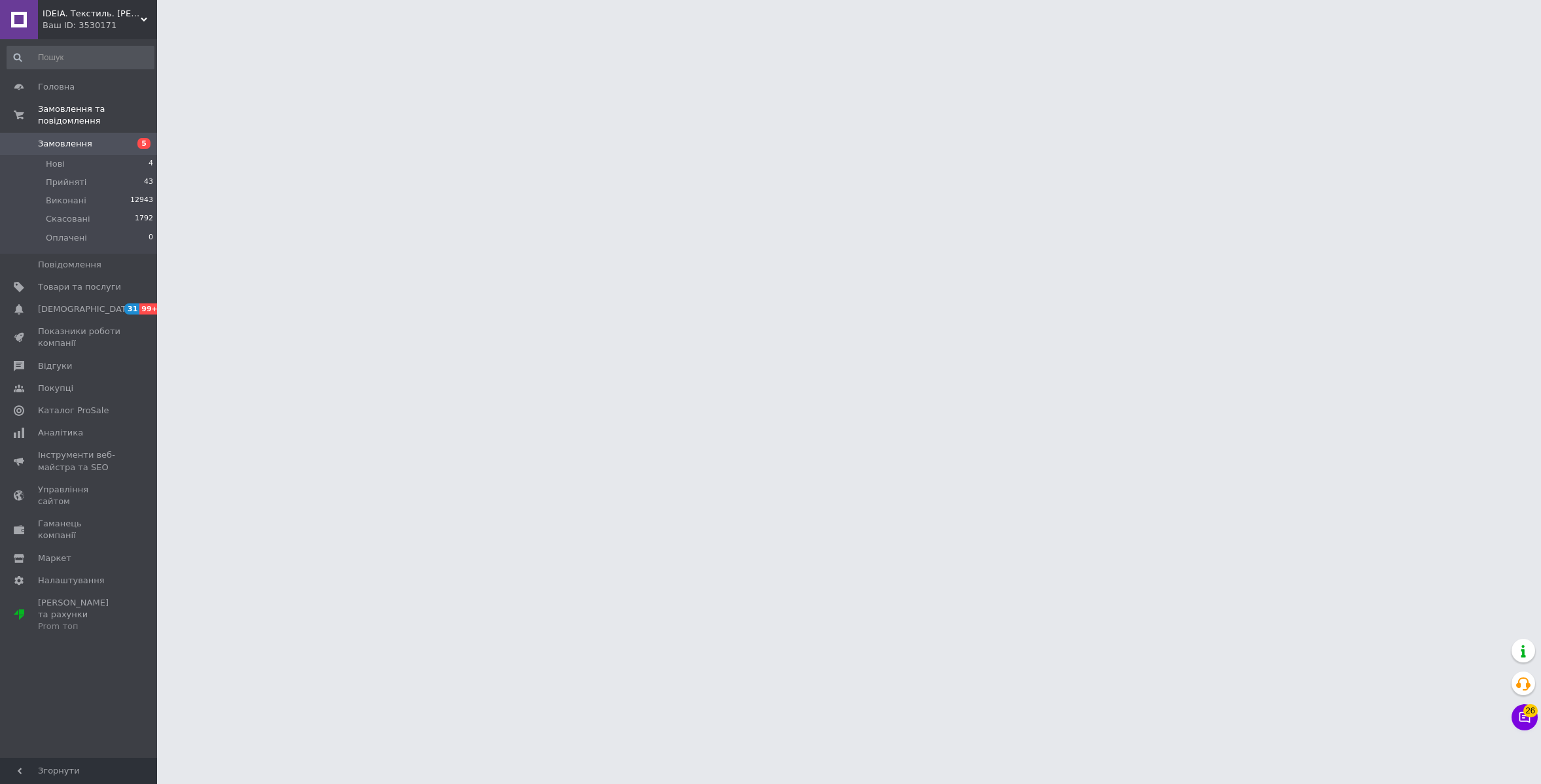
click at [63, 144] on span "Замовлення" at bounding box center [64, 144] width 54 height 12
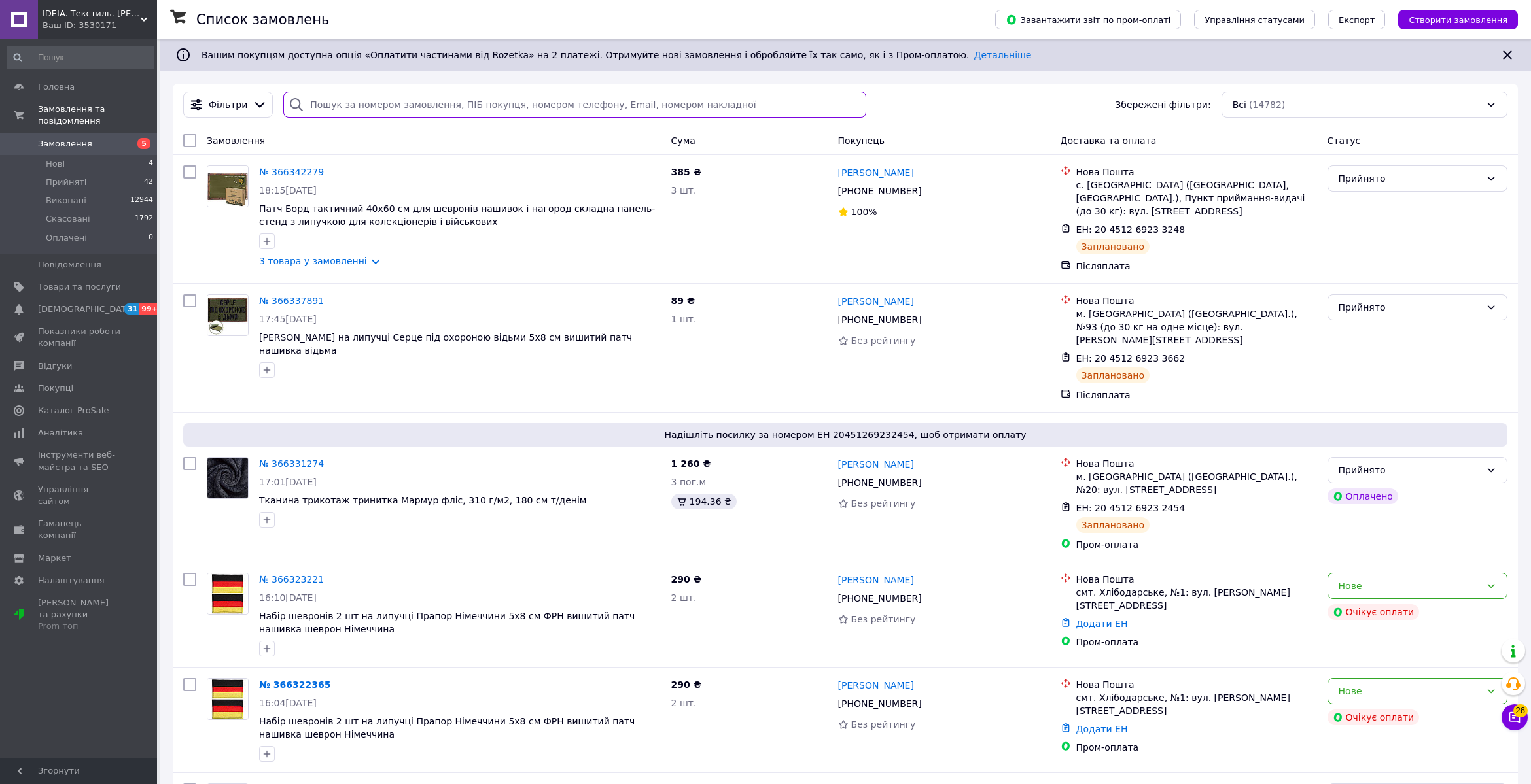
click at [330, 101] on input "search" at bounding box center [575, 104] width 583 height 26
paste input "[PERSON_NAME]"
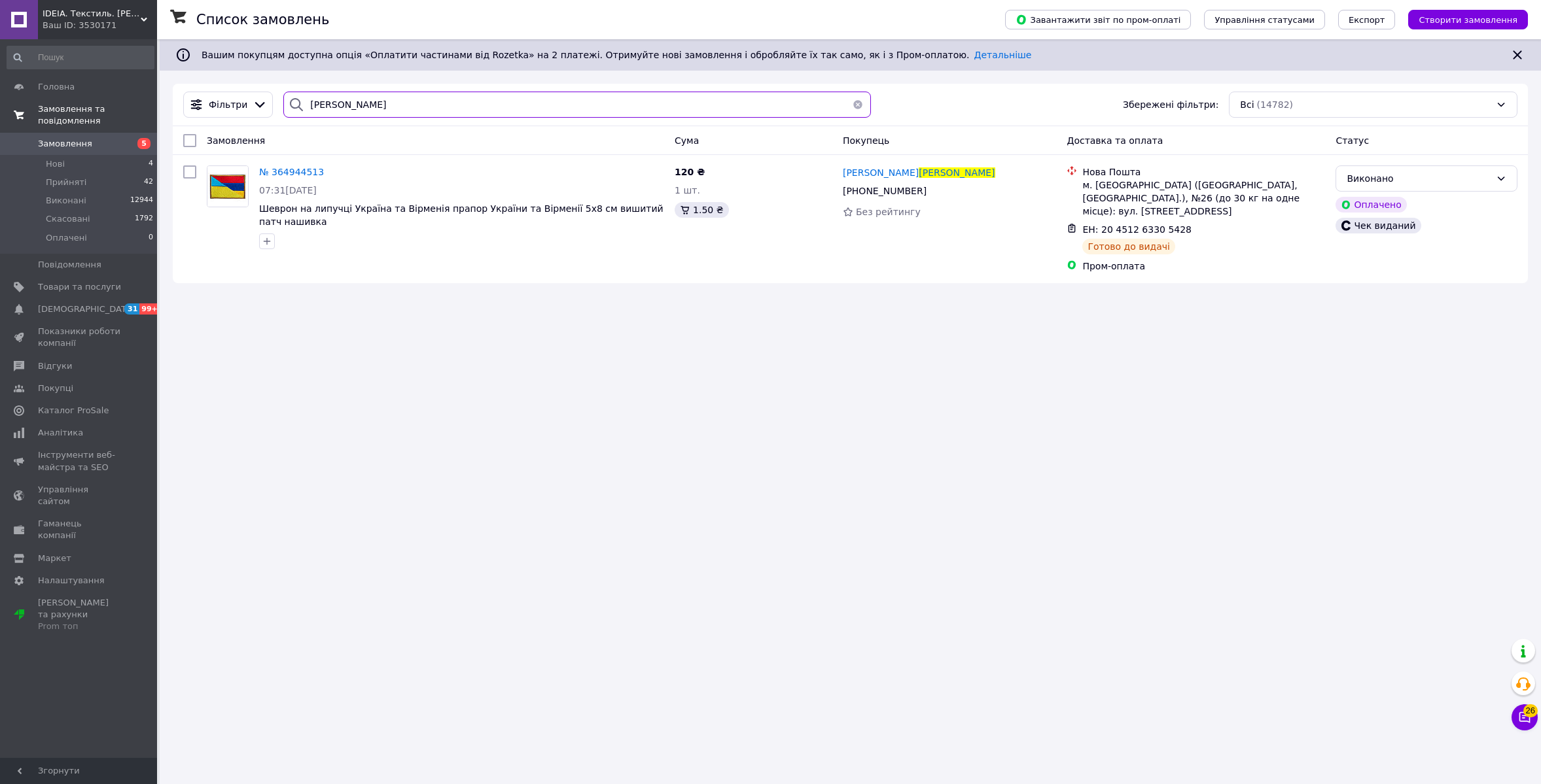
click at [331, 110] on input "[PERSON_NAME]" at bounding box center [577, 104] width 587 height 26
paste input "обрєв"
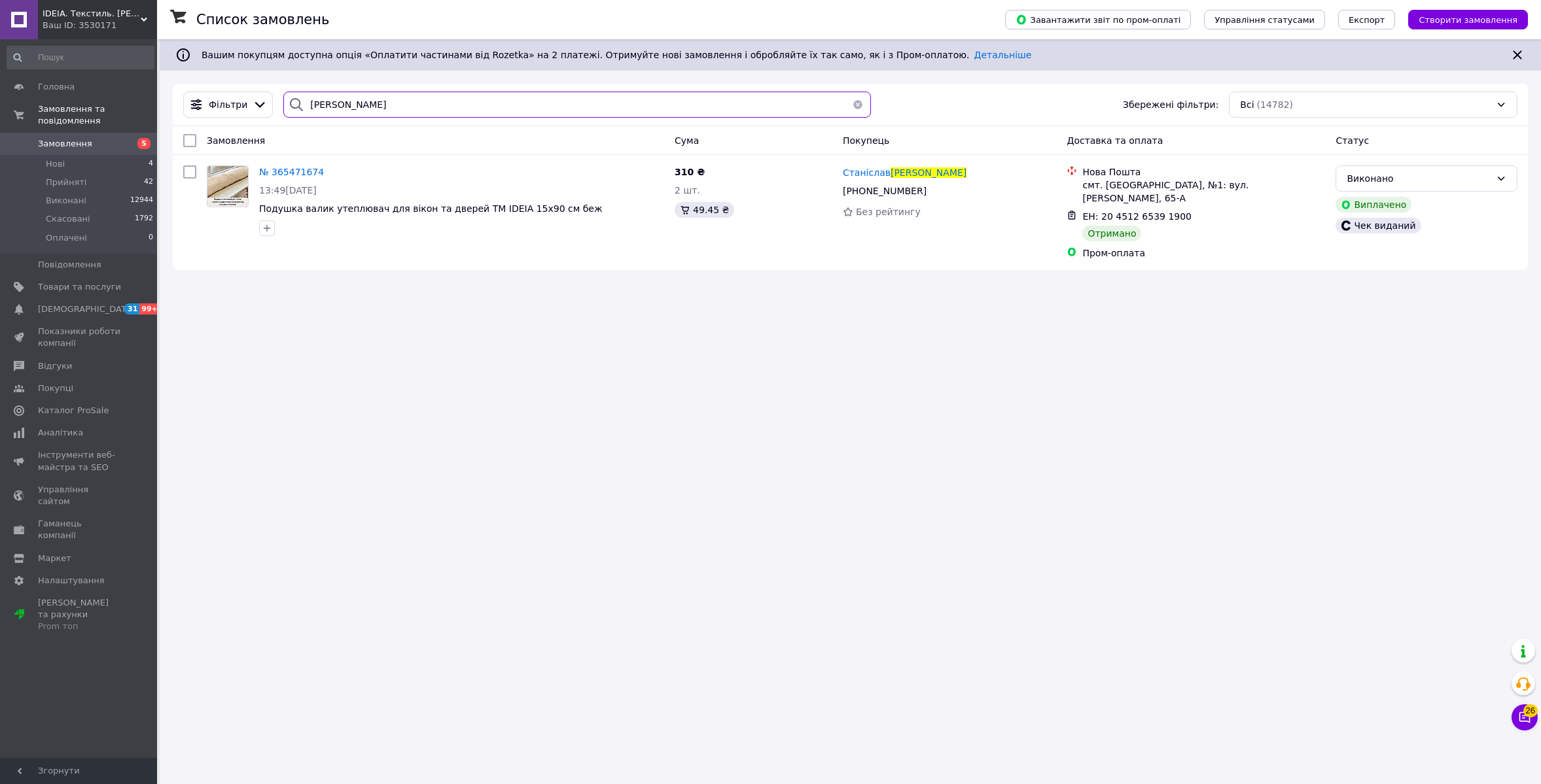
click at [399, 114] on input "[PERSON_NAME]" at bounding box center [577, 104] width 587 height 26
paste input "ак"
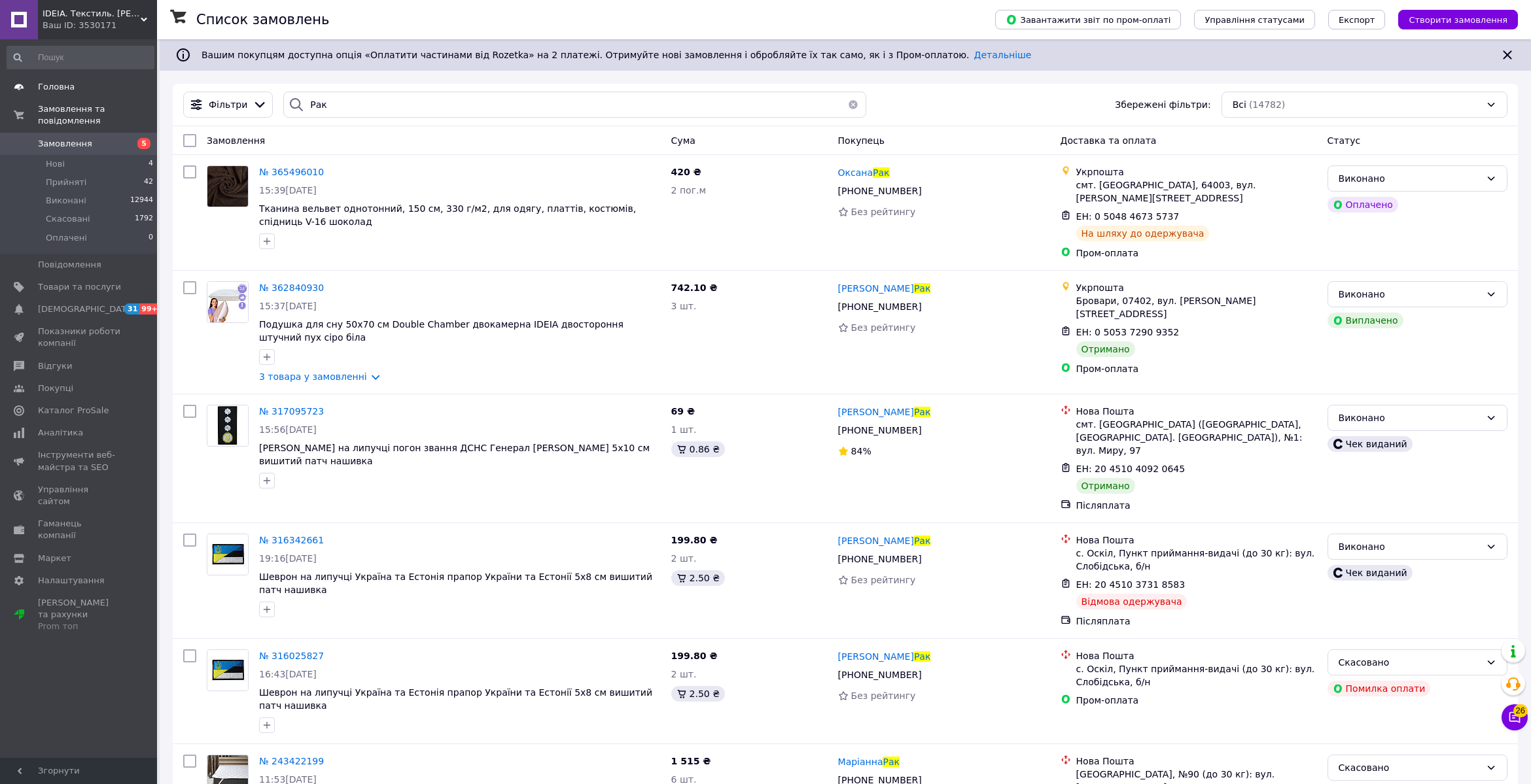
click at [332, 88] on div "[PERSON_NAME] Збережені фільтри: Всі (14782)" at bounding box center [845, 104] width 1346 height 42
click at [331, 104] on input "Рак" at bounding box center [575, 104] width 583 height 26
paste input "вдокимов"
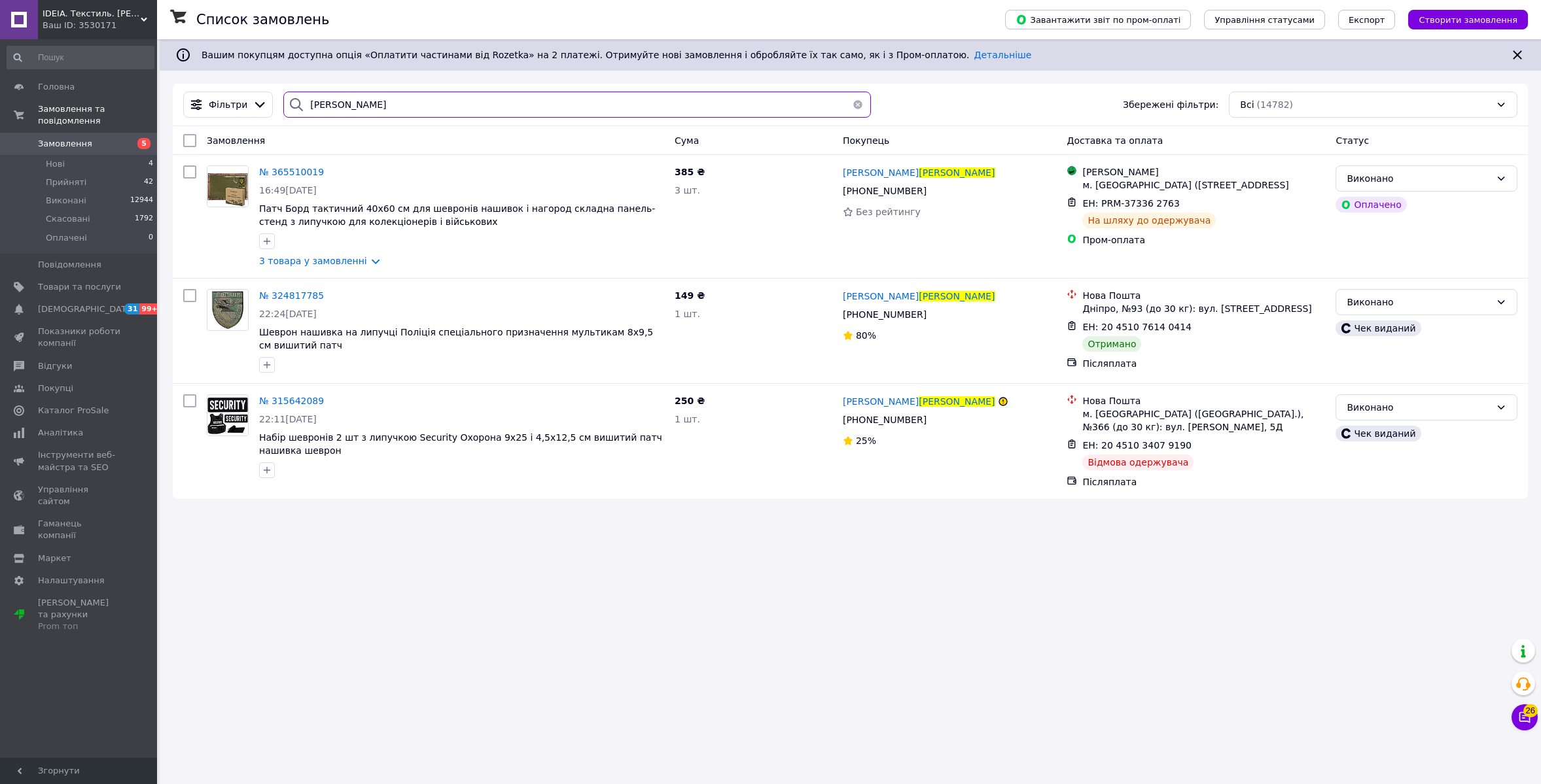
click at [328, 104] on input "[PERSON_NAME]" at bounding box center [577, 104] width 587 height 26
paste input "агуник"
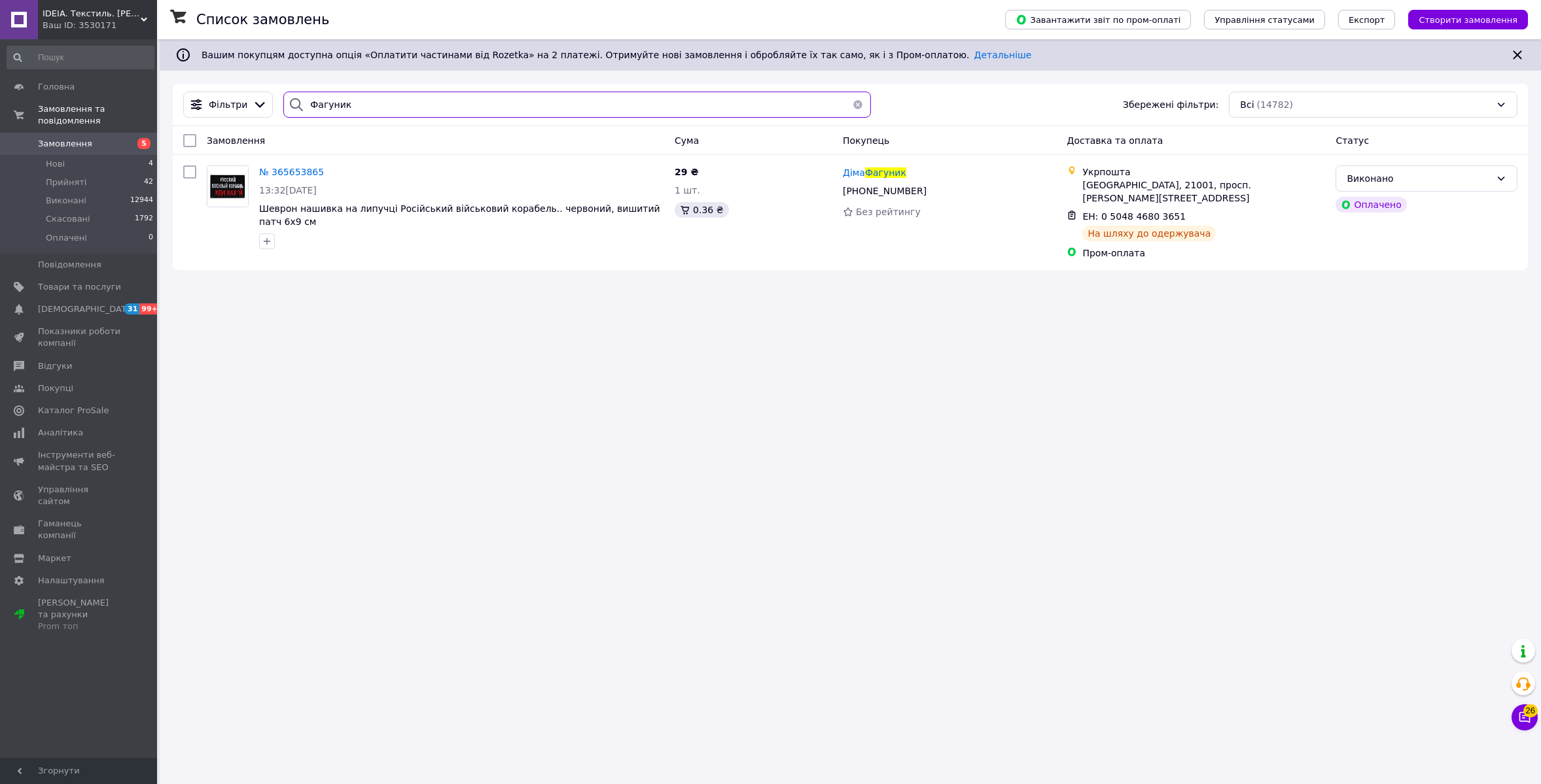
click at [382, 104] on input "Фагуник" at bounding box center [577, 104] width 587 height 26
paste input "оздобудько"
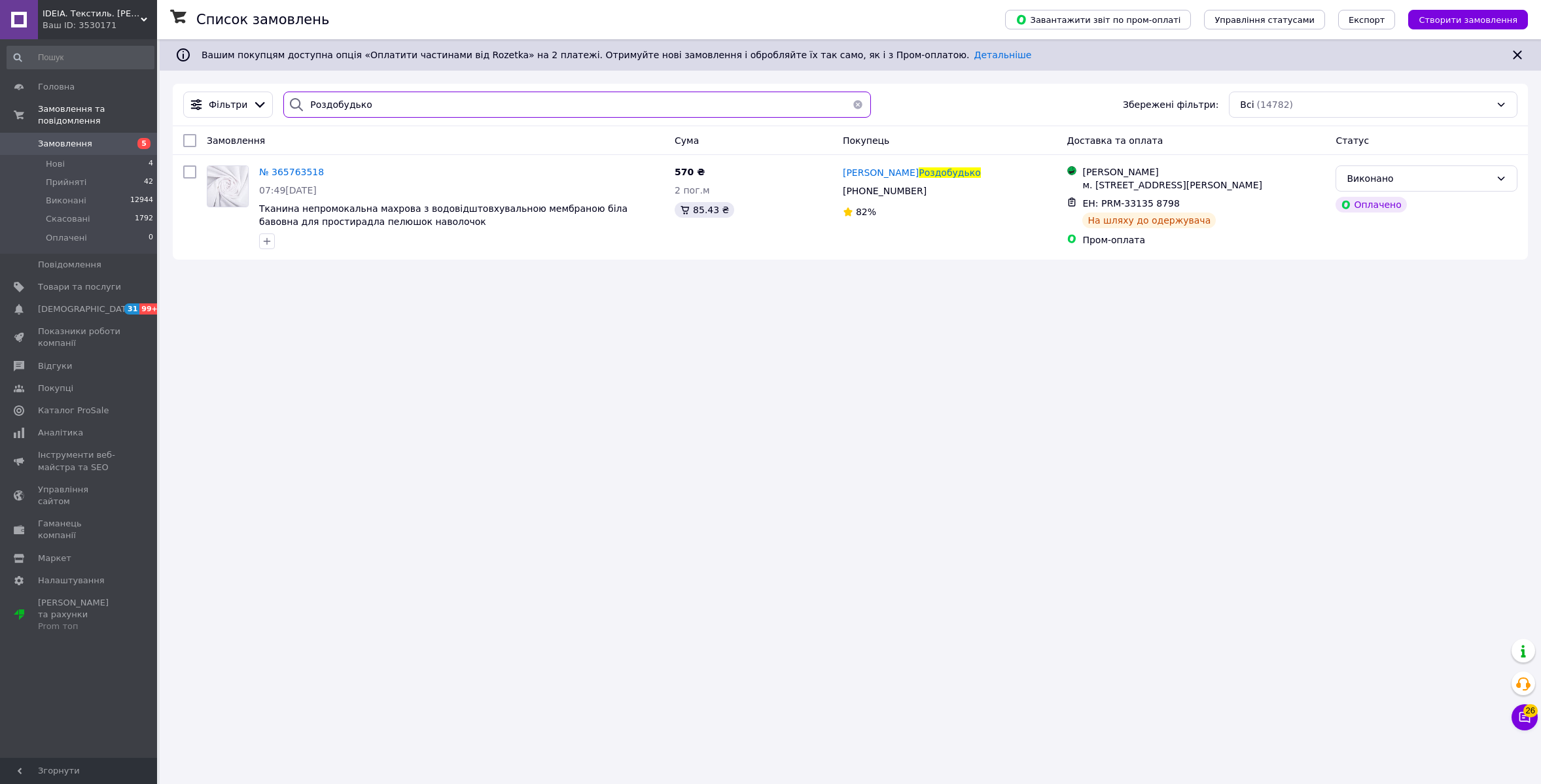
click at [391, 111] on input "Роздобудько" at bounding box center [577, 104] width 587 height 26
click at [391, 110] on input "Роздобудько" at bounding box center [577, 104] width 587 height 26
paste input "[PERSON_NAME]"
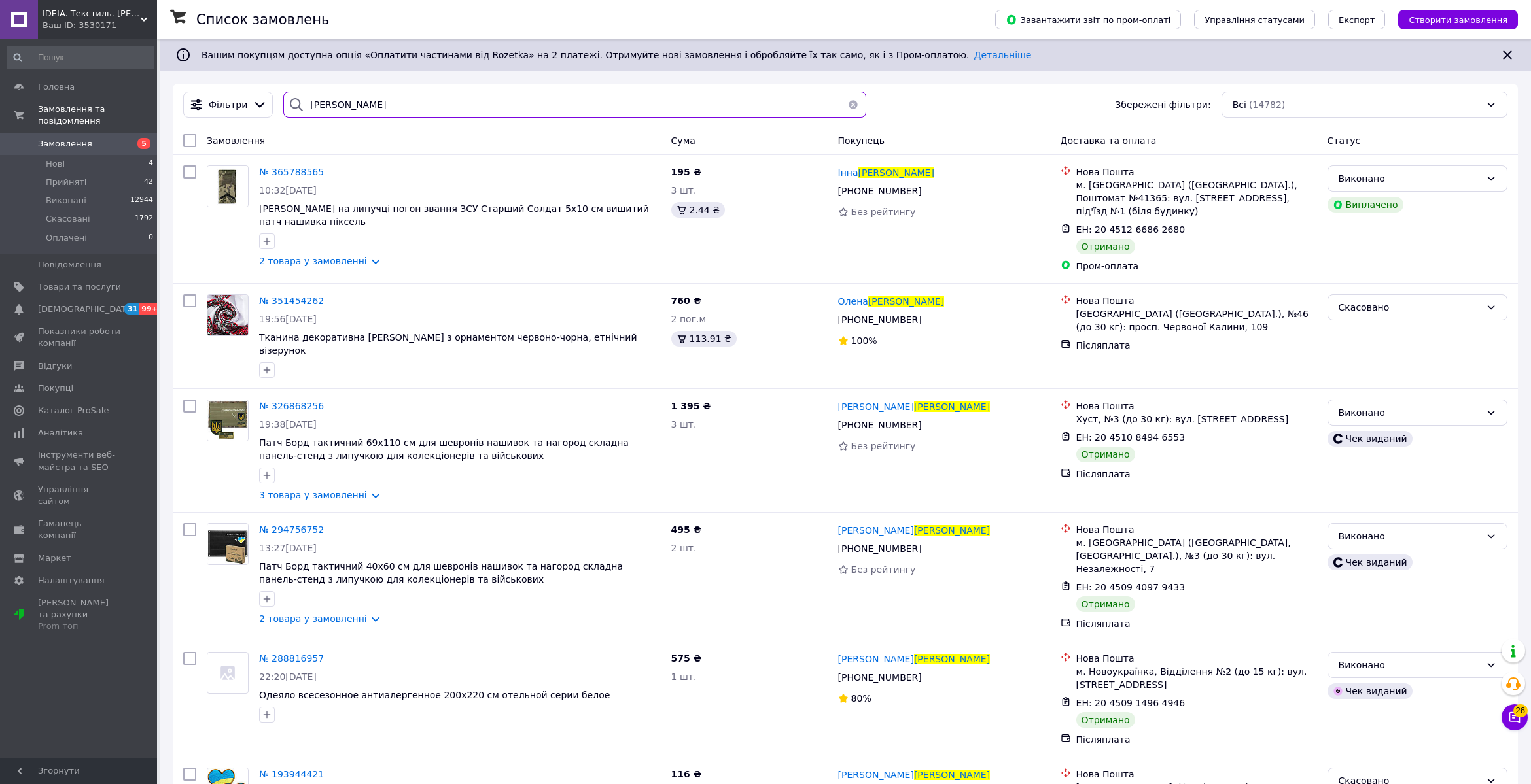
click at [371, 93] on input "[PERSON_NAME]" at bounding box center [575, 104] width 583 height 26
paste input "опайгородський"
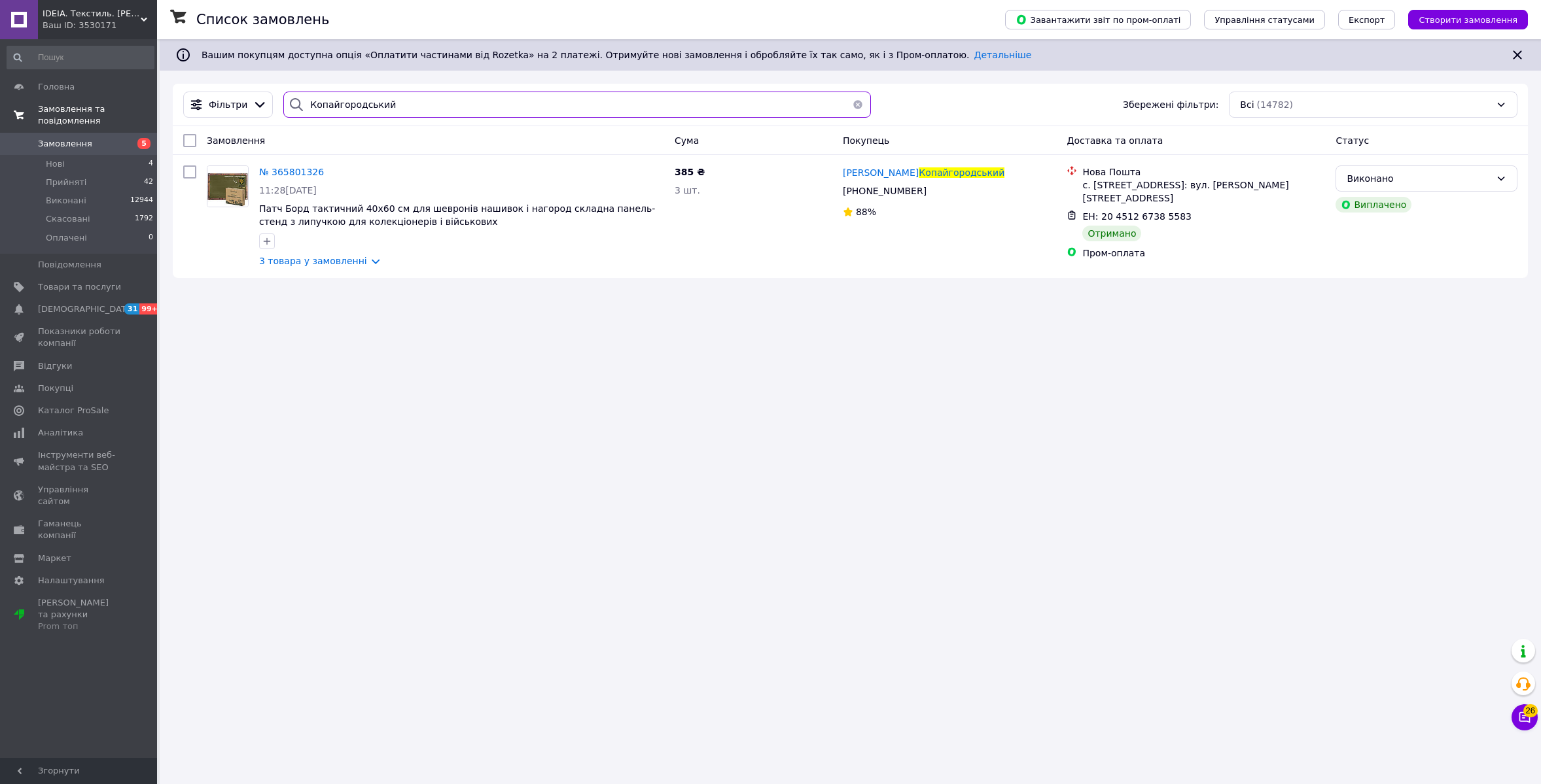
click at [390, 104] on input "Копайгородський" at bounding box center [577, 104] width 587 height 26
paste input "піль"
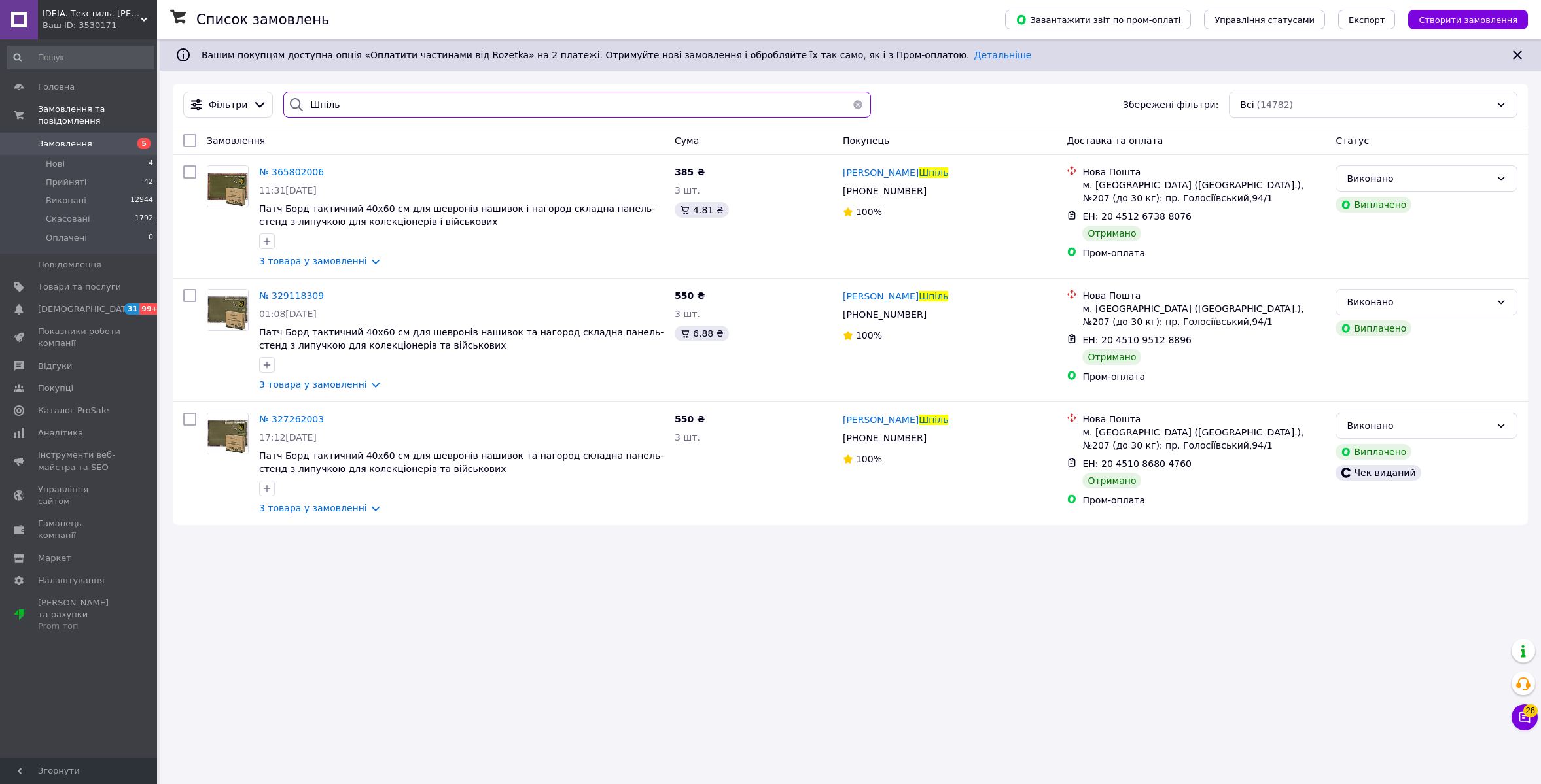
click at [365, 108] on input "Шпіль" at bounding box center [577, 104] width 587 height 26
paste input "арданян"
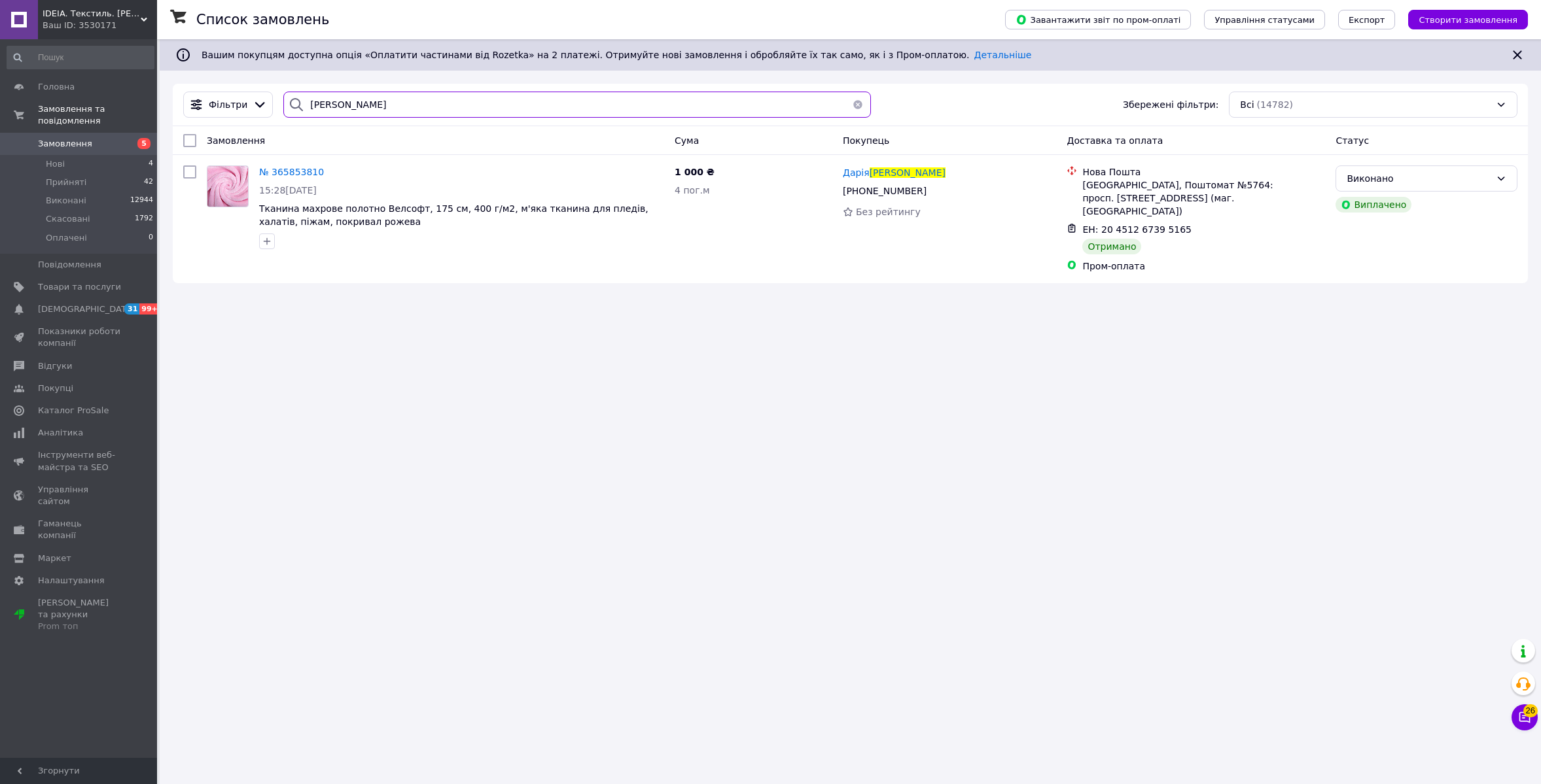
click at [357, 104] on input "[PERSON_NAME]" at bounding box center [577, 104] width 587 height 26
paste input "умак"
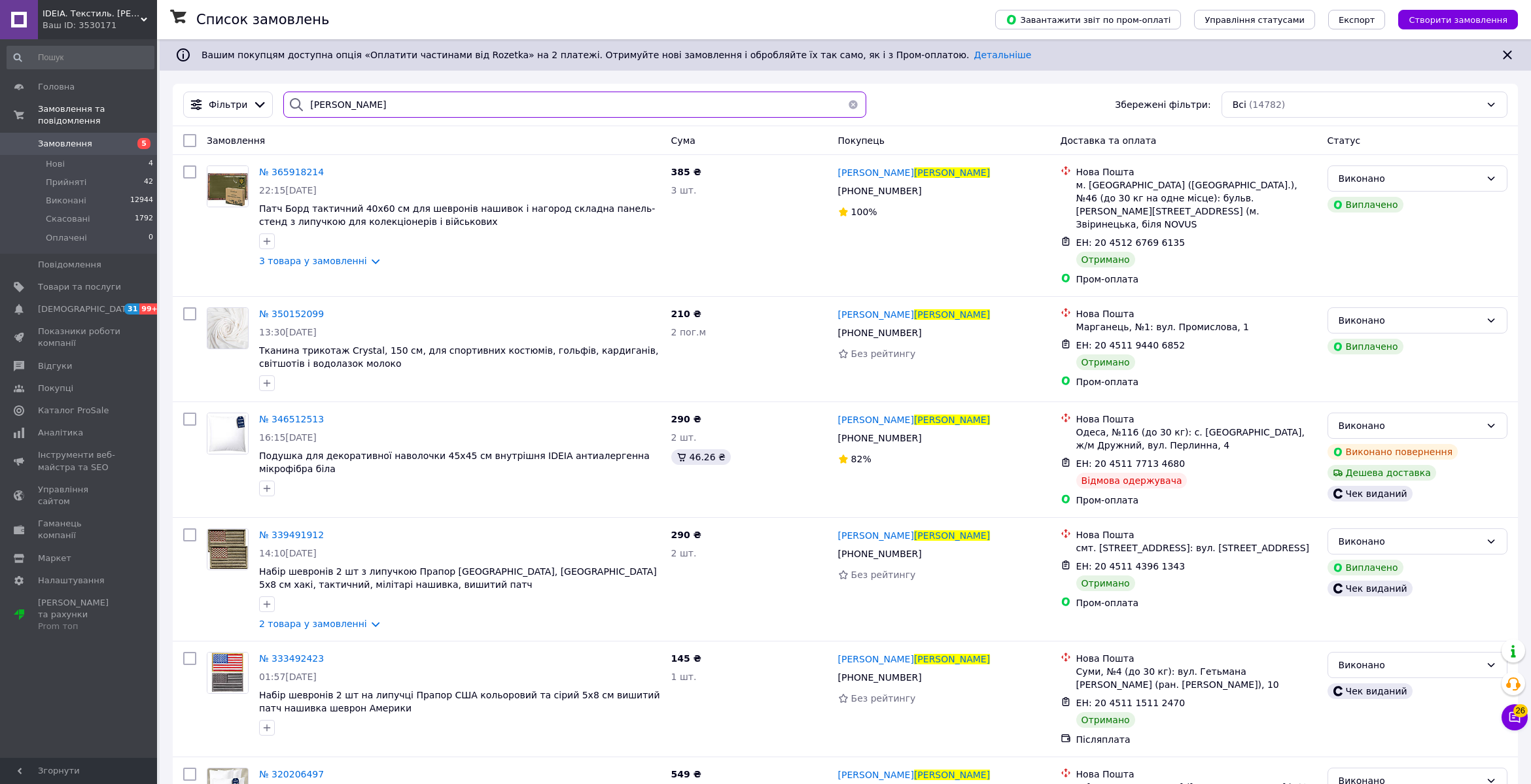
click at [382, 104] on input "[PERSON_NAME]" at bounding box center [575, 104] width 583 height 26
paste input "[PERSON_NAME]"
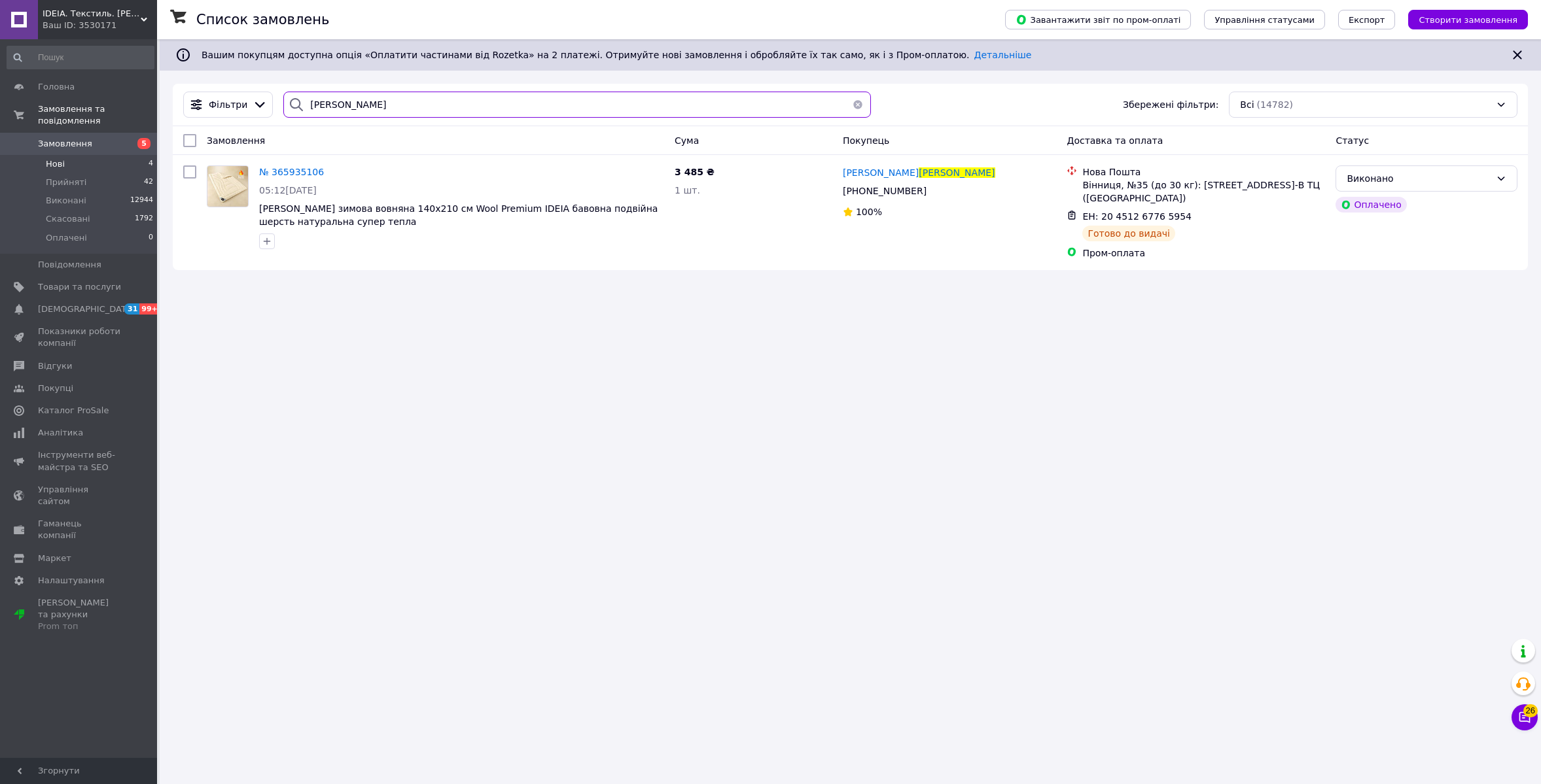
click at [354, 104] on input "[PERSON_NAME]" at bounding box center [577, 104] width 587 height 26
drag, startPoint x: 45, startPoint y: 167, endPoint x: 354, endPoint y: 104, distance: 315.4
click at [354, 104] on input "[PERSON_NAME]" at bounding box center [577, 104] width 587 height 26
click at [359, 106] on input "[PERSON_NAME]" at bounding box center [577, 104] width 587 height 26
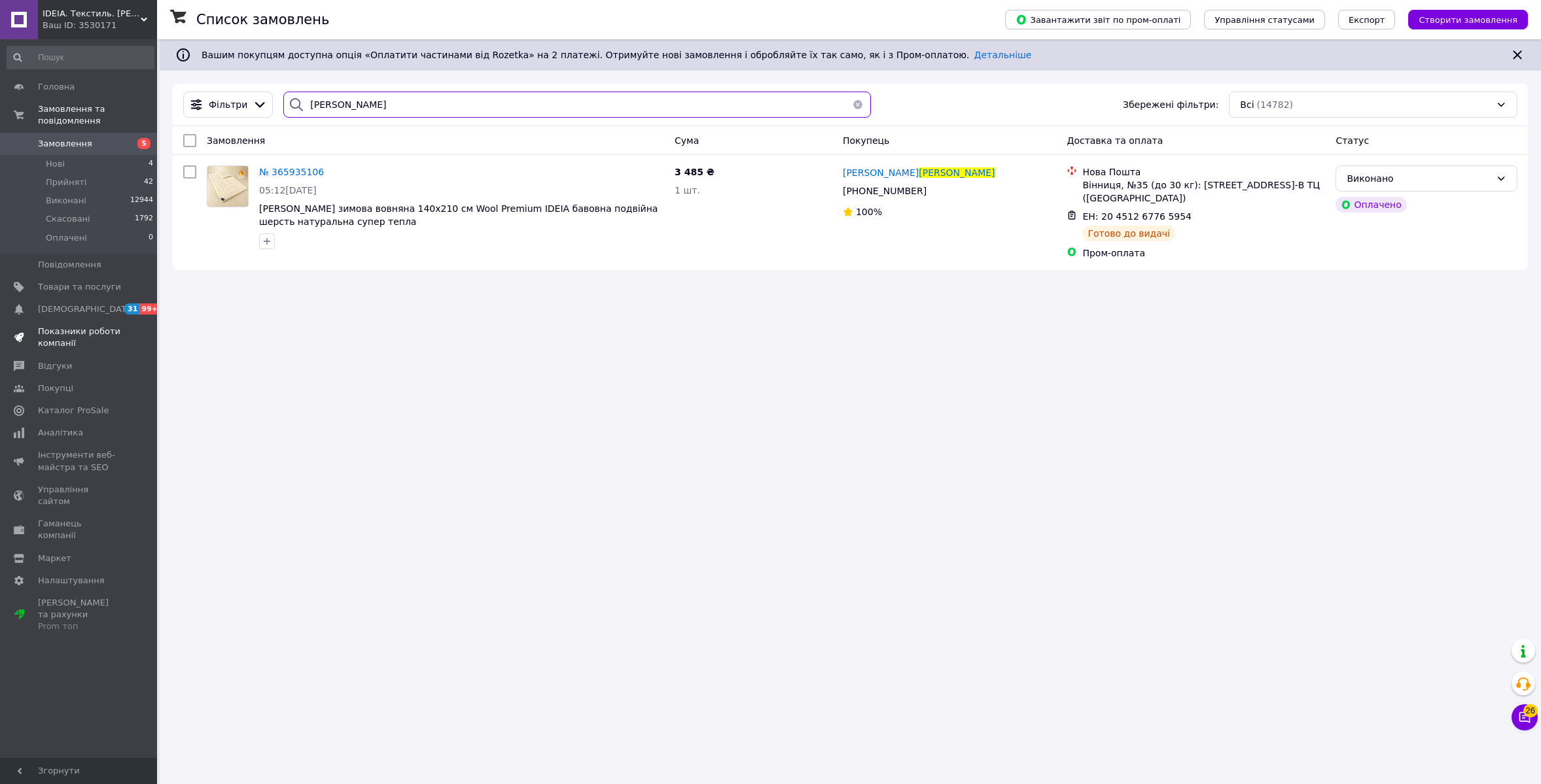
paste input "асовська"
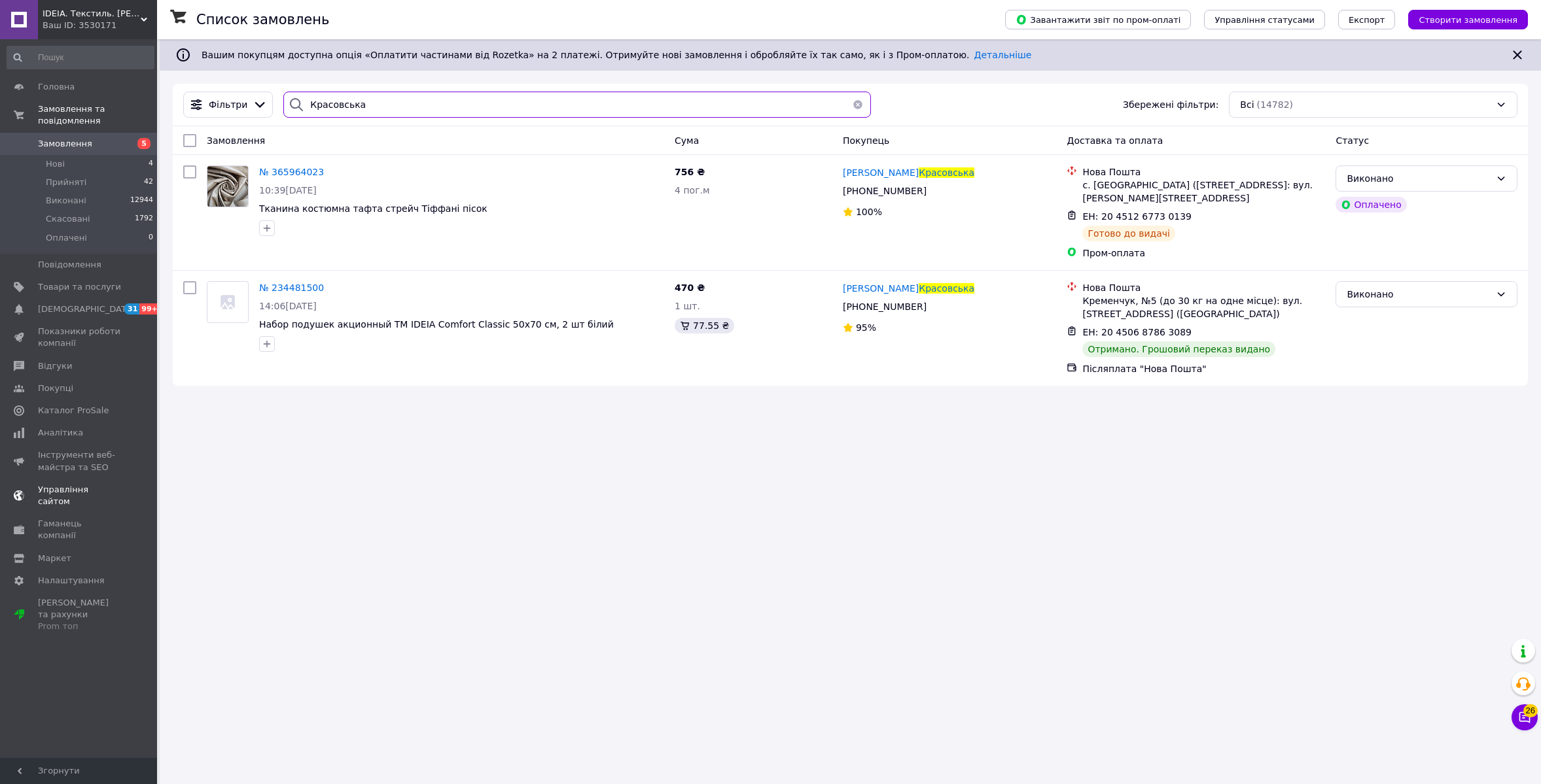
click at [416, 108] on input "Красовська" at bounding box center [577, 104] width 587 height 26
paste input "[PERSON_NAME]"
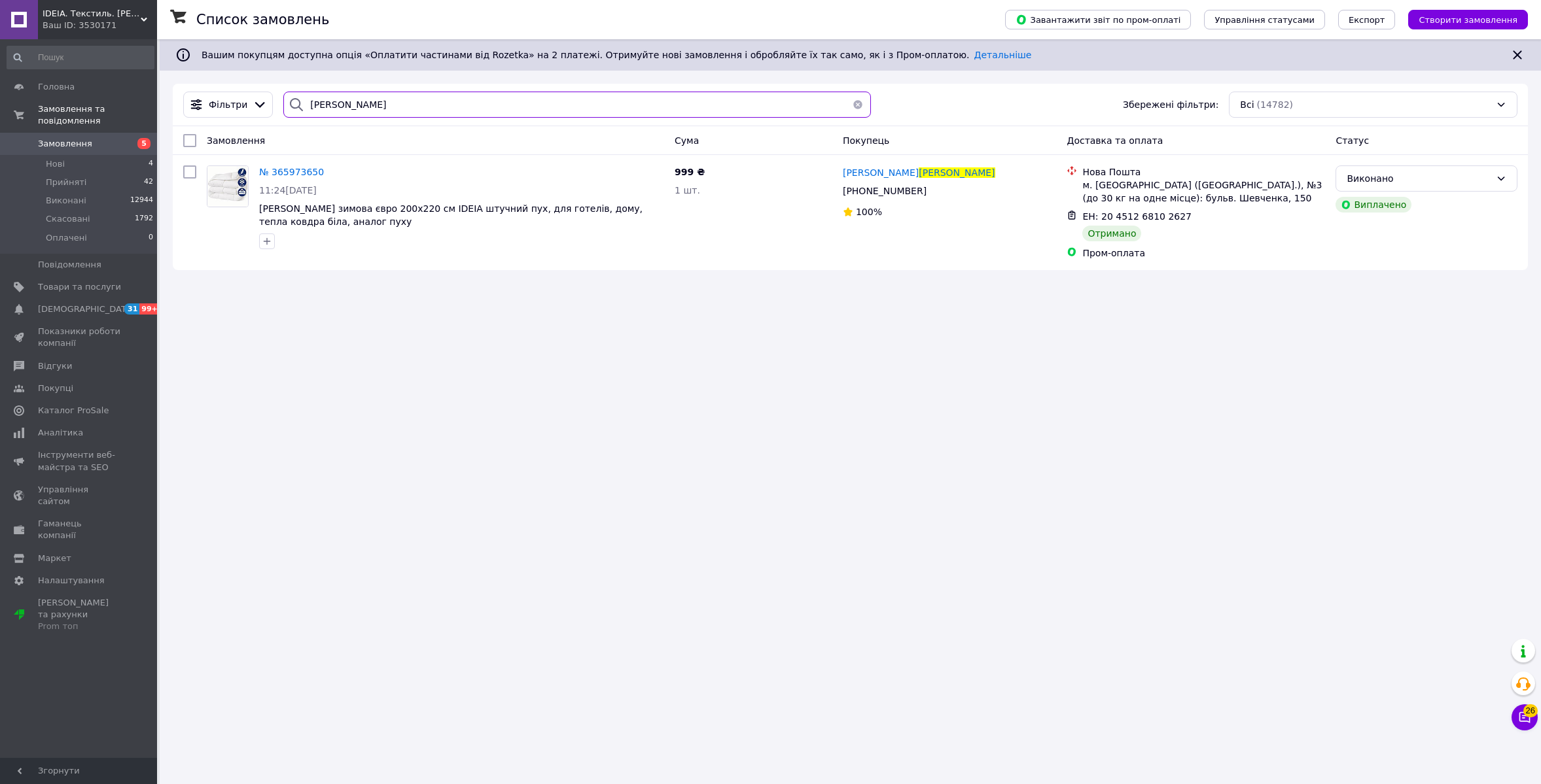
click at [384, 100] on input "[PERSON_NAME]" at bounding box center [577, 104] width 587 height 26
paste input "опилець"
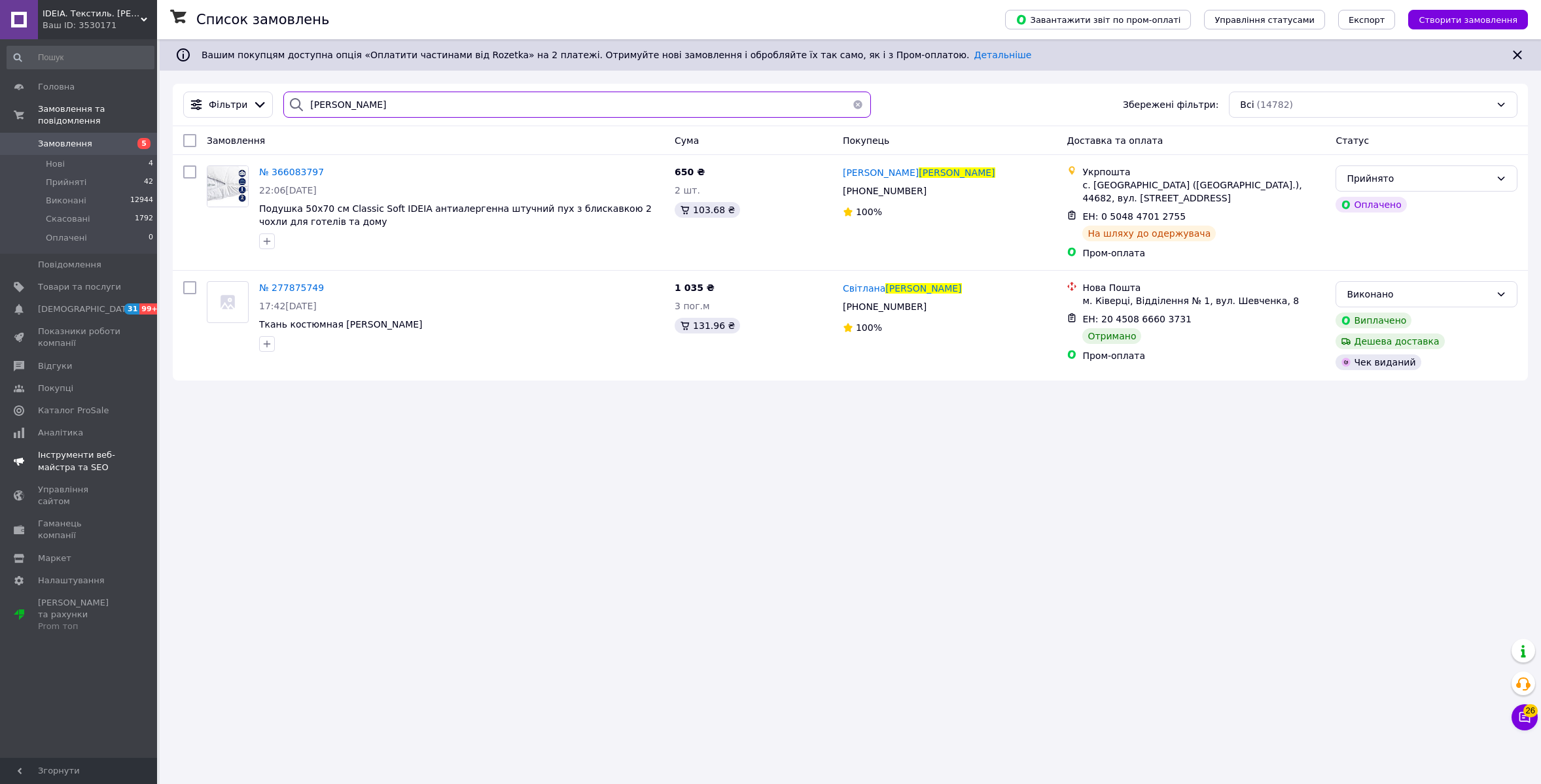
click at [474, 97] on input "[PERSON_NAME]" at bounding box center [577, 104] width 587 height 26
paste input "акарук"
type input "[PERSON_NAME]"
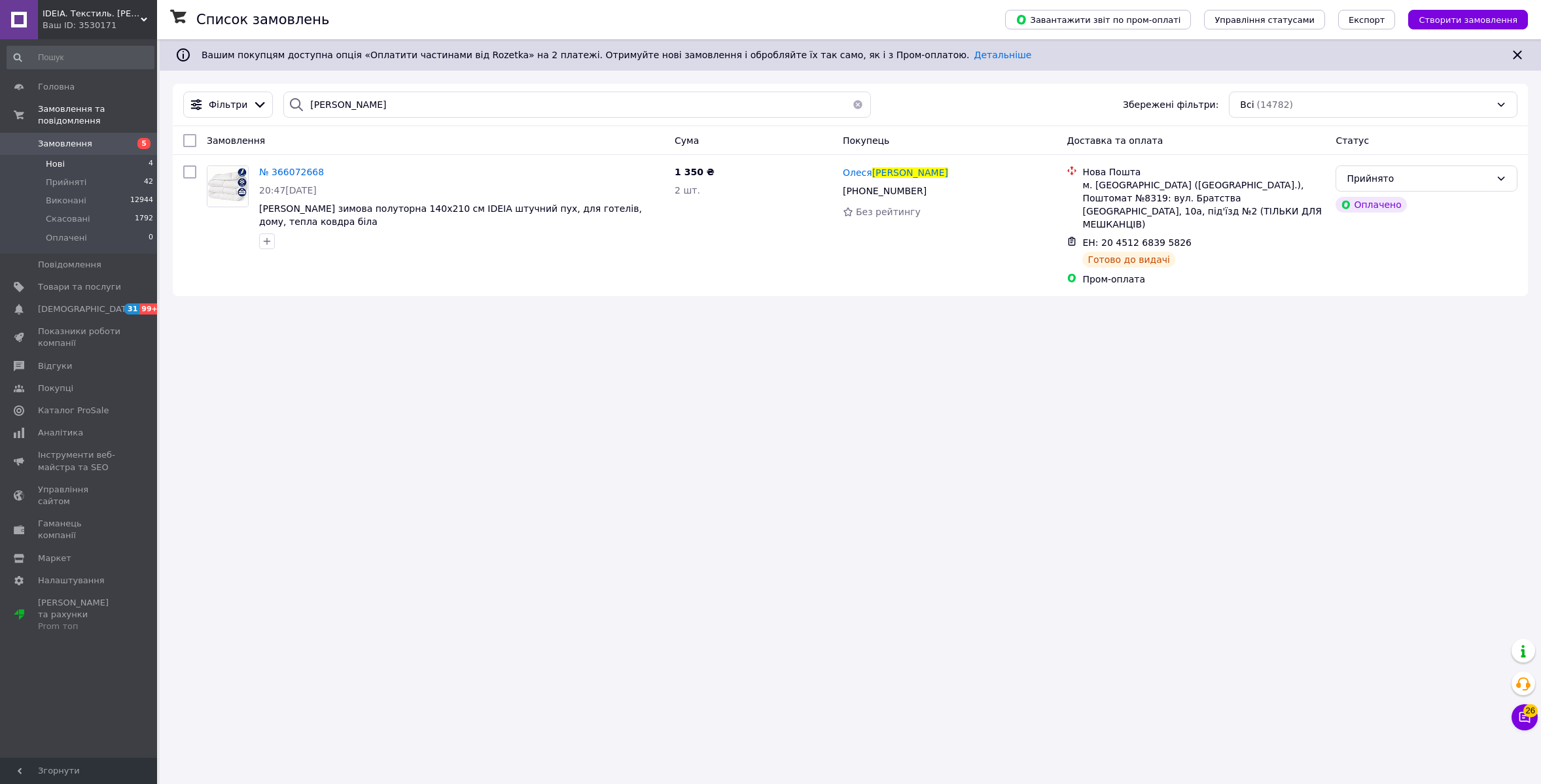
click at [68, 168] on li "Нові 4" at bounding box center [80, 164] width 161 height 19
